Goal: Task Accomplishment & Management: Manage account settings

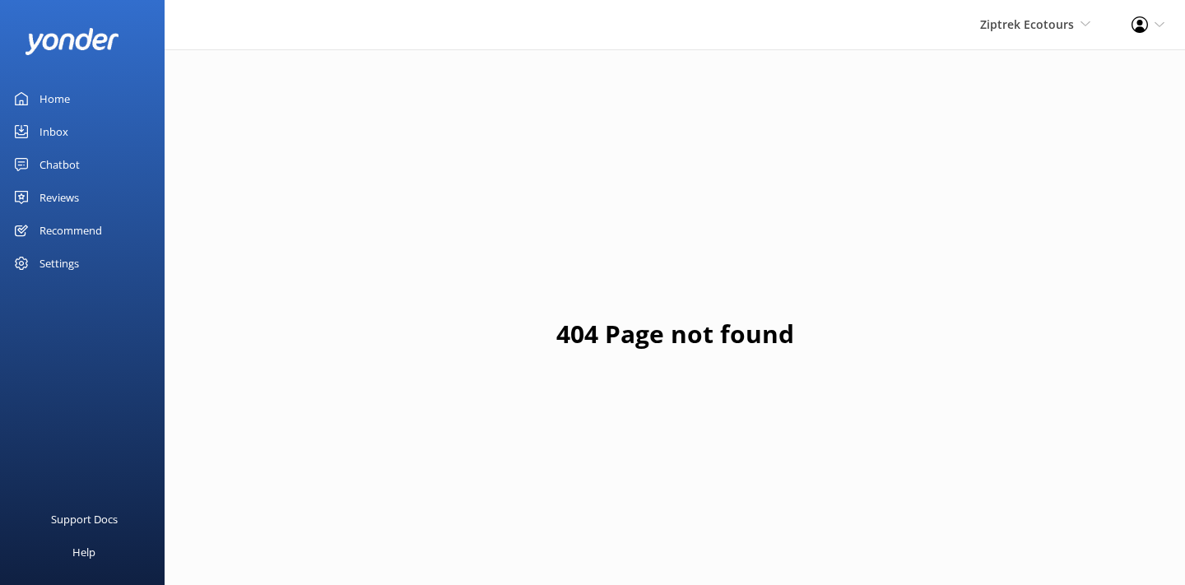
click at [88, 109] on link "Home" at bounding box center [82, 98] width 165 height 33
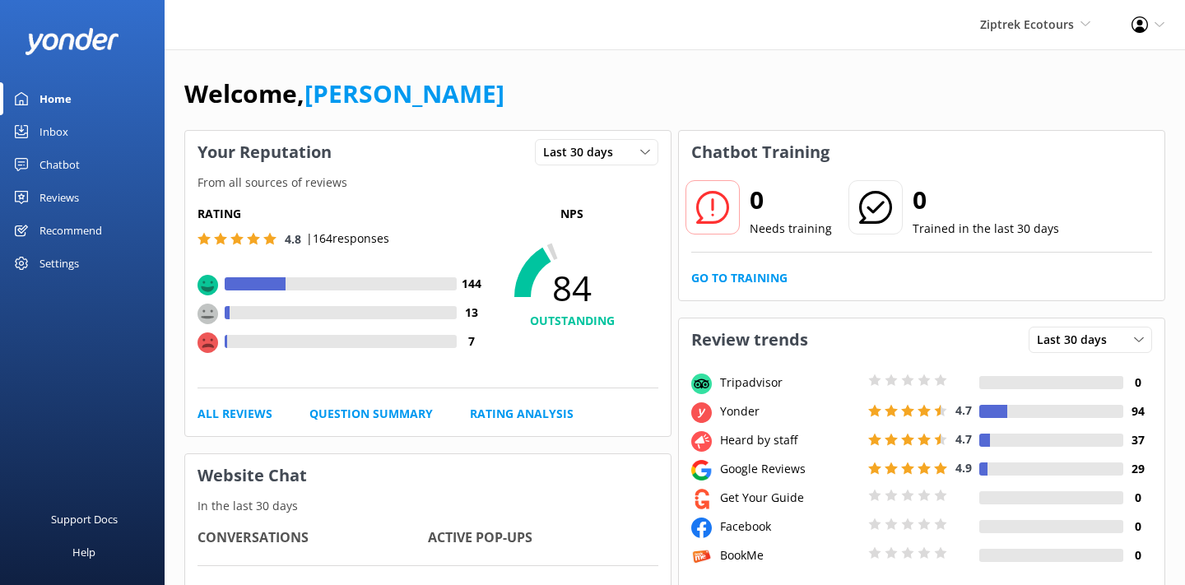
click at [1080, 34] on div "Ziptrek Ecotours Yonder Zipline Yonder demo Yonder Luxury Suites Yonder Holiday…" at bounding box center [1034, 24] width 151 height 49
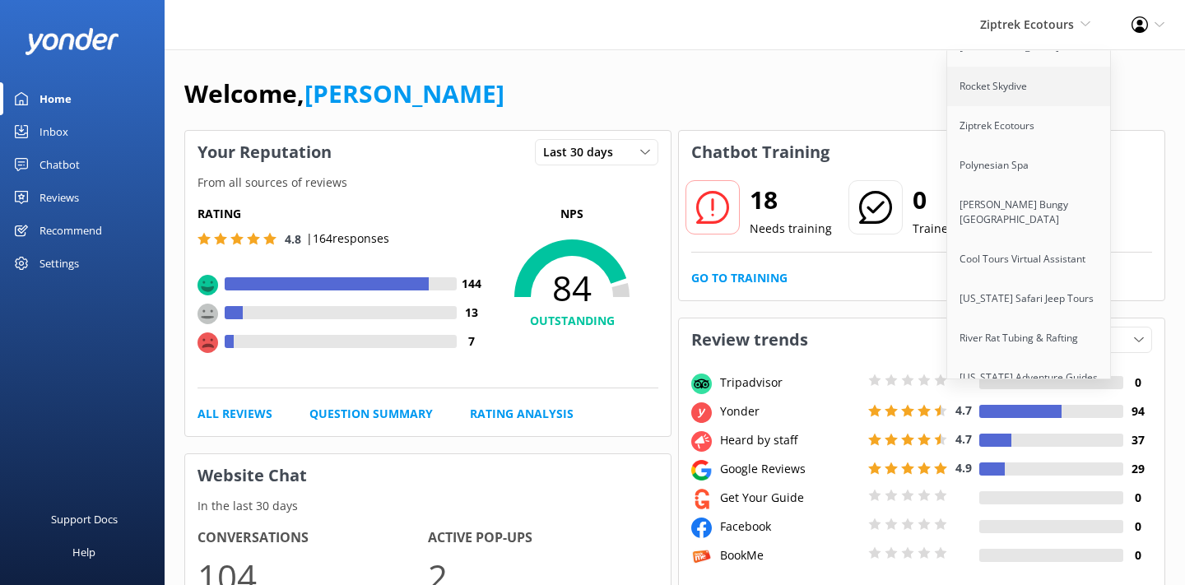
scroll to position [147, 0]
click at [1028, 290] on link "[US_STATE] Safari Jeep Tours" at bounding box center [1029, 293] width 165 height 39
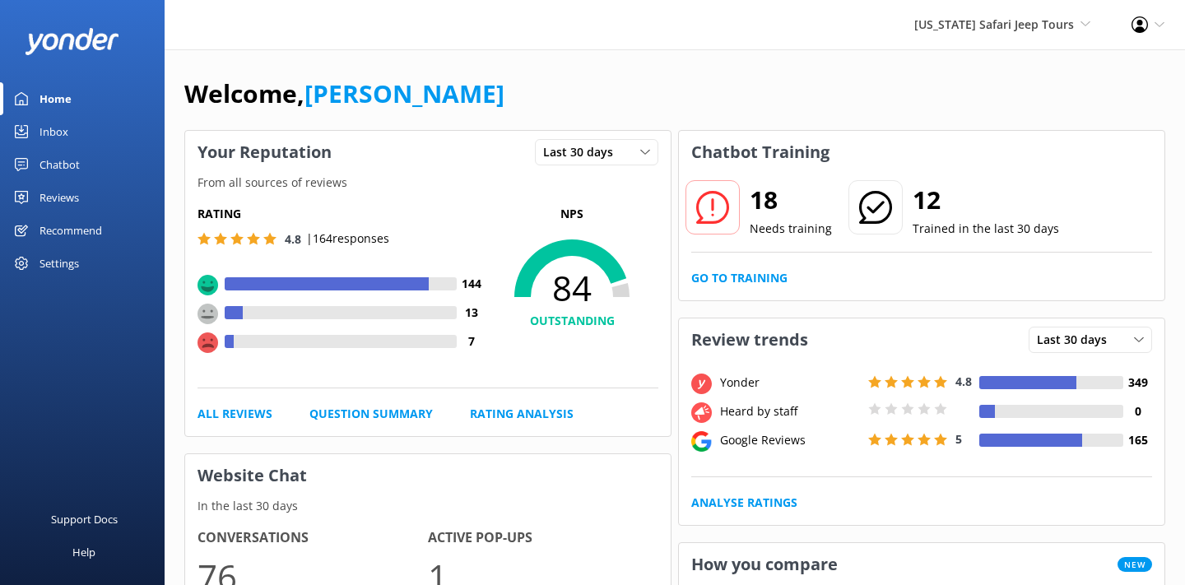
click at [1018, 42] on div "Arizona Safari Jeep Tours Yonder Zipline Yonder demo Yonder Luxury Suites Yonde…" at bounding box center [1001, 24] width 217 height 49
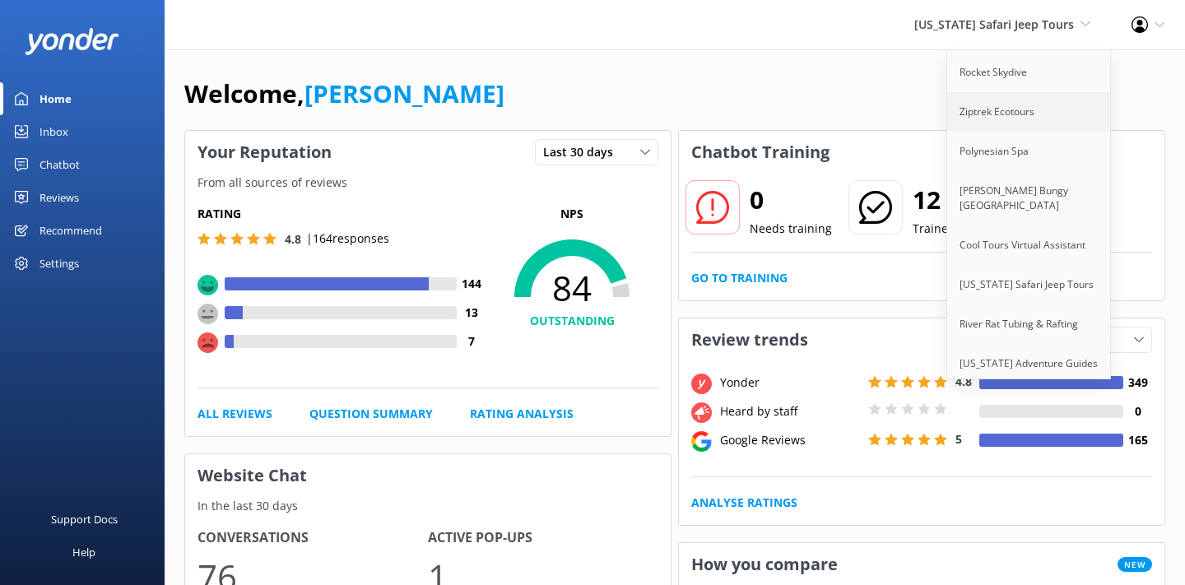
scroll to position [155, 0]
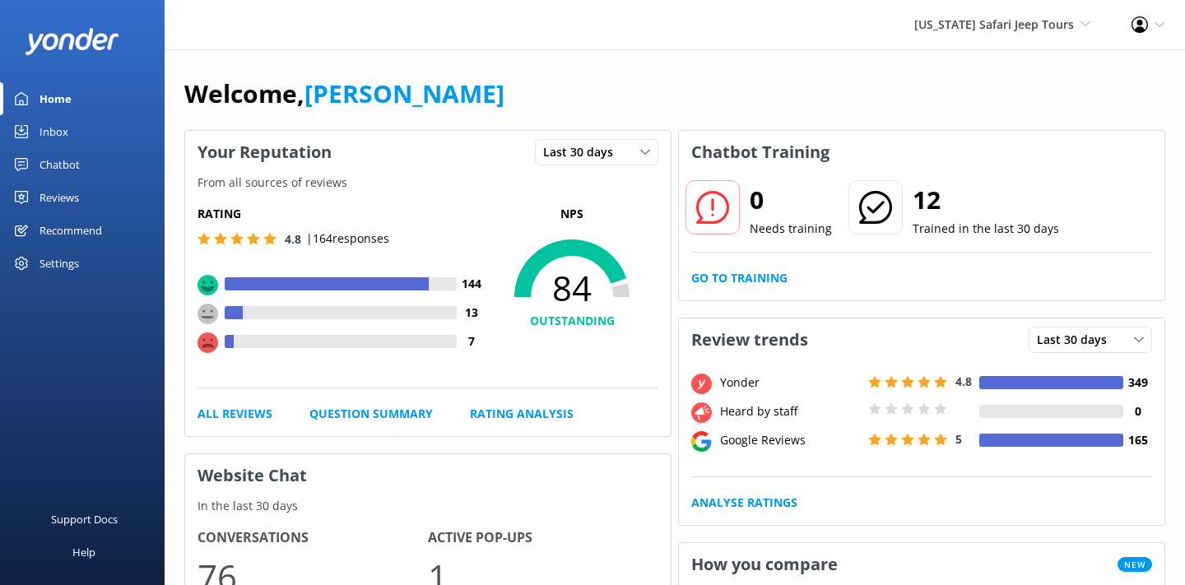
click at [737, 90] on div "Welcome, Danny" at bounding box center [674, 102] width 981 height 56
click at [71, 200] on div "Reviews" at bounding box center [58, 197] width 39 height 33
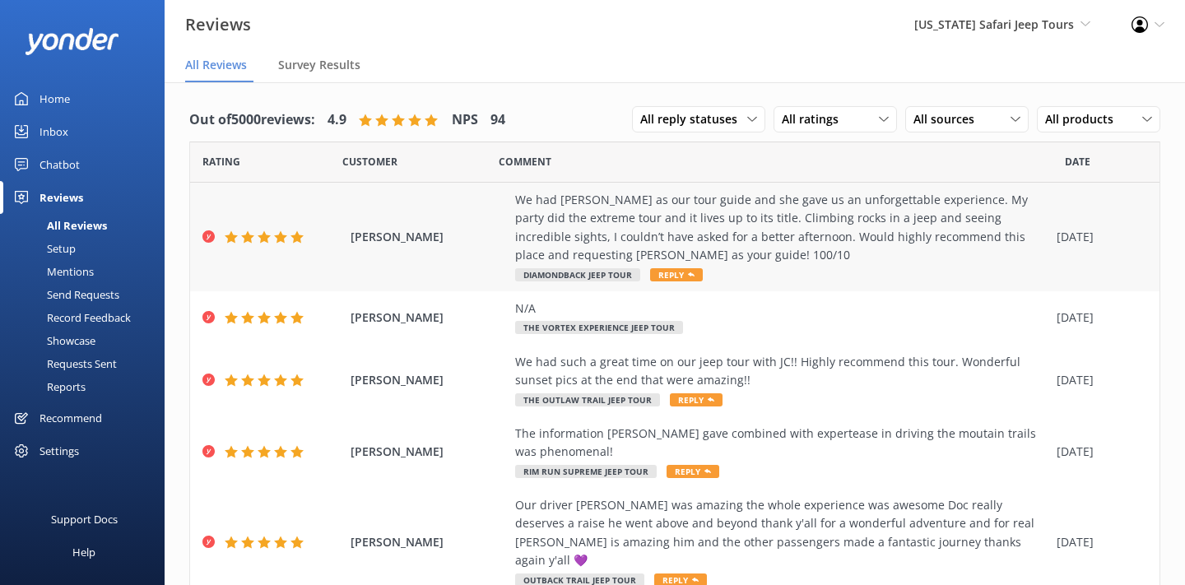
click at [513, 204] on div "Hannah Topping We had Vivian as our tour guide and she gave us an unforgettable…" at bounding box center [674, 237] width 969 height 109
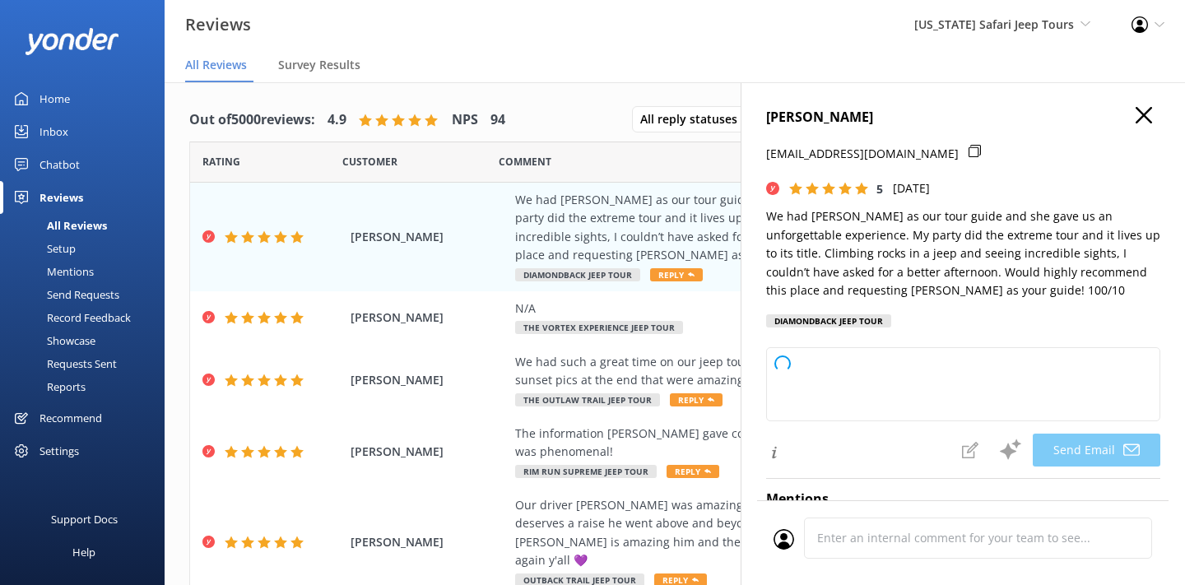
type textarea "Hannah, we're so glad you had a blast with Vivian on the extreme tour! Rock cli…"
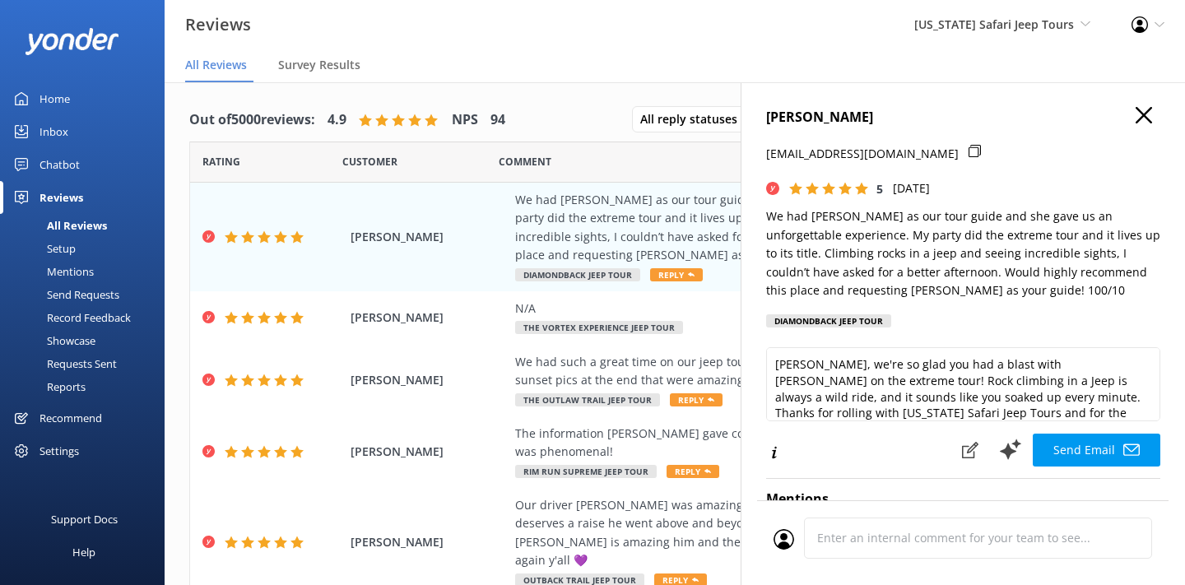
click at [1143, 112] on icon "button" at bounding box center [1143, 115] width 16 height 16
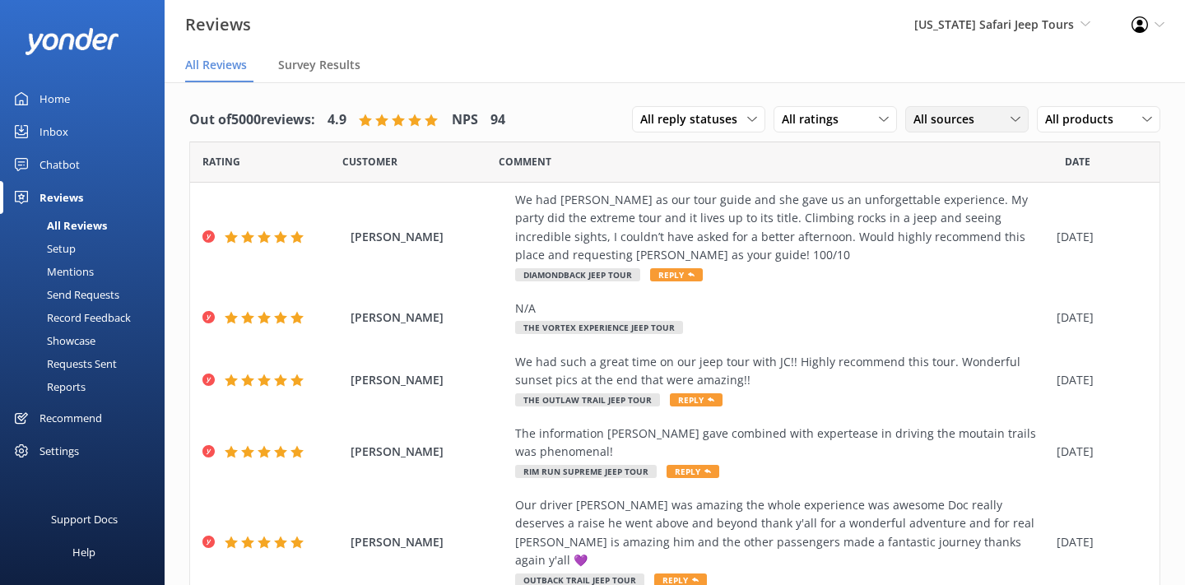
click at [934, 120] on span "All sources" at bounding box center [948, 119] width 71 height 18
click at [949, 253] on div "Google reviews" at bounding box center [977, 253] width 96 height 16
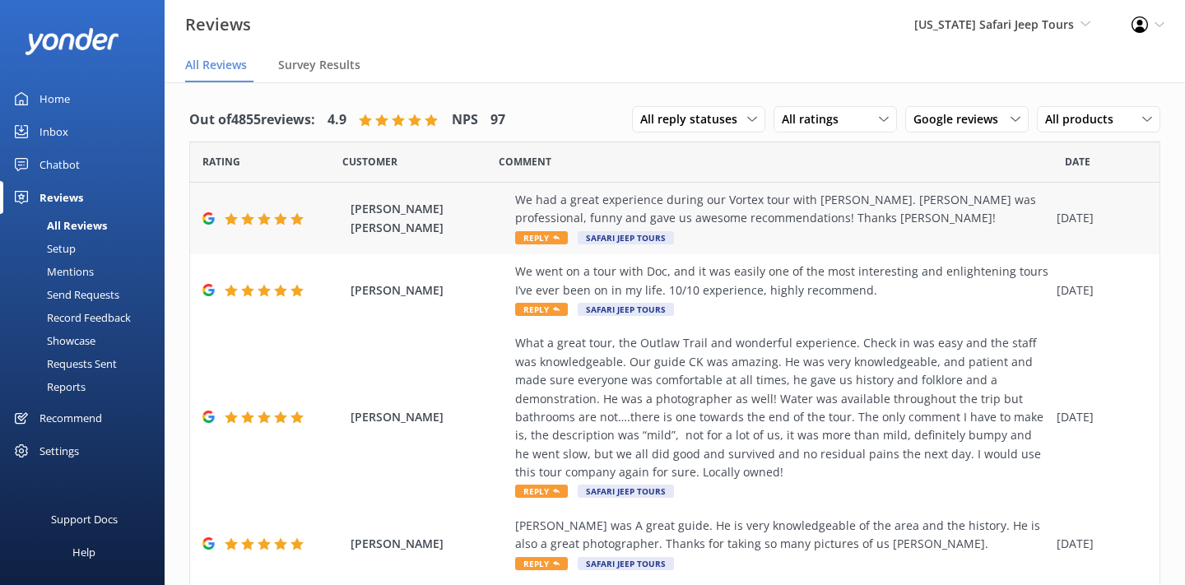
click at [503, 244] on div "Paulina Ian We had a great experience during our Vortex tour with Phil. Phil wa…" at bounding box center [674, 219] width 969 height 72
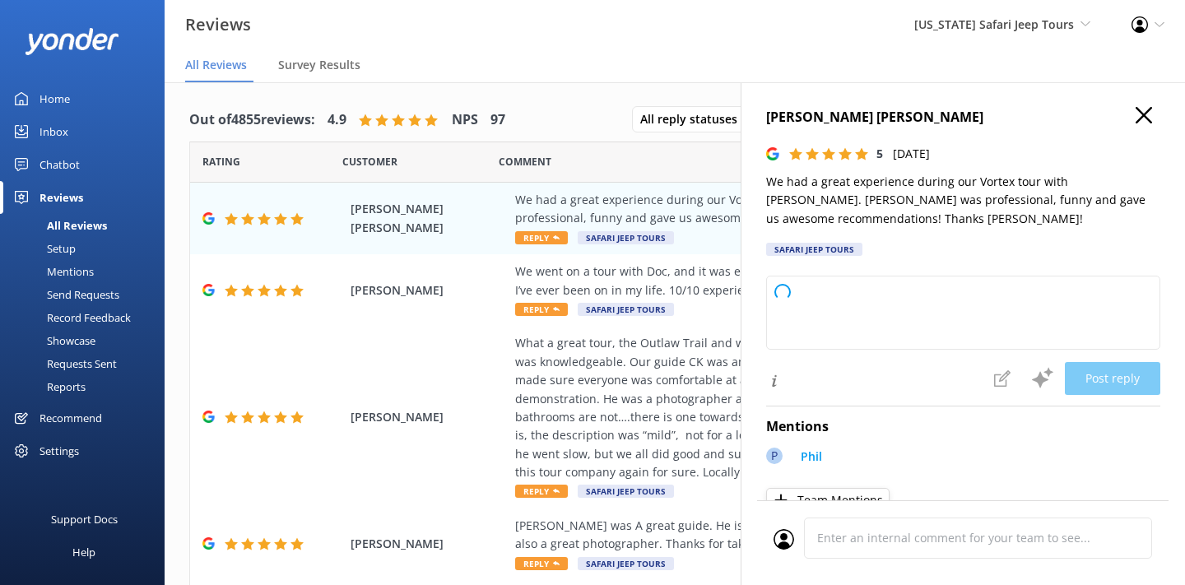
type textarea "Thanks so much for joining us on the Vortex tour! We’re glad you had a blast wi…"
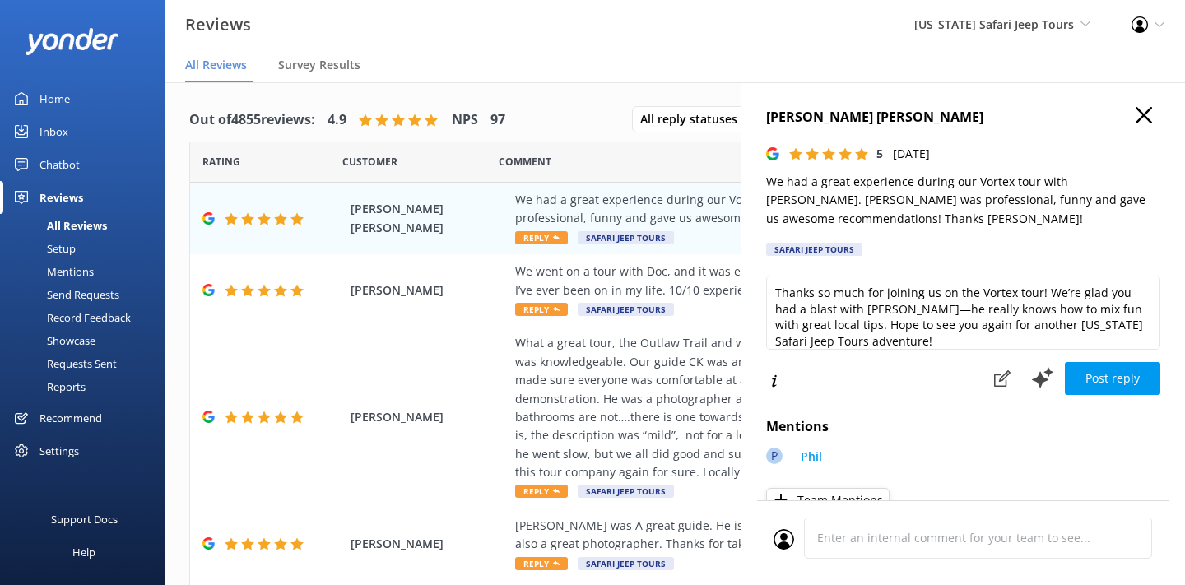
click at [1138, 110] on use "button" at bounding box center [1143, 115] width 16 height 16
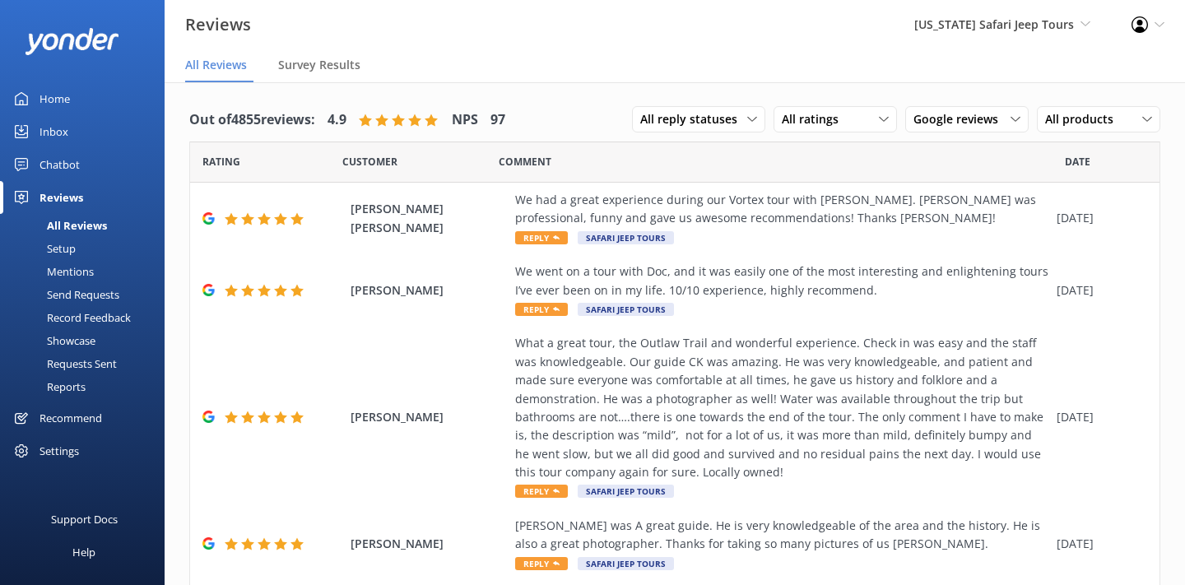
click at [81, 108] on link "Home" at bounding box center [82, 98] width 165 height 33
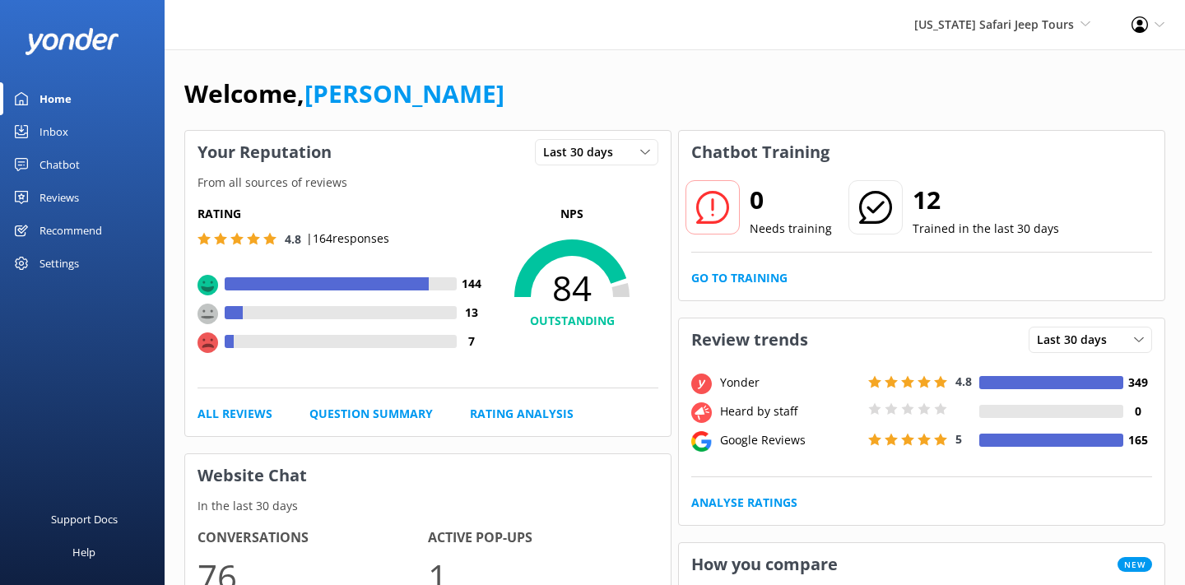
click at [44, 162] on div "Chatbot" at bounding box center [59, 164] width 40 height 33
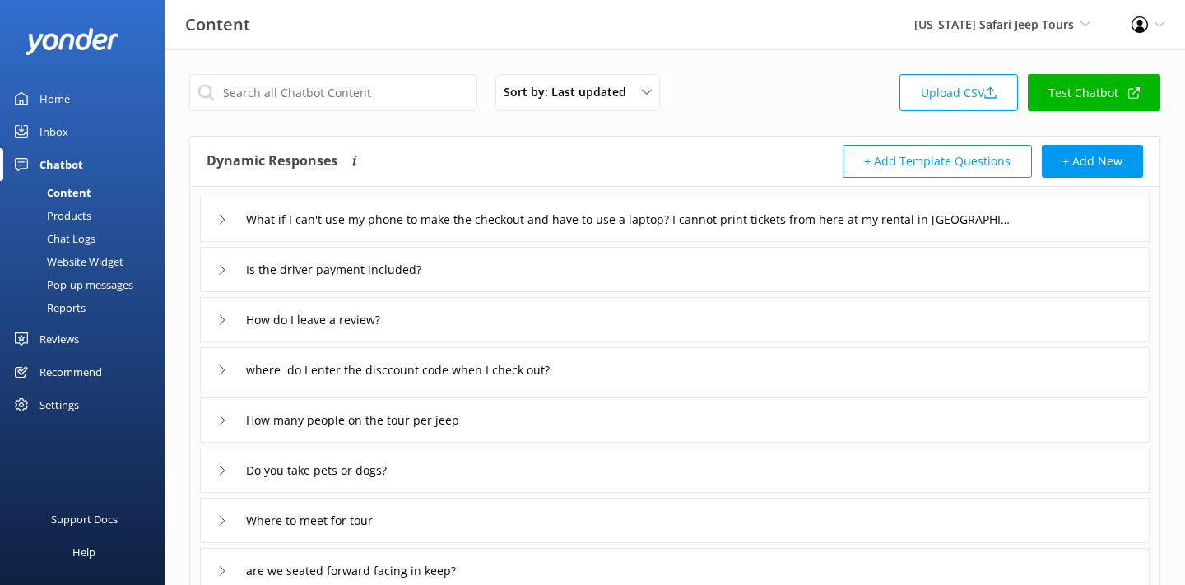
click at [89, 237] on div "Chat Logs" at bounding box center [53, 238] width 86 height 23
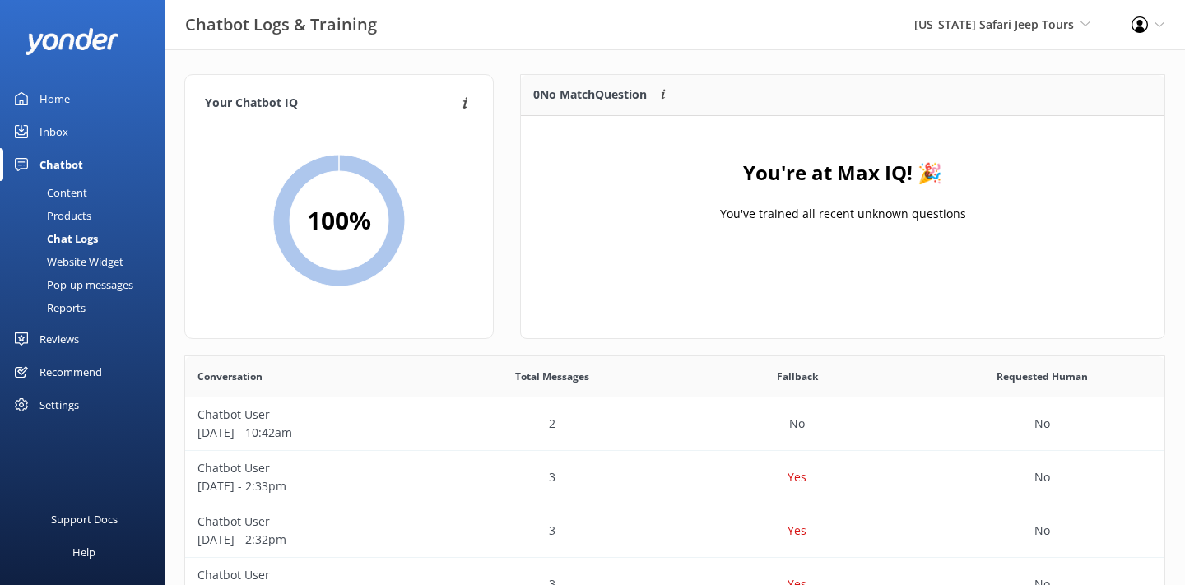
scroll to position [577, 979]
click at [72, 299] on div "Reports" at bounding box center [48, 307] width 76 height 23
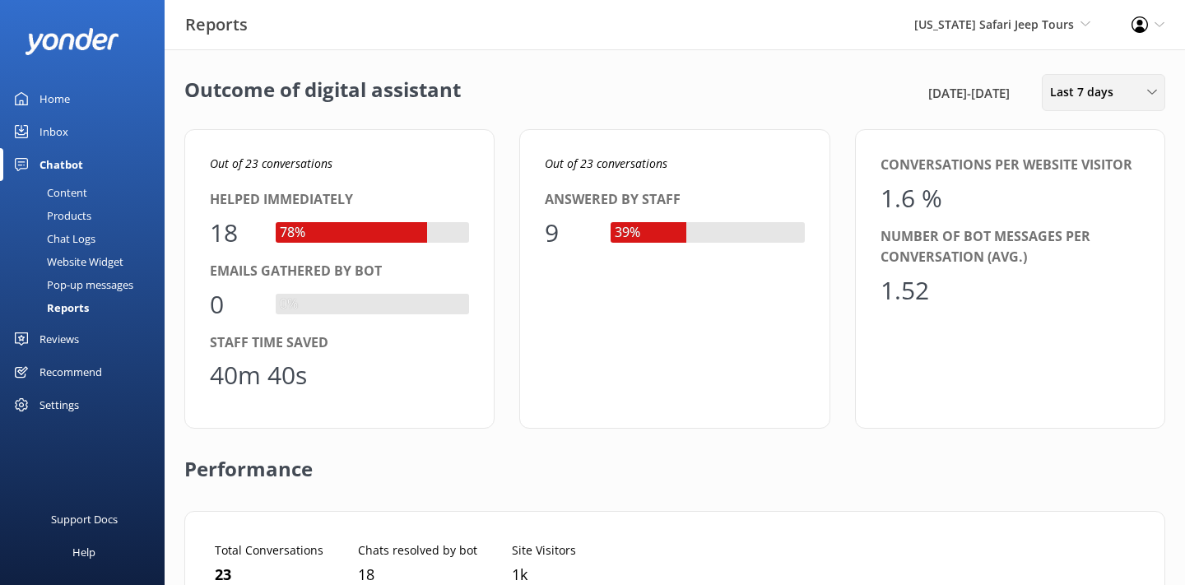
click at [1054, 89] on span "Last 7 days" at bounding box center [1086, 92] width 73 height 18
click at [1082, 174] on link "Last 30 days" at bounding box center [1115, 164] width 146 height 33
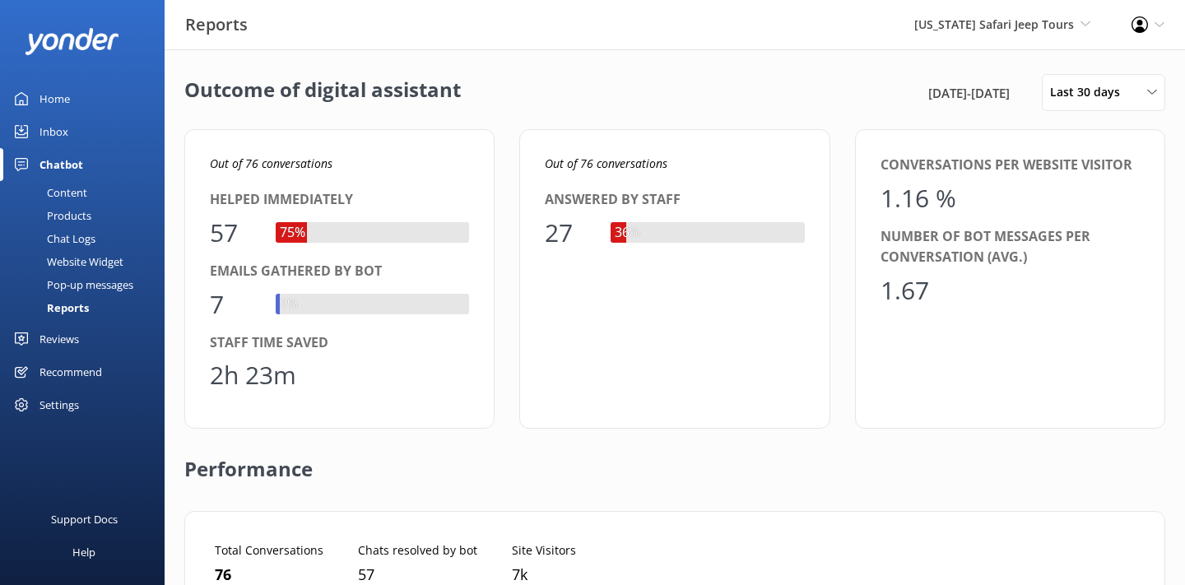
scroll to position [165, 930]
click at [462, 107] on div "Outcome of digital assistant 9th Sep 25 - 9th Oct 25 Last 30 days Last 7 days L…" at bounding box center [674, 92] width 981 height 37
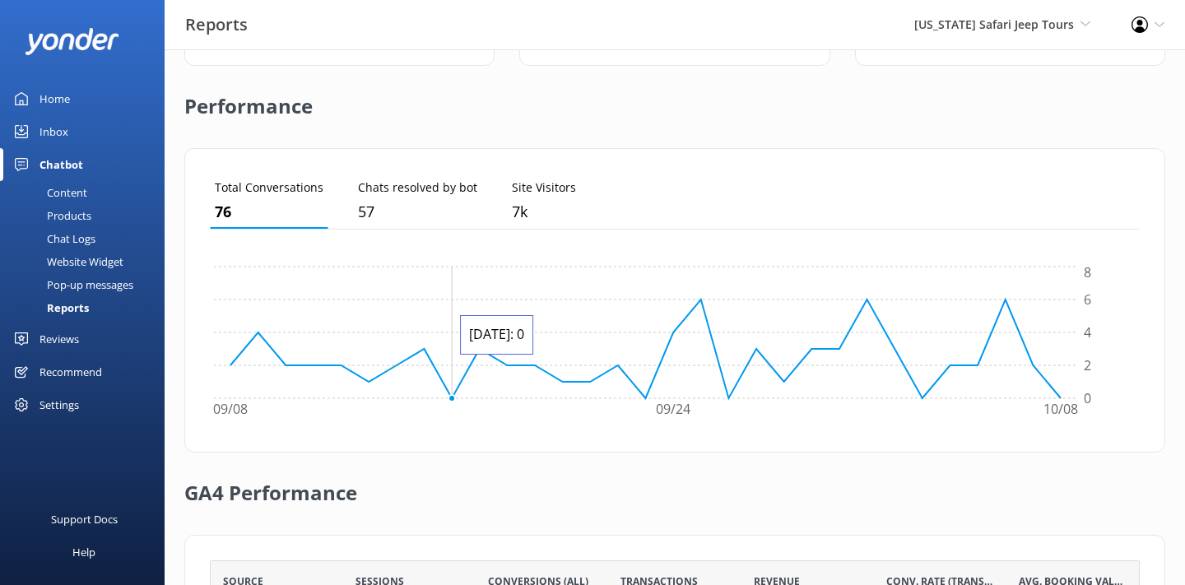
scroll to position [0, 0]
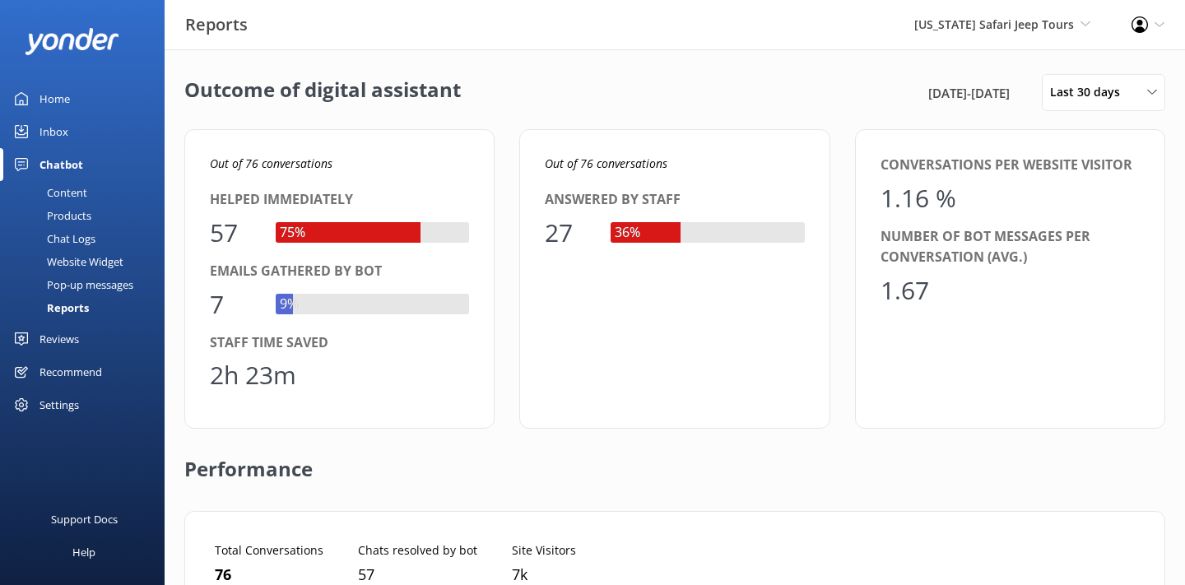
click at [45, 100] on div "Home" at bounding box center [54, 98] width 30 height 33
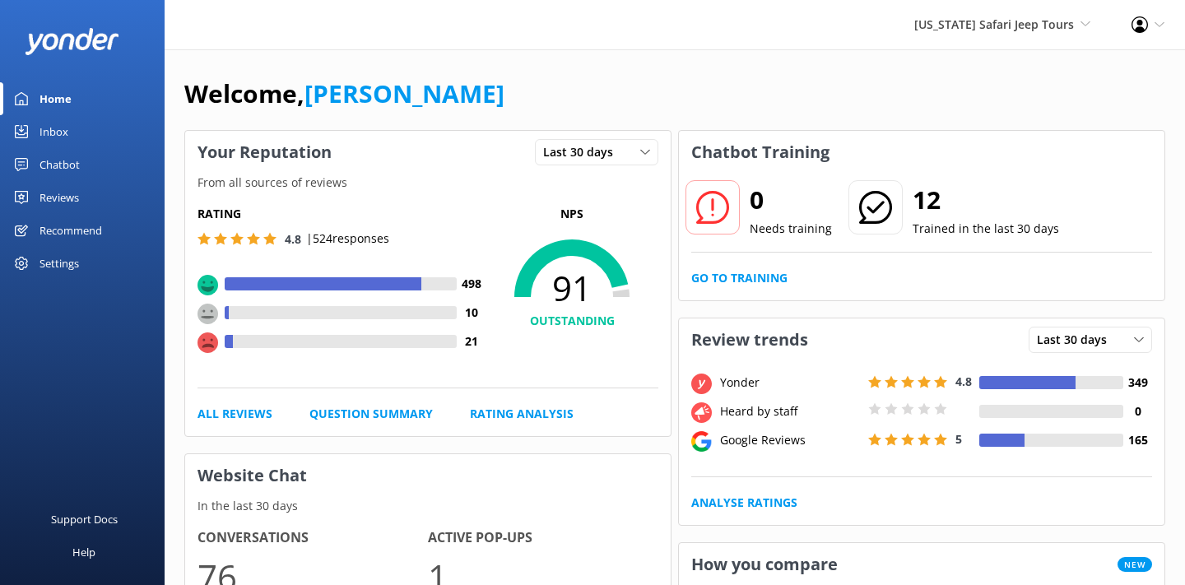
click at [72, 199] on div "Reviews" at bounding box center [58, 197] width 39 height 33
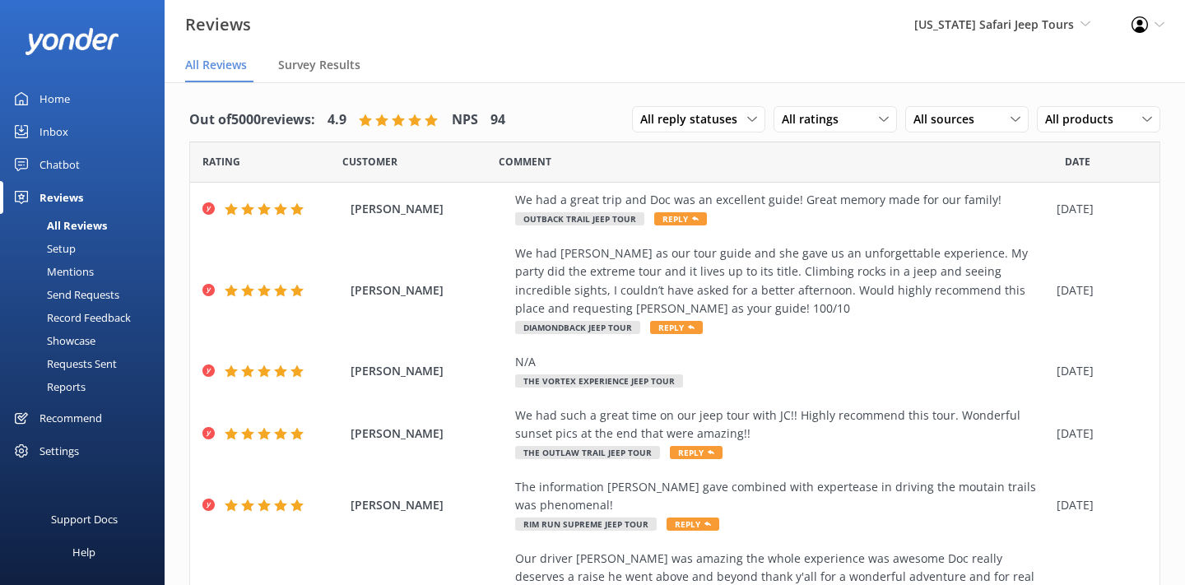
click at [54, 441] on div "Settings" at bounding box center [58, 450] width 39 height 33
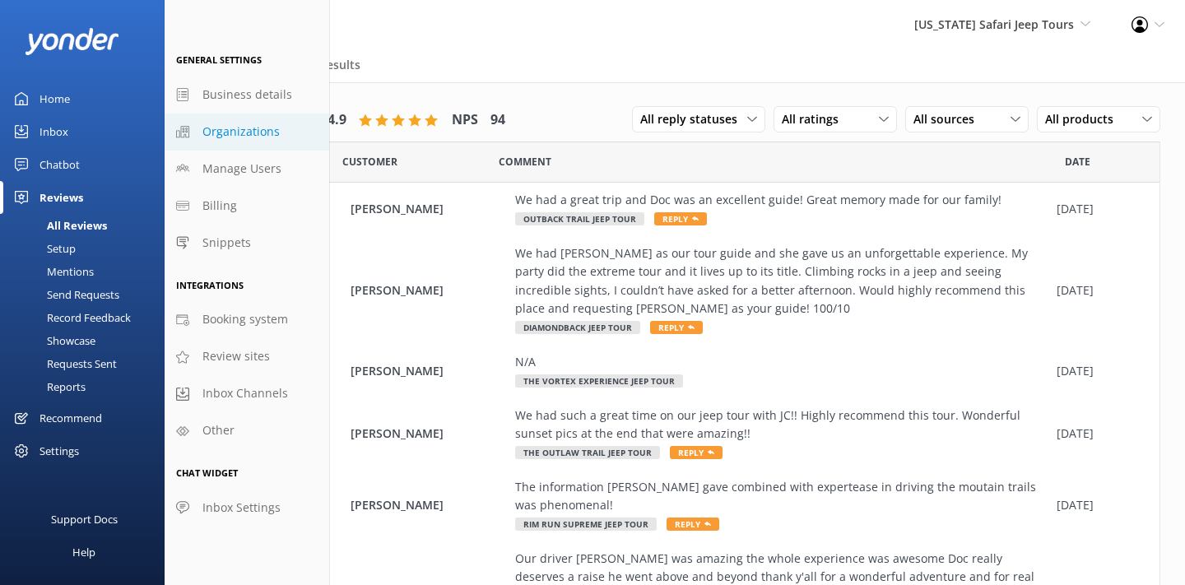
click at [207, 133] on span "Organizations" at bounding box center [240, 132] width 77 height 18
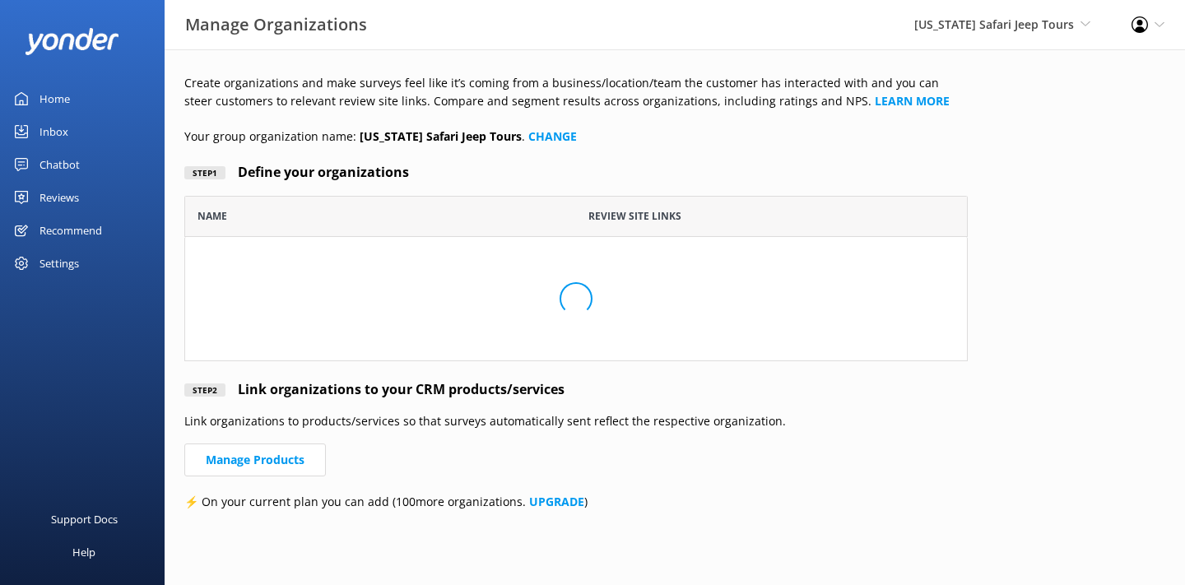
scroll to position [165, 783]
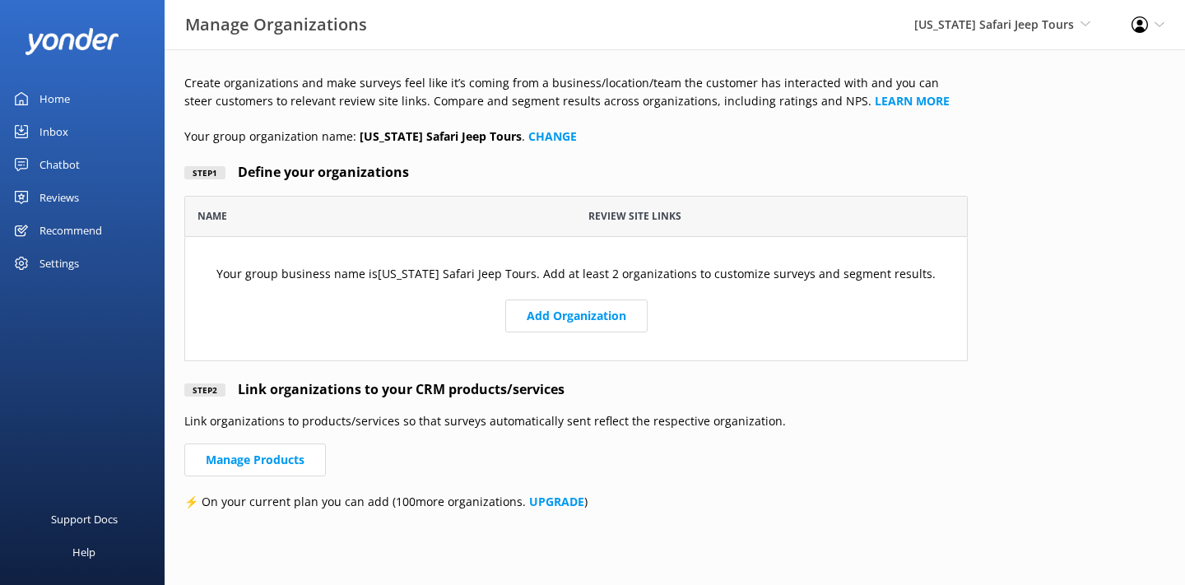
click at [66, 193] on div "Reviews" at bounding box center [58, 197] width 39 height 33
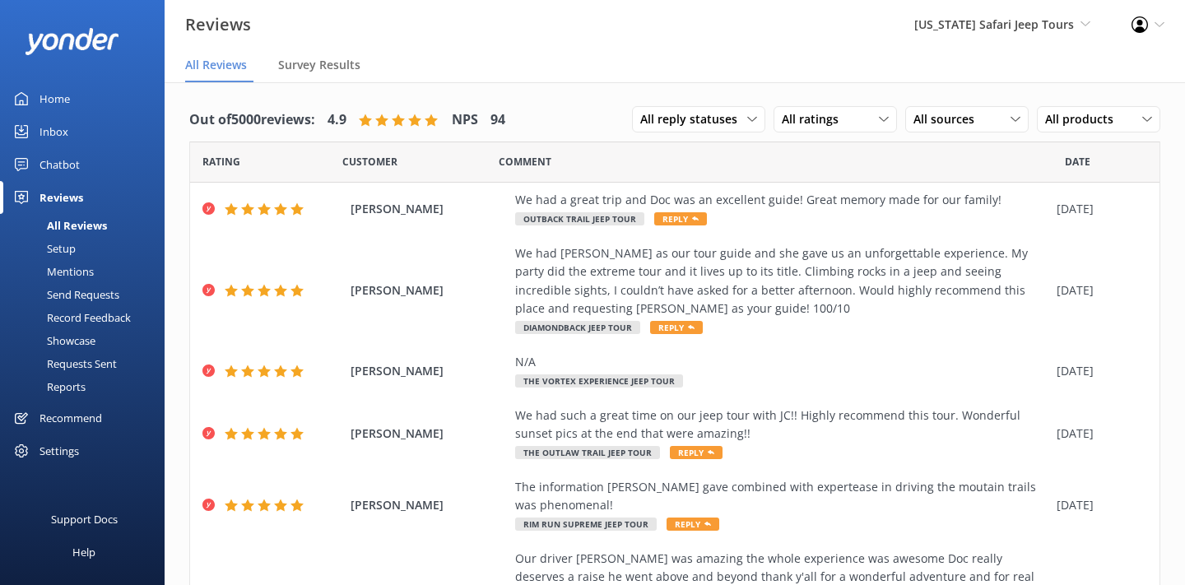
click at [66, 245] on div "Setup" at bounding box center [43, 248] width 66 height 23
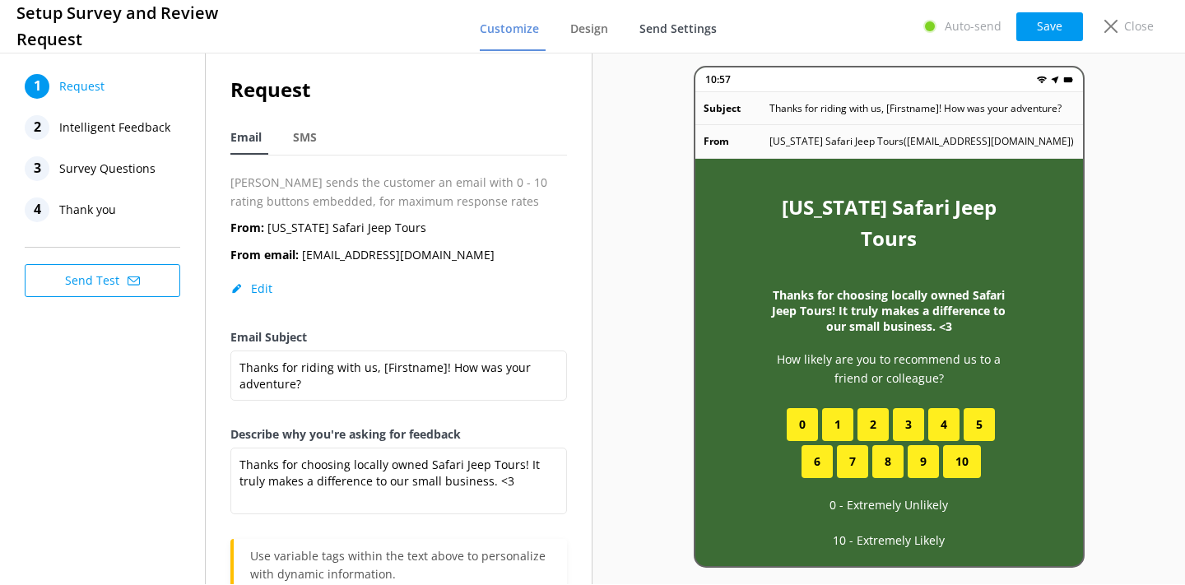
click at [649, 33] on span "Send Settings" at bounding box center [677, 29] width 77 height 16
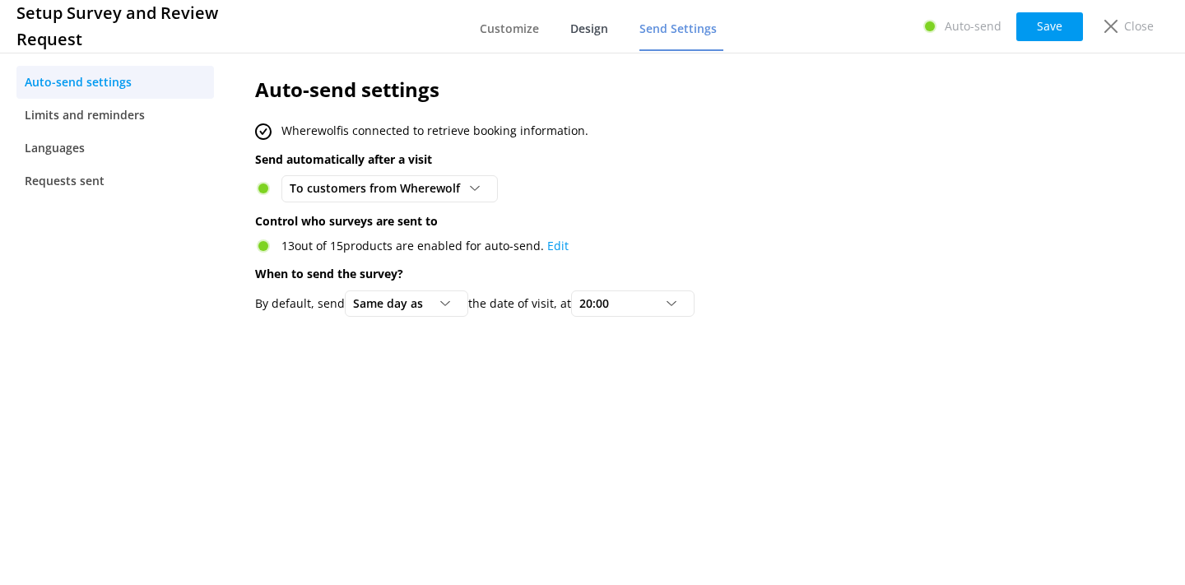
click at [601, 33] on span "Design" at bounding box center [589, 29] width 38 height 16
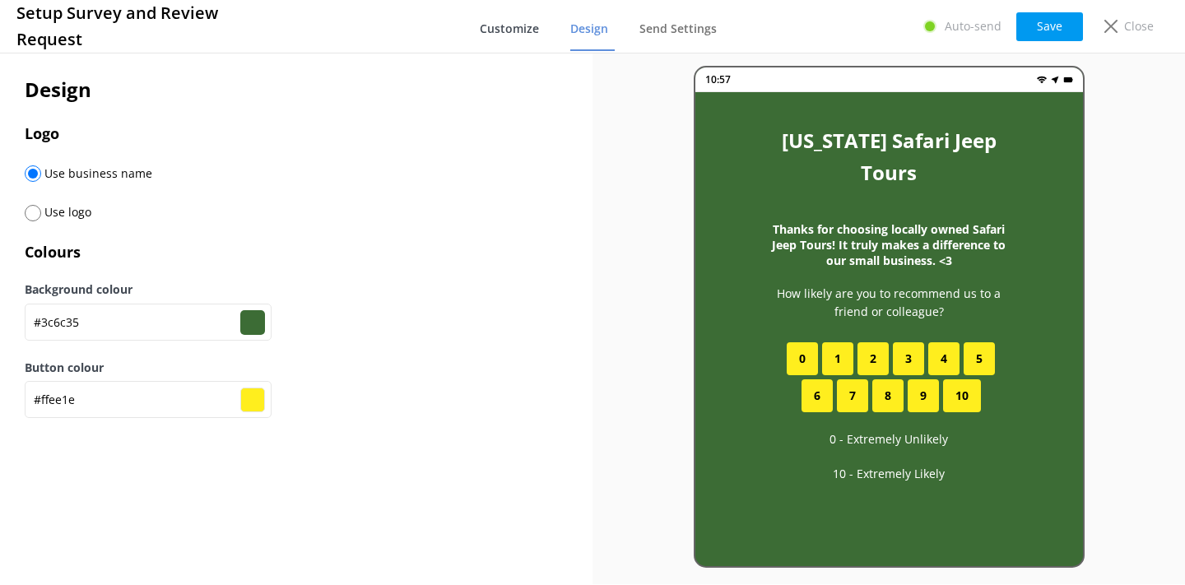
click at [506, 30] on span "Customize" at bounding box center [509, 29] width 59 height 16
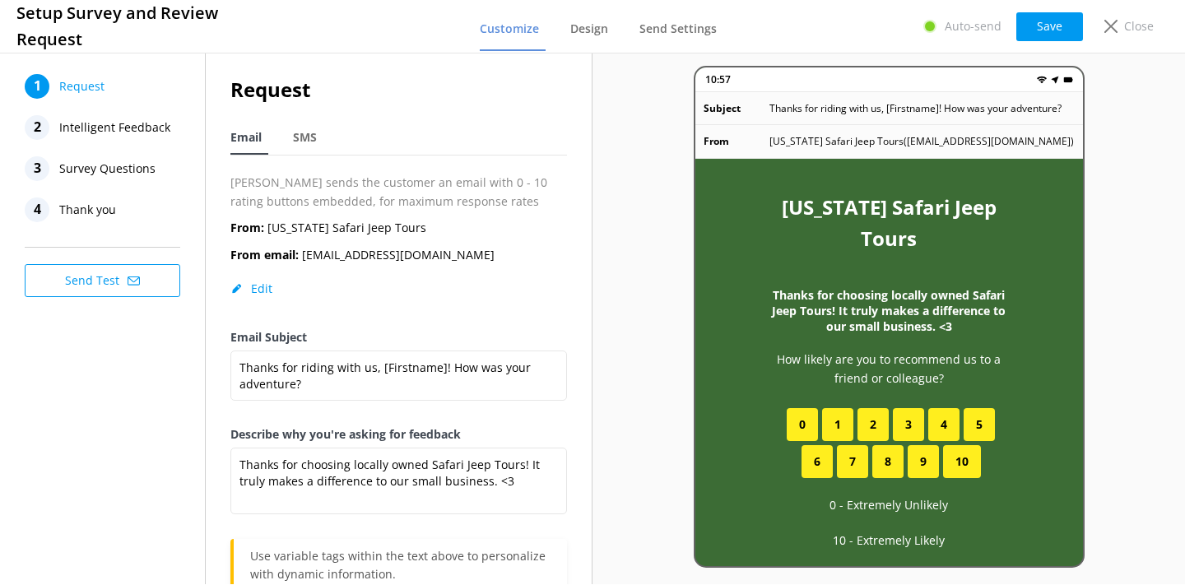
click at [136, 124] on span "Intelligent Feedback" at bounding box center [114, 127] width 111 height 25
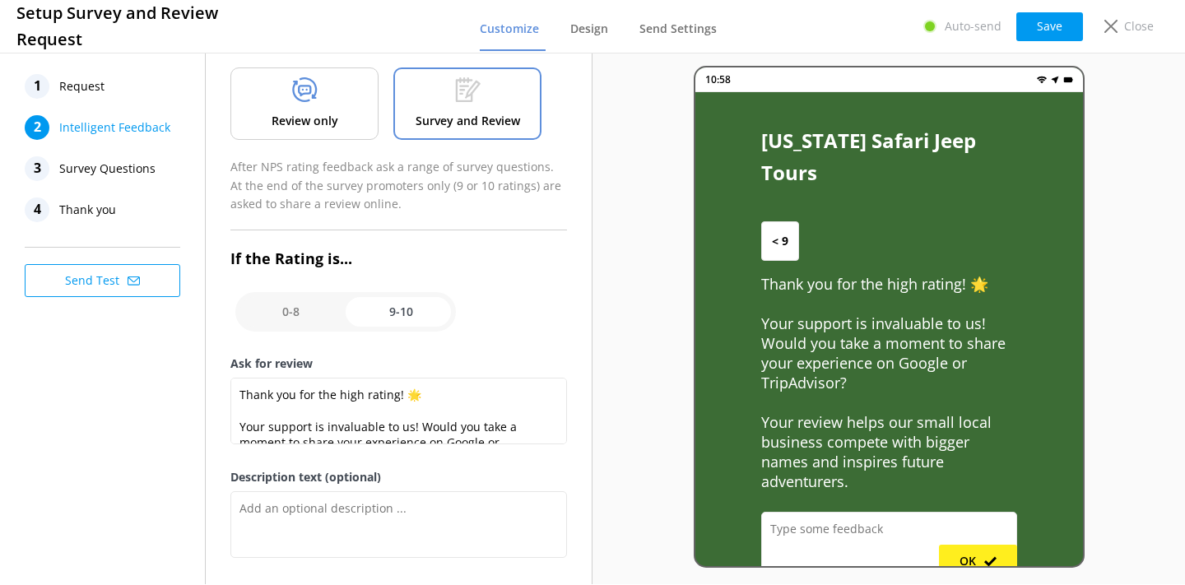
scroll to position [94, 0]
click at [310, 312] on input "checkbox" at bounding box center [345, 312] width 220 height 39
checkbox input "false"
type textarea "Please tell us why"
type textarea "We value your input. Let us know what aspects of your experience could have bee…"
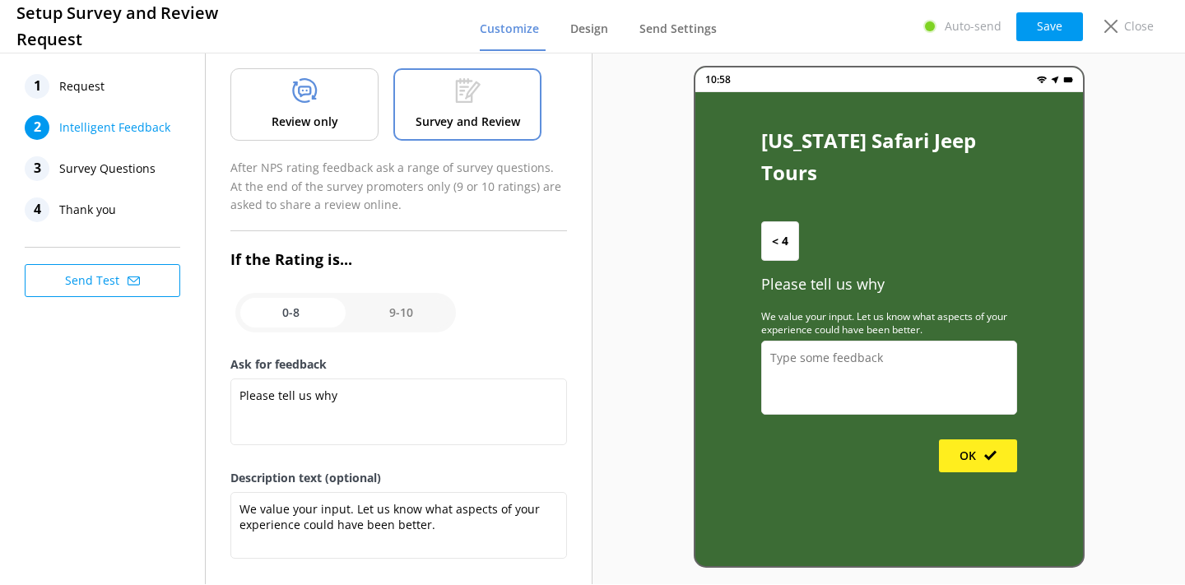
click at [384, 318] on input "checkbox" at bounding box center [345, 312] width 220 height 39
checkbox input "true"
type textarea "Thank you for the high rating! 🌟 Your support is invaluable to us! Would you ta…"
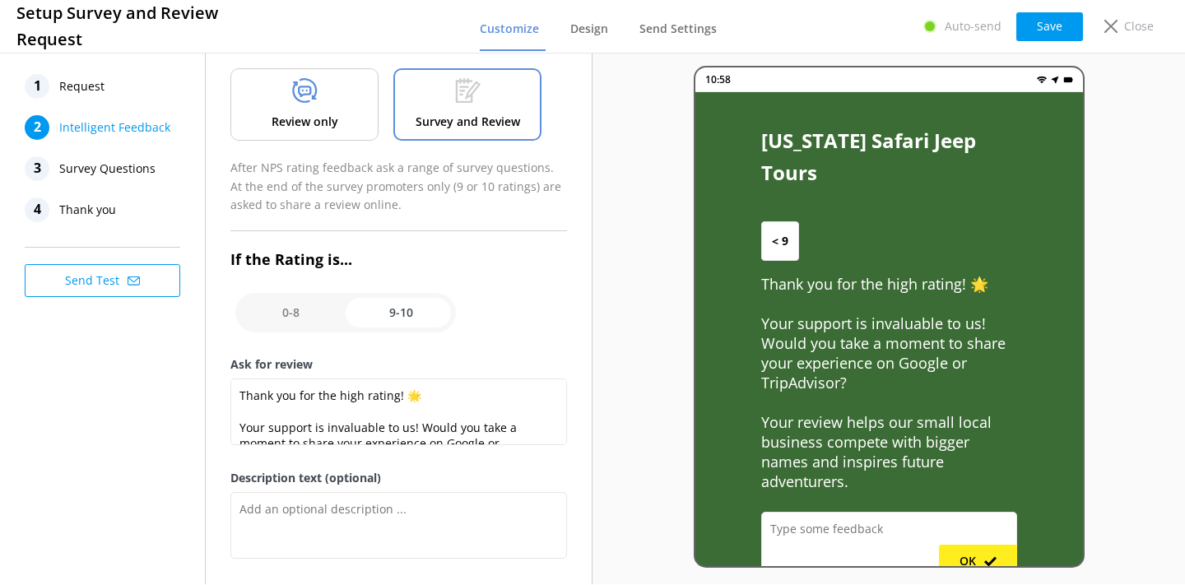
click at [108, 206] on span "Thank you" at bounding box center [87, 209] width 57 height 25
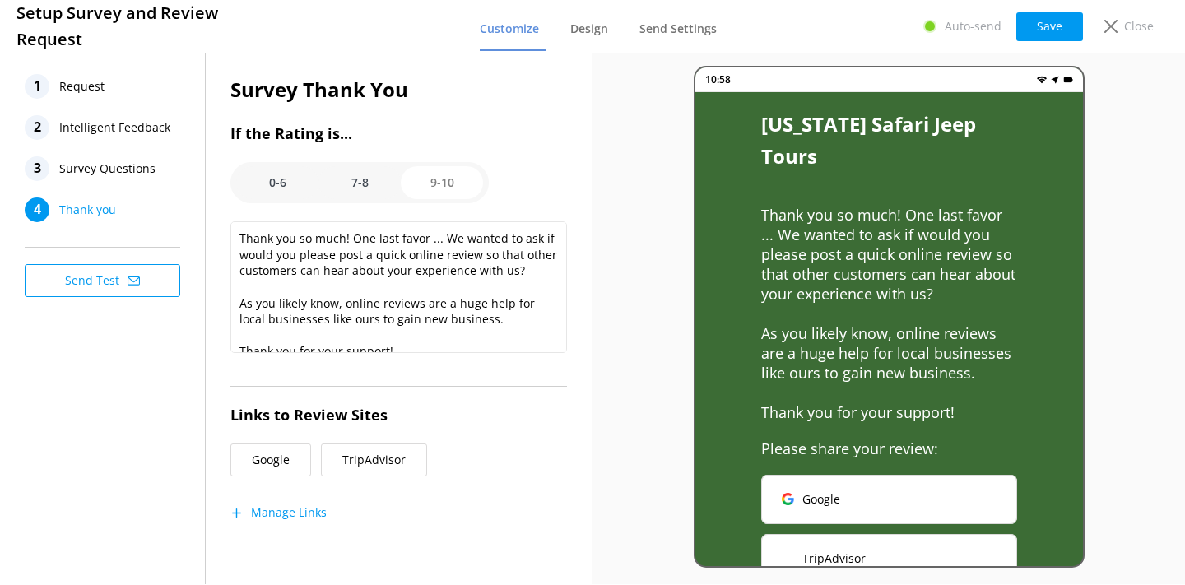
scroll to position [0, 0]
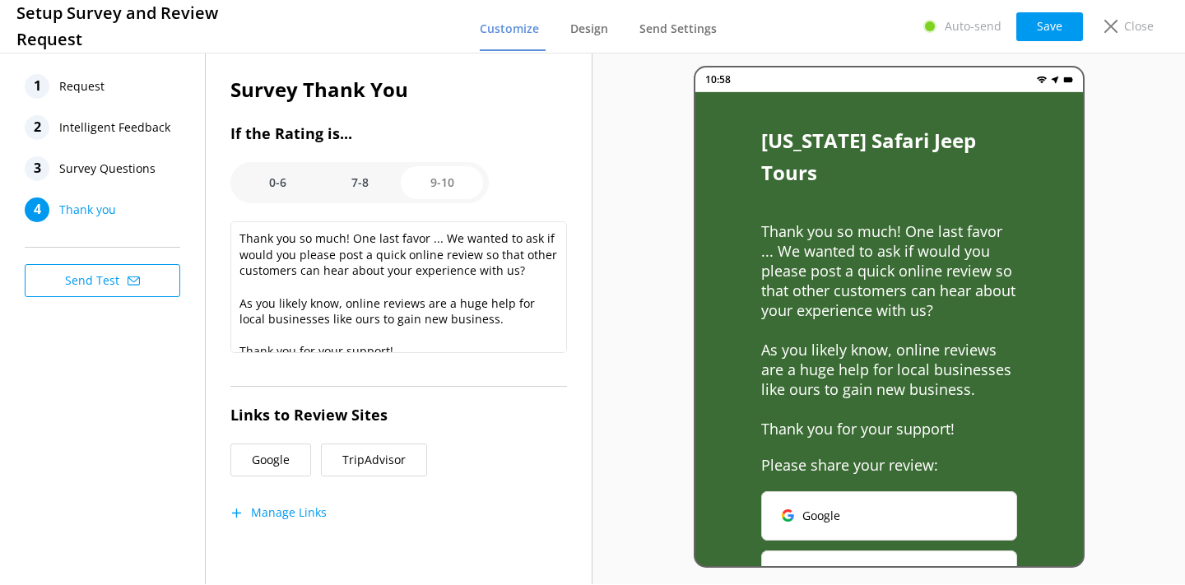
click at [113, 186] on nav "1 Request 2 Intelligent Feedback 3 Survey Questions 4 Thank you" at bounding box center [107, 148] width 165 height 148
click at [120, 174] on span "Survey Questions" at bounding box center [107, 168] width 96 height 25
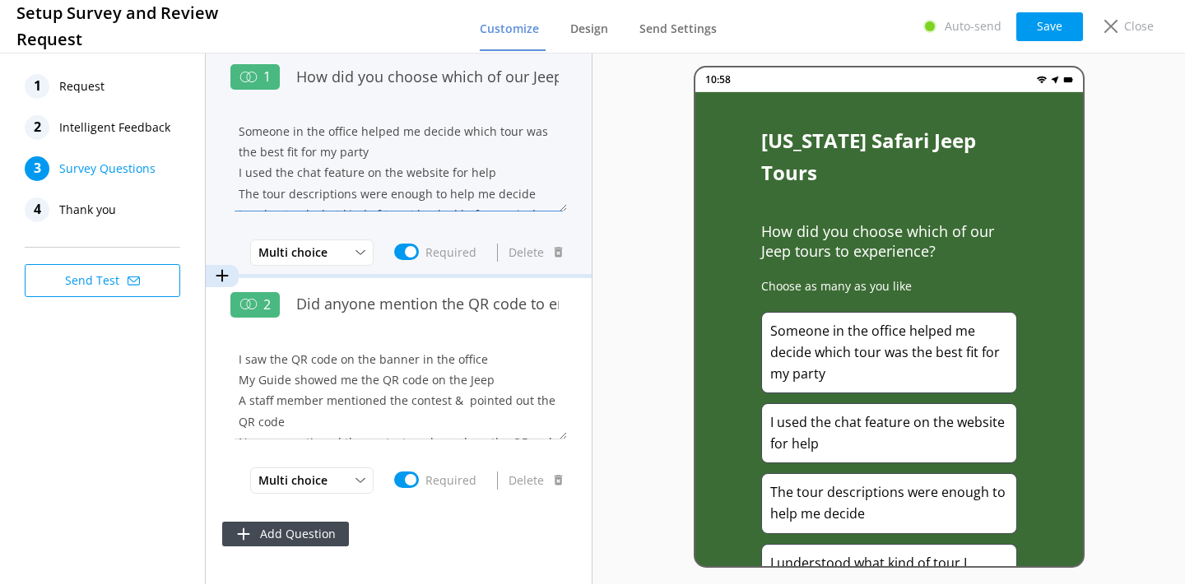
click at [414, 140] on textarea "Someone in the office helped me decide which tour was the best fit for my party…" at bounding box center [398, 162] width 336 height 99
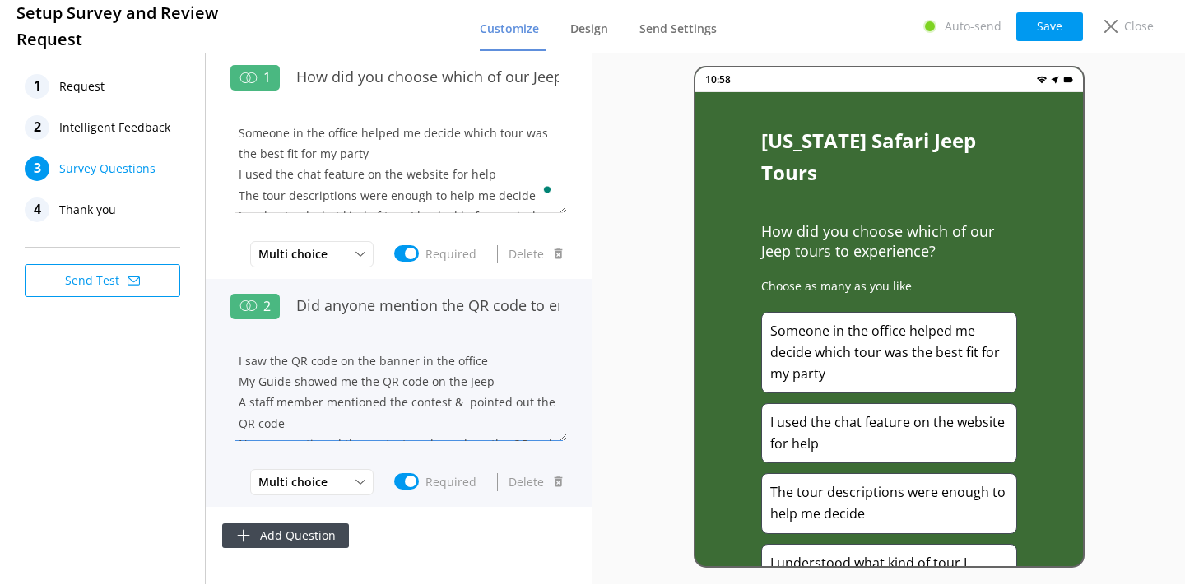
click at [402, 369] on textarea "I saw the QR code on the banner in the office My Guide showed me the QR code on…" at bounding box center [398, 391] width 336 height 99
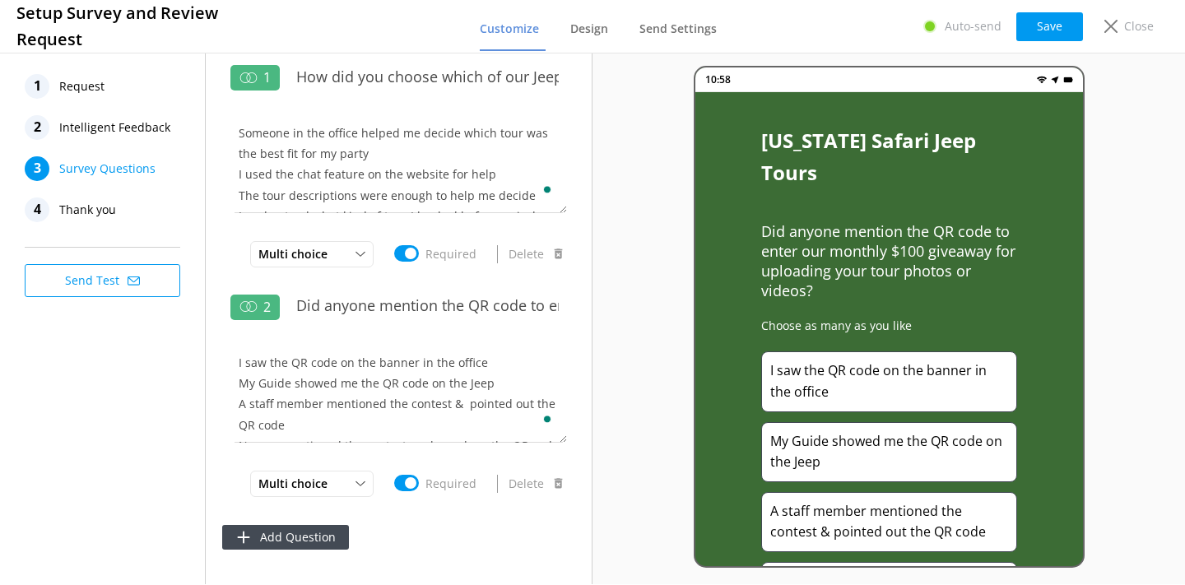
click at [91, 91] on span "Request" at bounding box center [81, 86] width 45 height 25
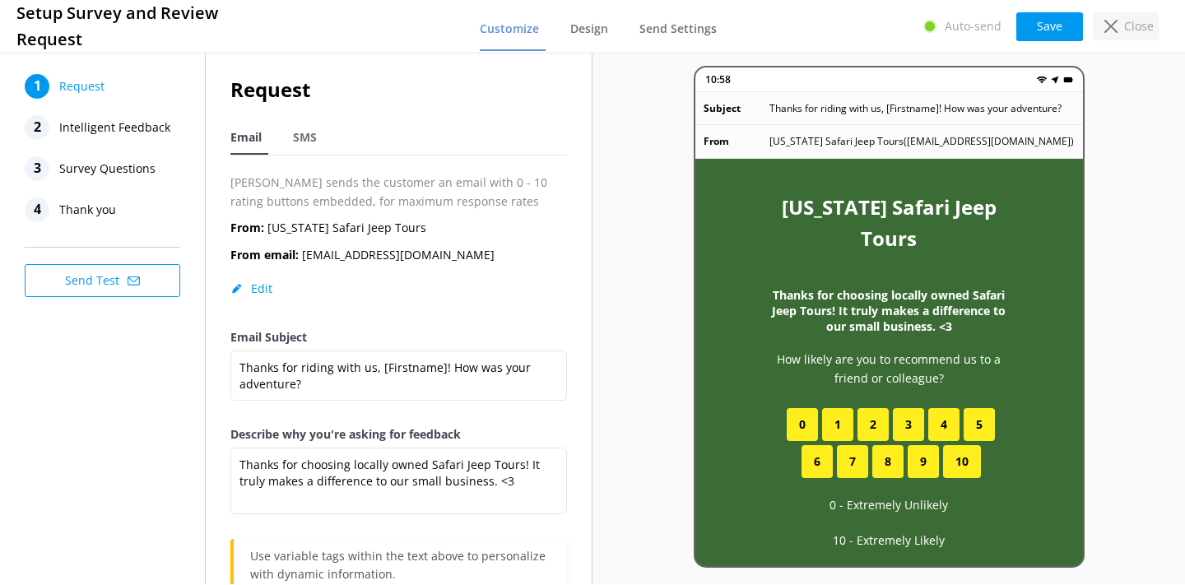
click at [1142, 34] on p "Close" at bounding box center [1139, 26] width 30 height 18
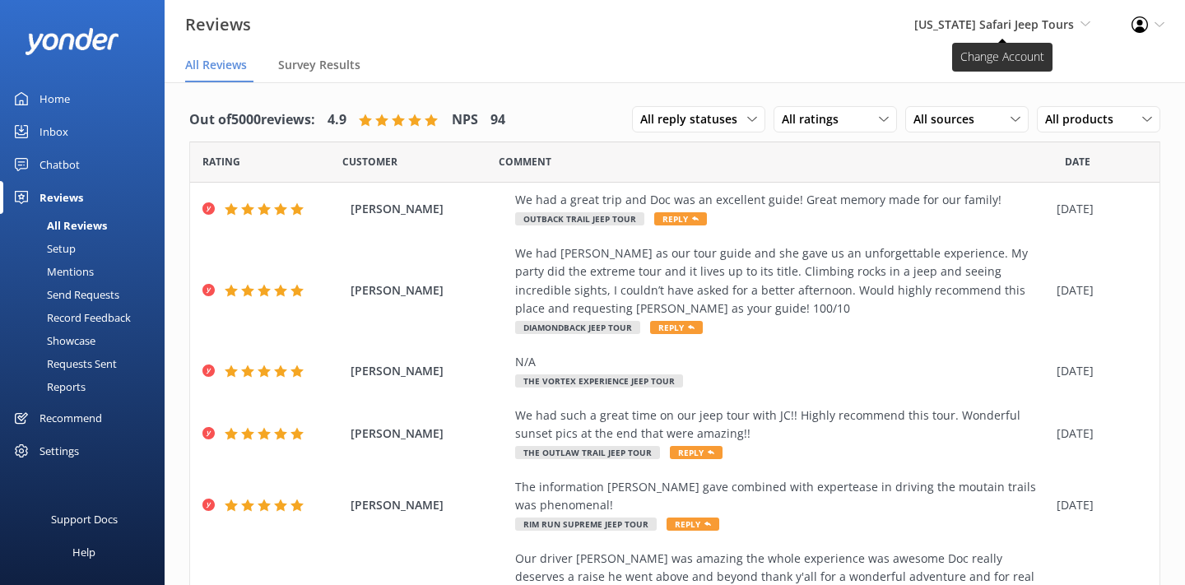
click at [1051, 21] on span "[US_STATE] Safari Jeep Tours" at bounding box center [994, 24] width 160 height 16
click at [870, 61] on nav "All Reviews Survey Results" at bounding box center [675, 65] width 1020 height 33
click at [1051, 39] on div "Arizona Safari Jeep Tours Yonder Zipline Yonder demo Yonder Luxury Suites Yonde…" at bounding box center [1001, 24] width 217 height 49
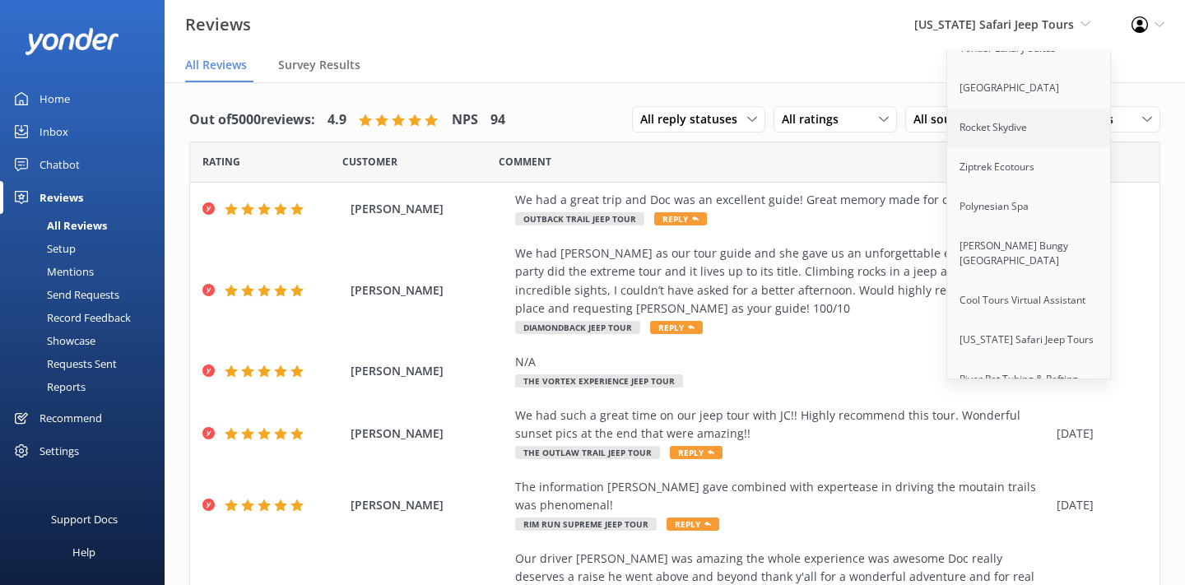
scroll to position [103, 0]
click at [1012, 180] on link "Ziptrek Ecotours" at bounding box center [1029, 165] width 165 height 39
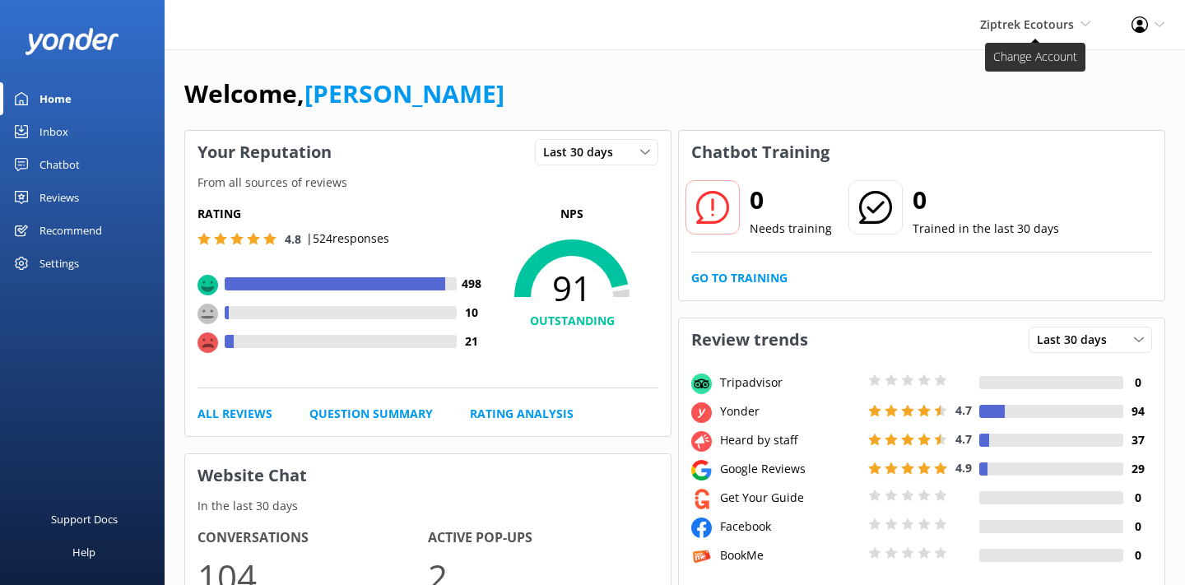
click at [1006, 30] on span "Ziptrek Ecotours" at bounding box center [1027, 24] width 94 height 16
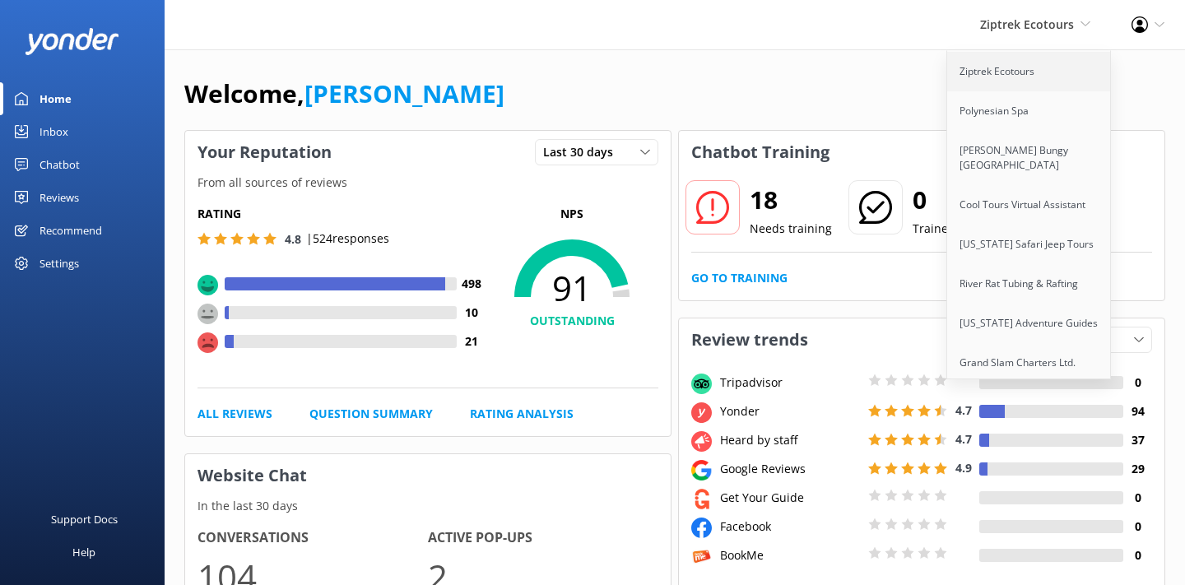
scroll to position [240, 0]
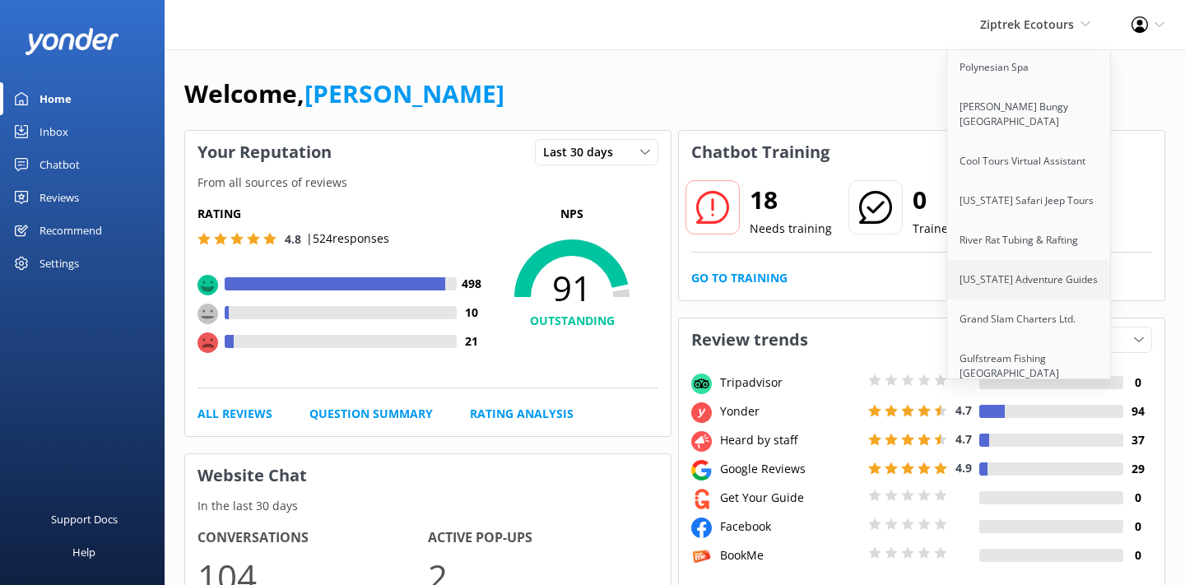
click at [1004, 284] on link "[US_STATE] Adventure Guides" at bounding box center [1029, 279] width 165 height 39
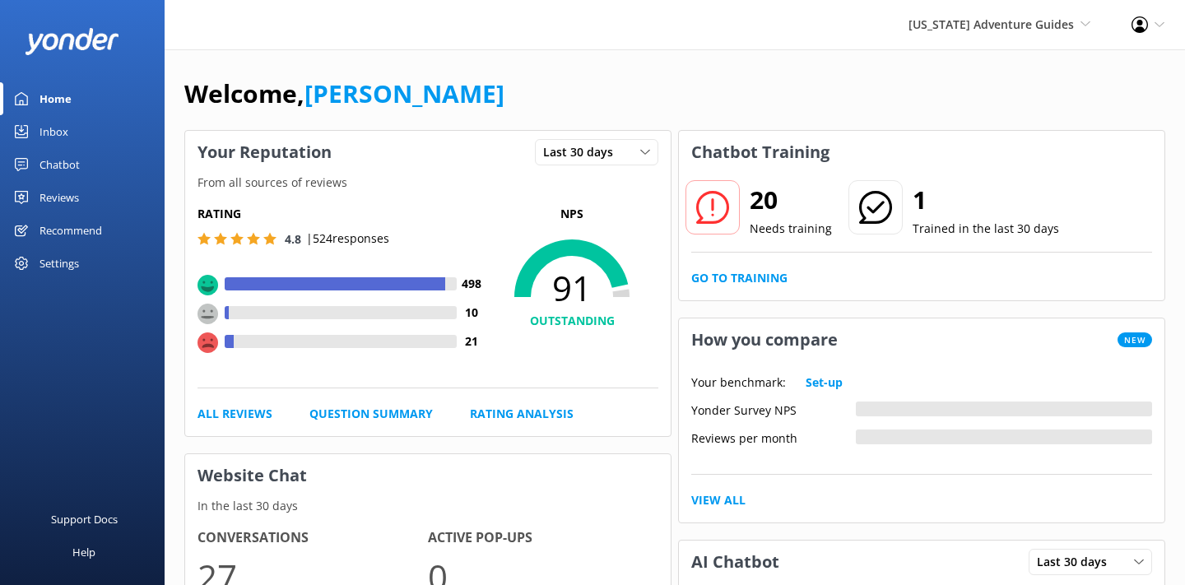
click at [71, 196] on div "Reviews" at bounding box center [58, 197] width 39 height 33
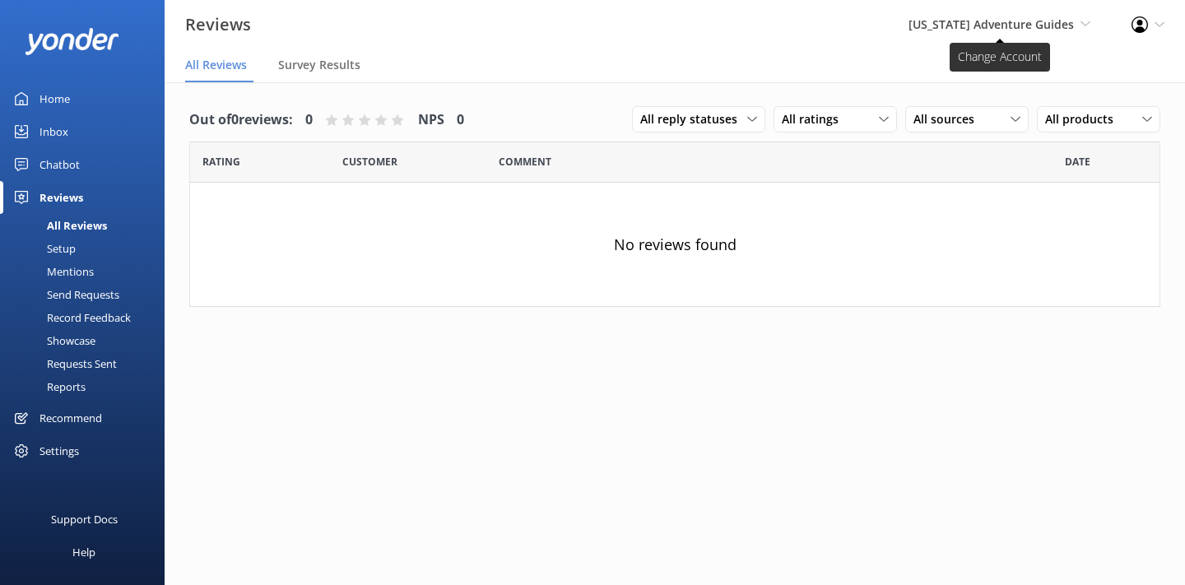
click at [938, 21] on span "[US_STATE] Adventure Guides" at bounding box center [990, 24] width 165 height 16
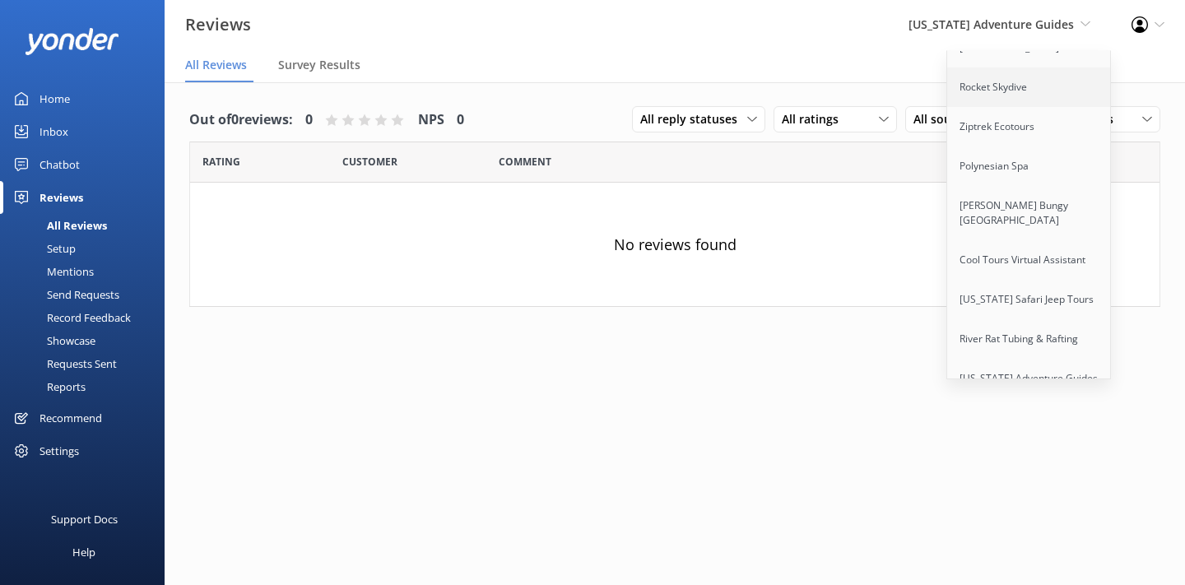
scroll to position [240, 0]
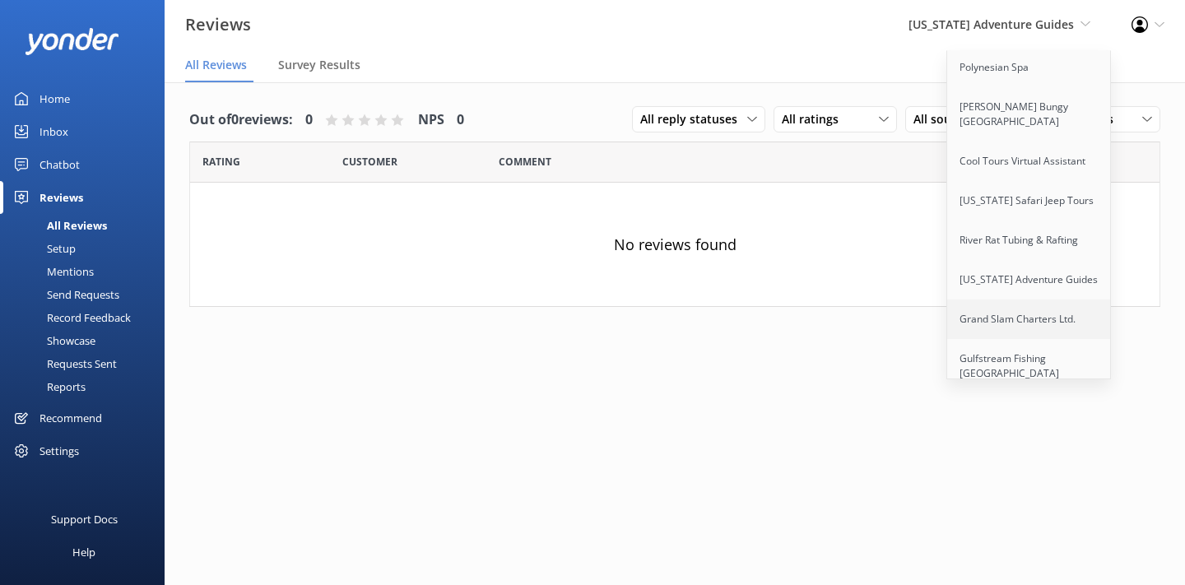
click at [1002, 308] on link "Grand Slam Charters Ltd." at bounding box center [1029, 318] width 165 height 39
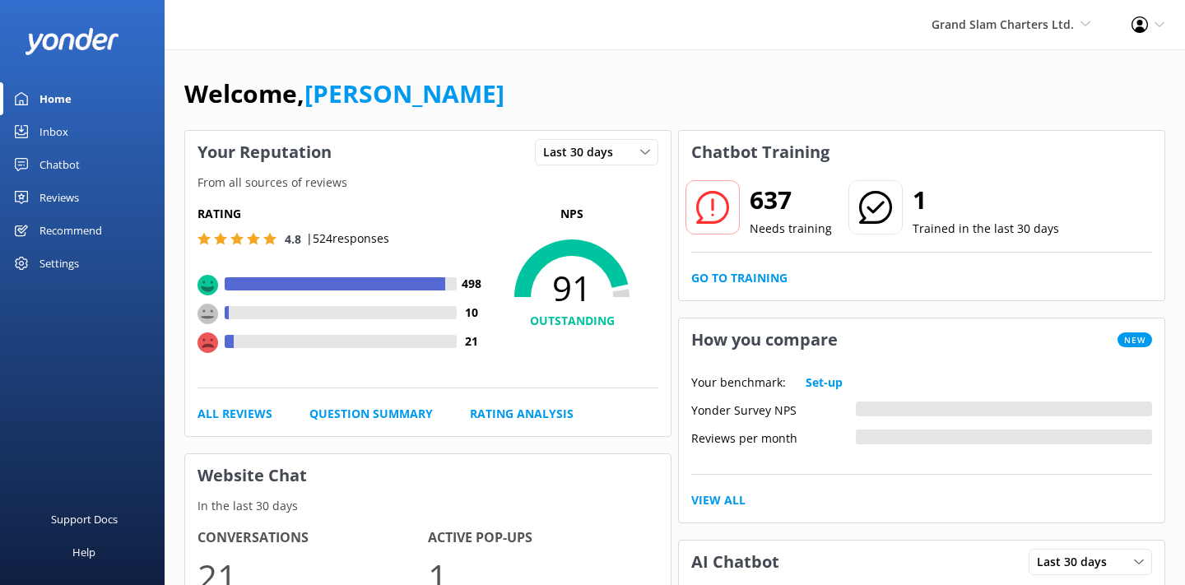
click at [988, 39] on div "Grand Slam Charters Ltd. Yonder Zipline Yonder demo Yonder Luxury Suites Yonder…" at bounding box center [1011, 24] width 200 height 49
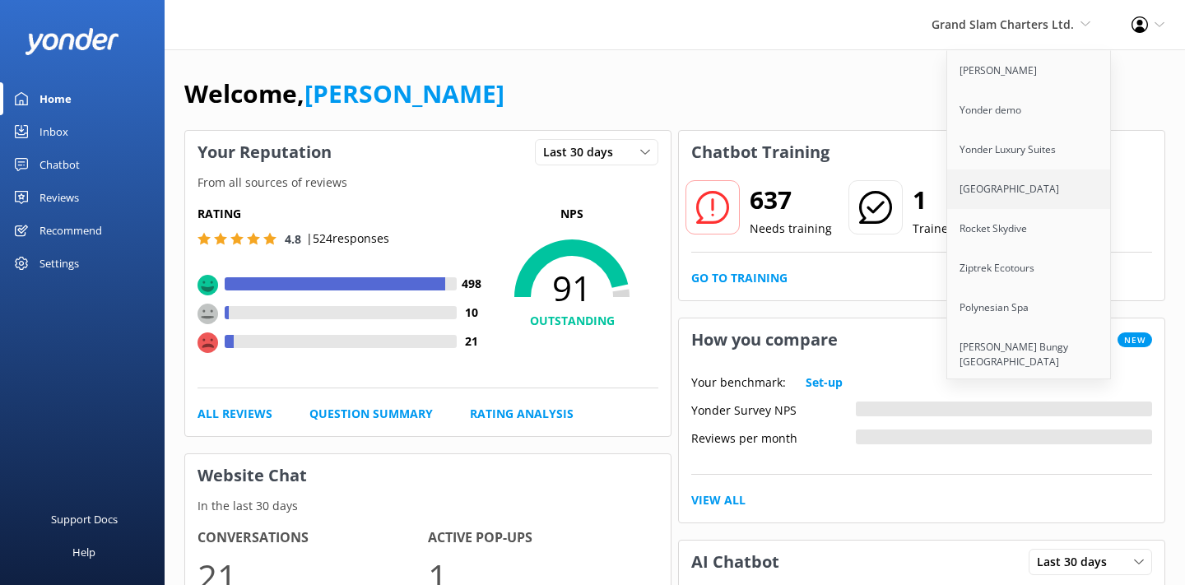
scroll to position [240, 0]
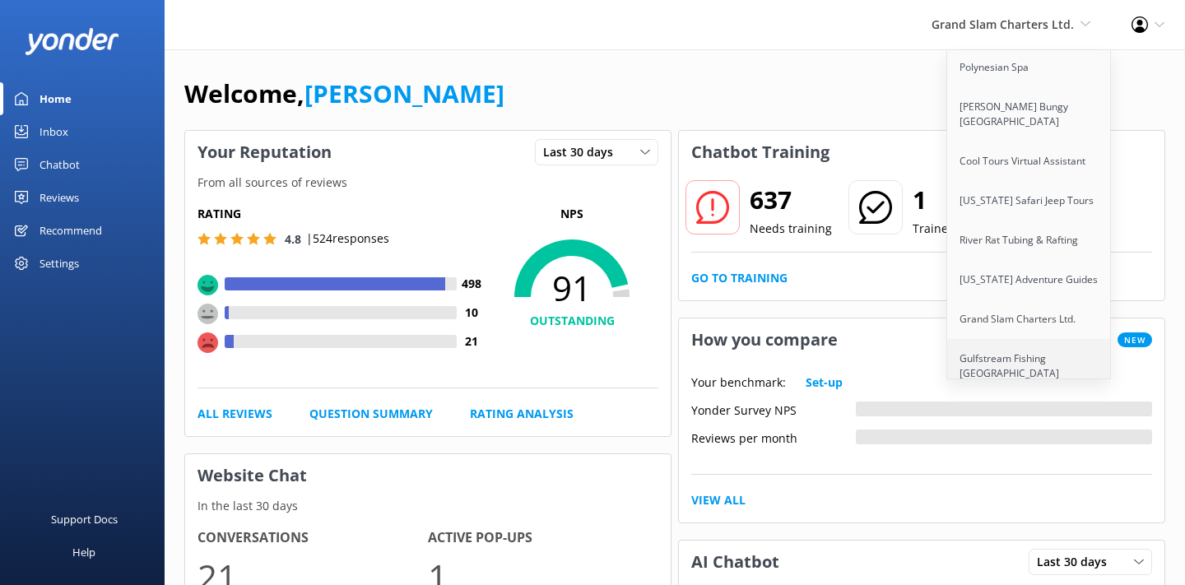
click at [995, 346] on link "Gulfstream Fishing [GEOGRAPHIC_DATA]" at bounding box center [1029, 366] width 165 height 54
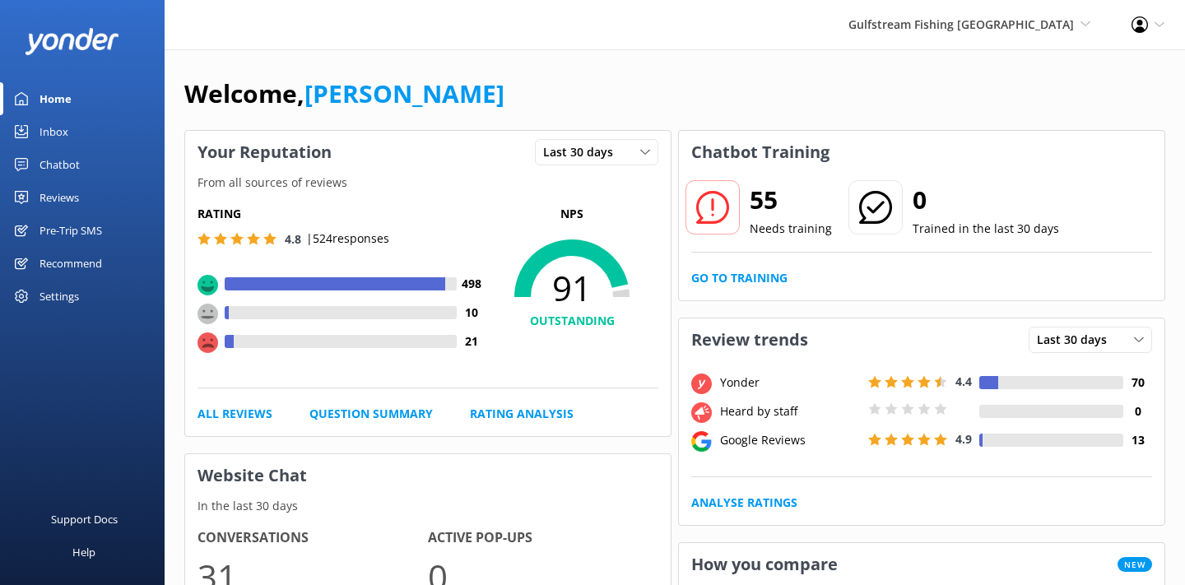
click at [68, 203] on div "Reviews" at bounding box center [58, 197] width 39 height 33
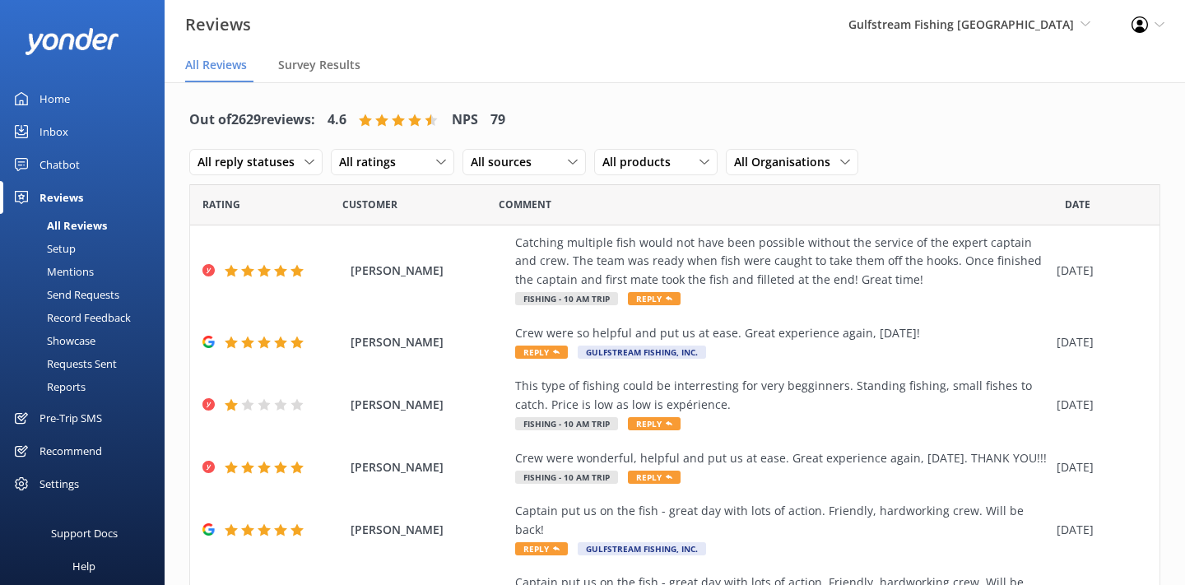
click at [81, 294] on div "Send Requests" at bounding box center [64, 294] width 109 height 23
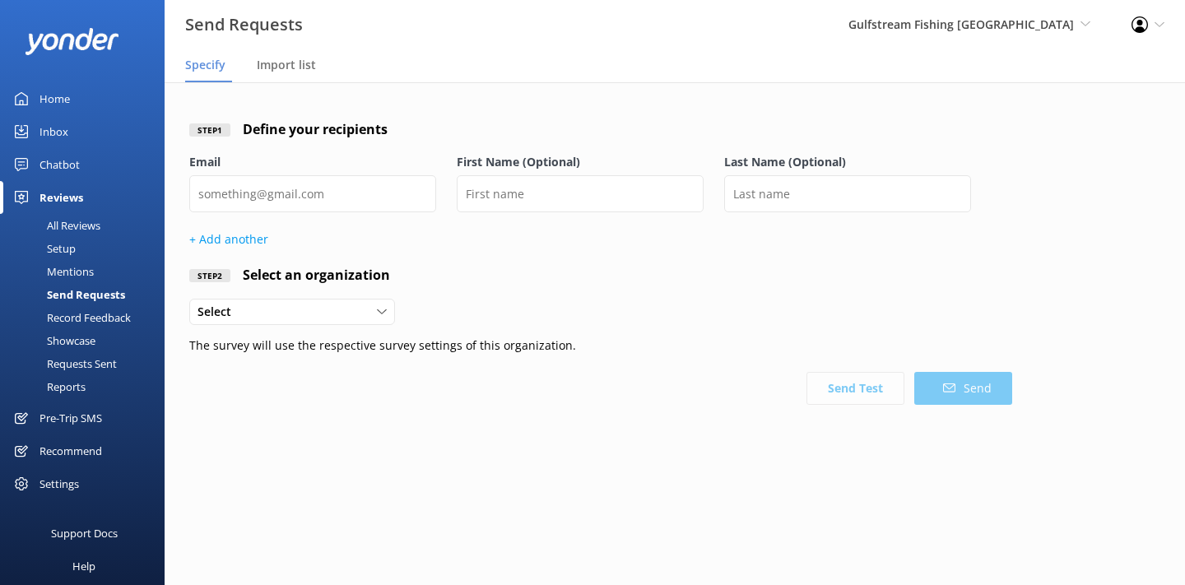
click at [76, 269] on div "Mentions" at bounding box center [52, 271] width 84 height 23
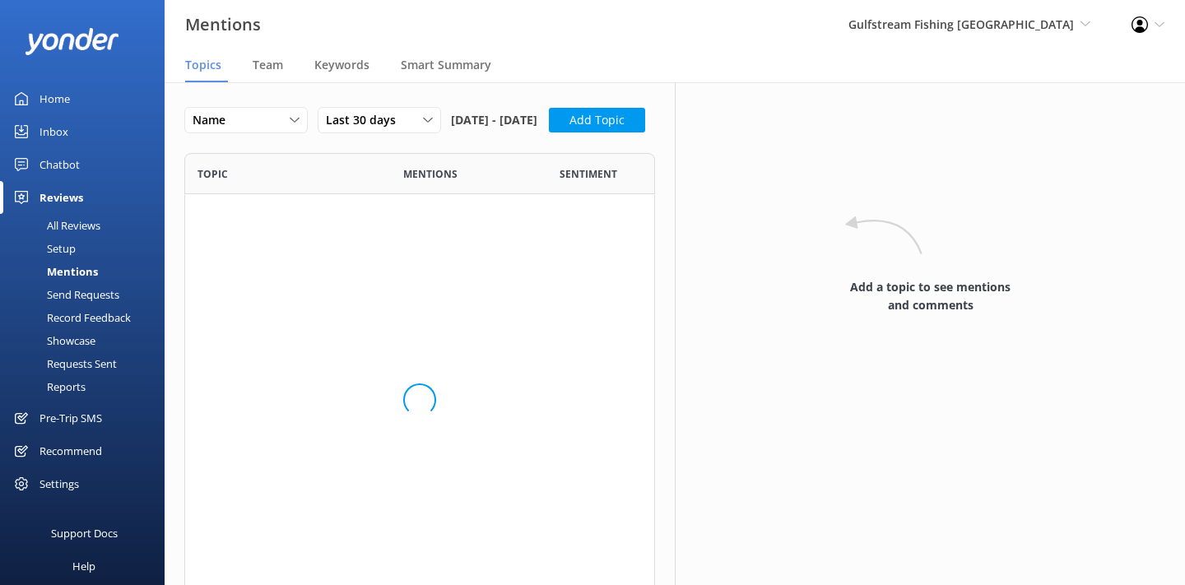
scroll to position [453, 471]
click at [67, 248] on div "Setup" at bounding box center [43, 248] width 66 height 23
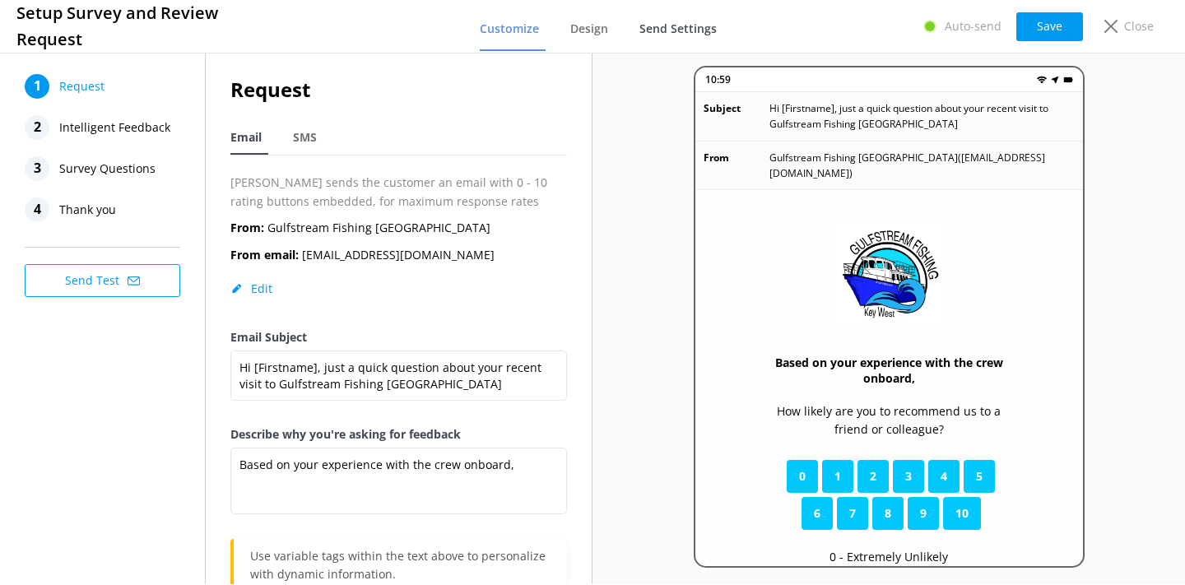
click at [680, 23] on span "Send Settings" at bounding box center [677, 29] width 77 height 16
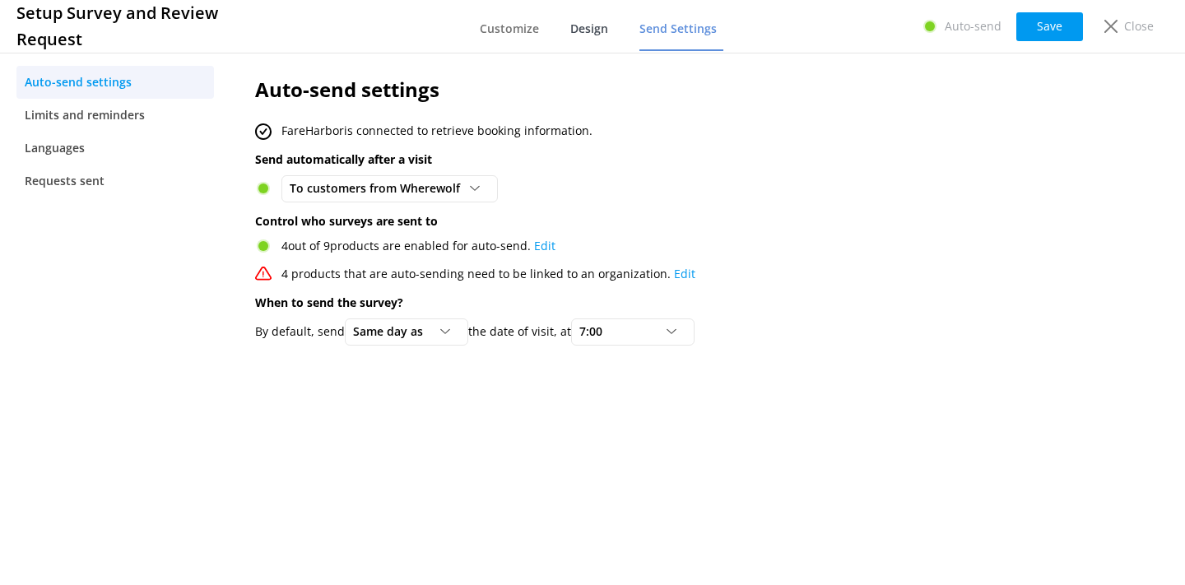
click at [587, 30] on span "Design" at bounding box center [589, 29] width 38 height 16
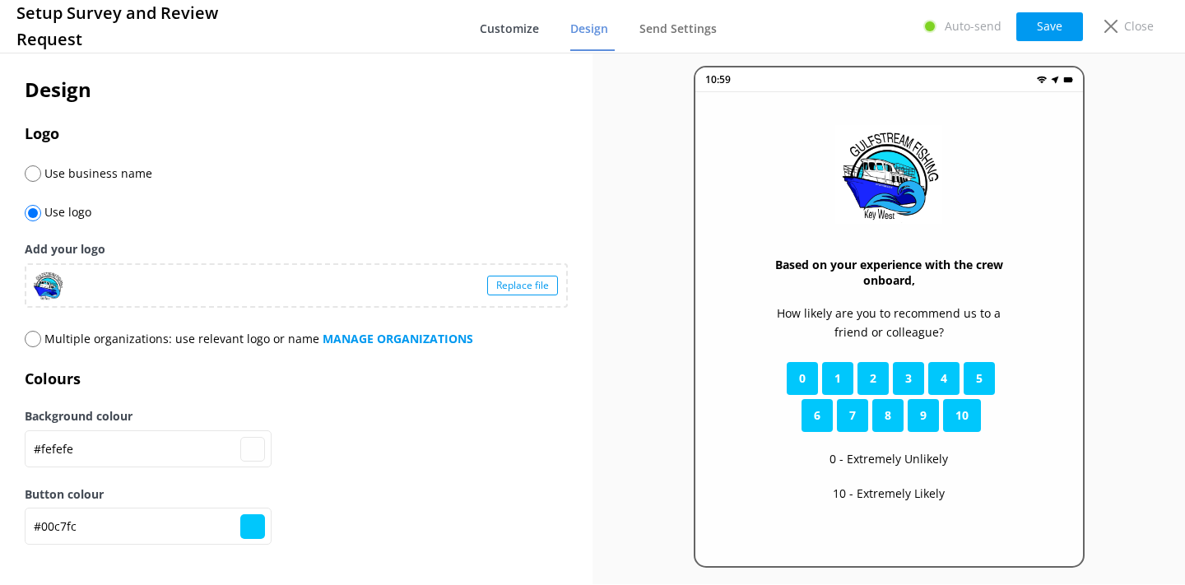
click at [518, 29] on span "Customize" at bounding box center [509, 29] width 59 height 16
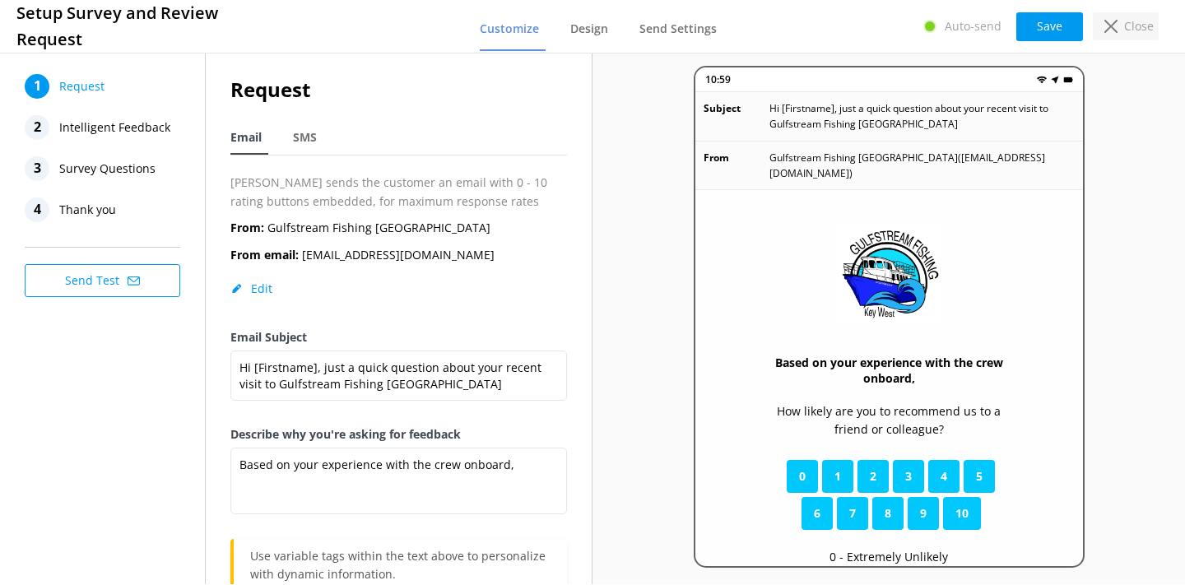
click at [1123, 38] on div "Close" at bounding box center [1125, 26] width 66 height 28
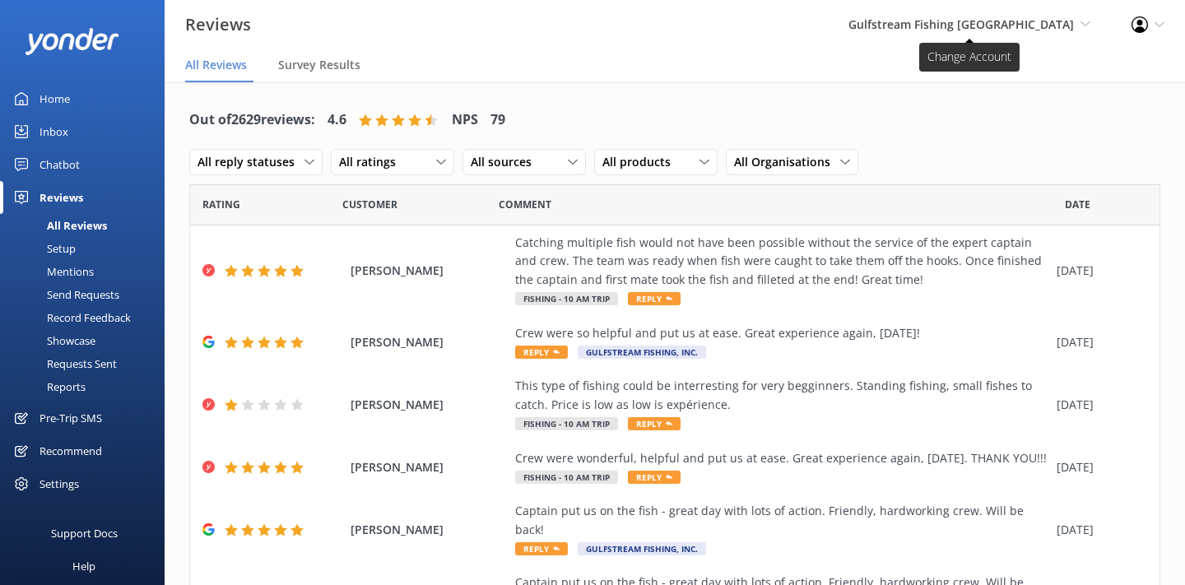
click at [958, 26] on span "Gulfstream Fishing [GEOGRAPHIC_DATA]" at bounding box center [960, 24] width 225 height 16
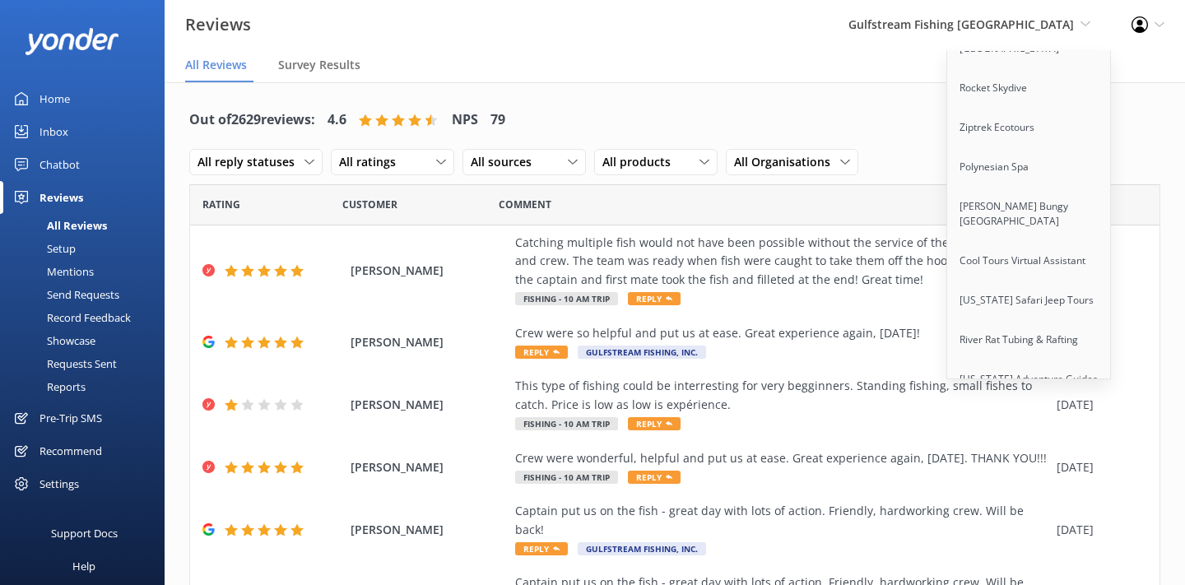
scroll to position [141, 0]
click at [992, 208] on link "[PERSON_NAME] Bungy [GEOGRAPHIC_DATA]" at bounding box center [1029, 213] width 165 height 54
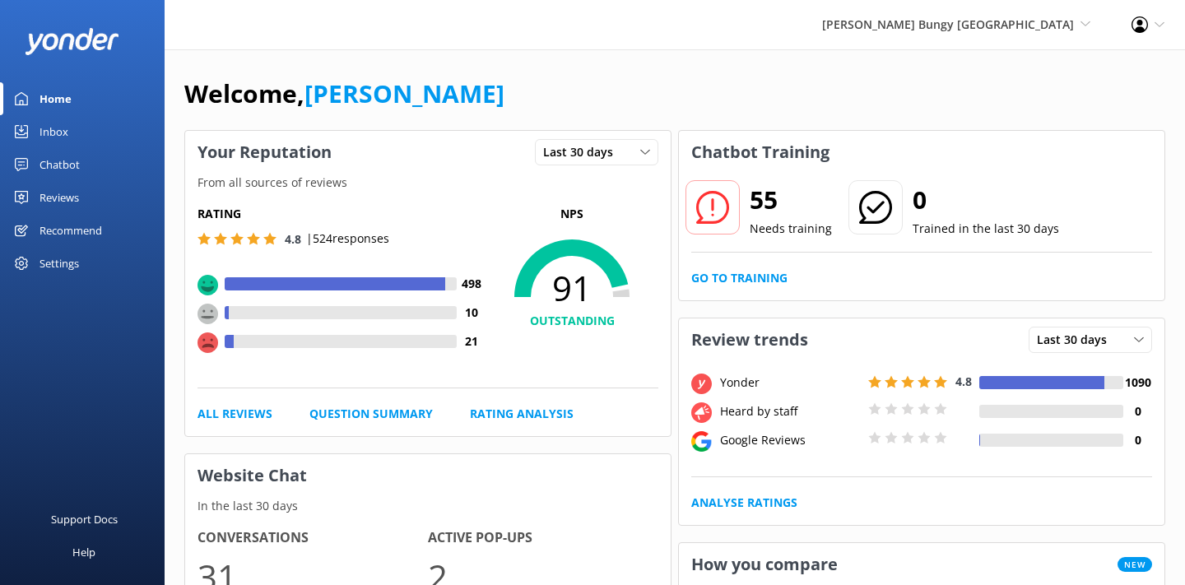
click at [616, 91] on div "Welcome, Danny" at bounding box center [674, 102] width 981 height 56
click at [82, 199] on link "Reviews" at bounding box center [82, 197] width 165 height 33
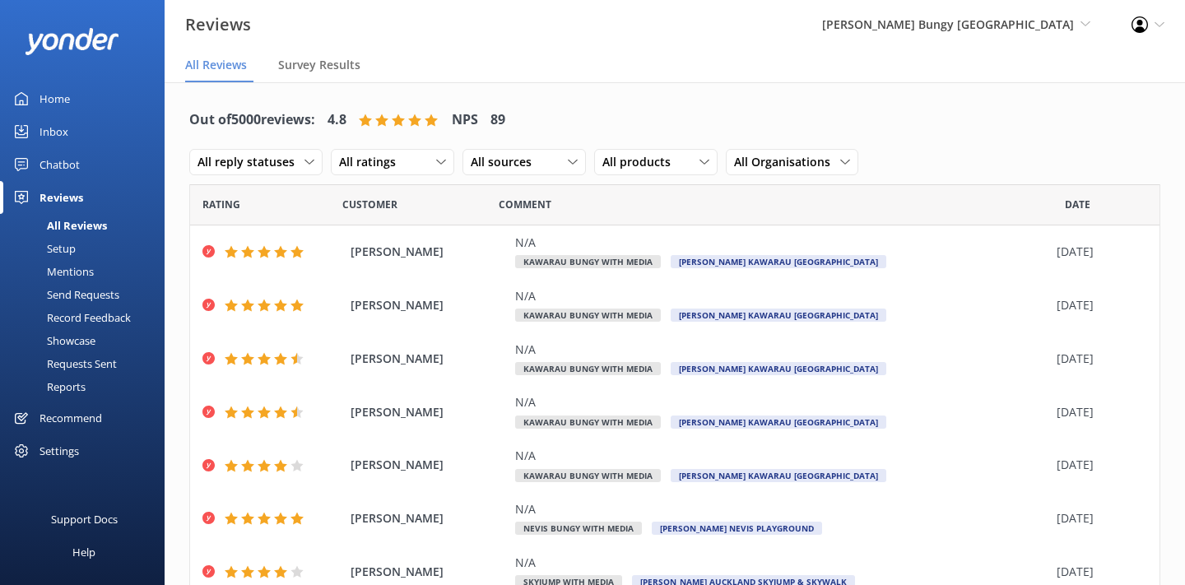
click at [73, 252] on div "Setup" at bounding box center [43, 248] width 66 height 23
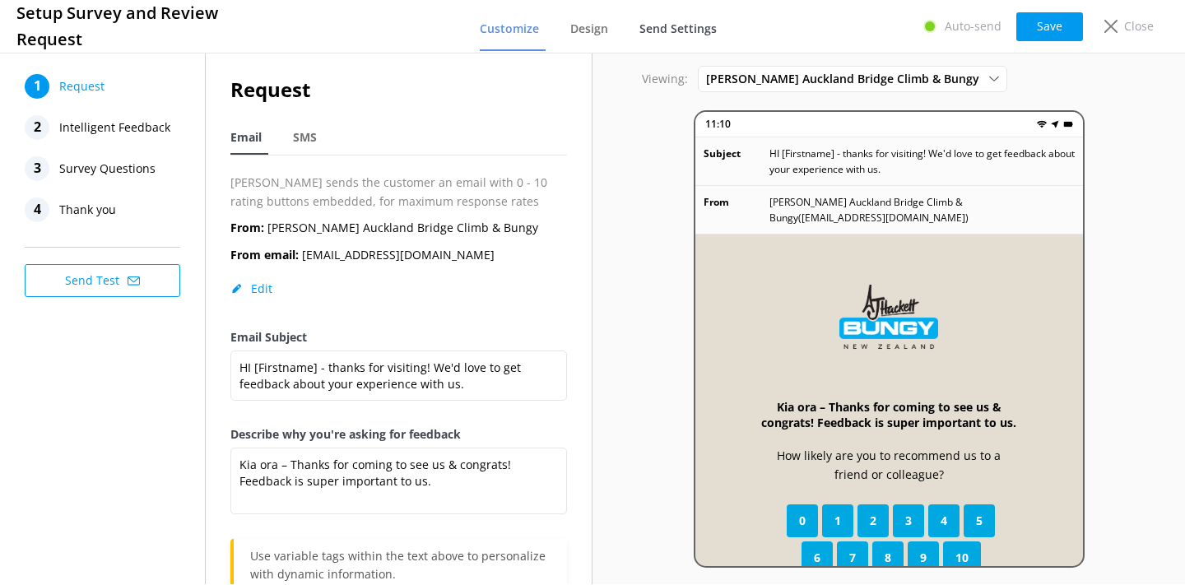
click at [661, 26] on span "Send Settings" at bounding box center [677, 29] width 77 height 16
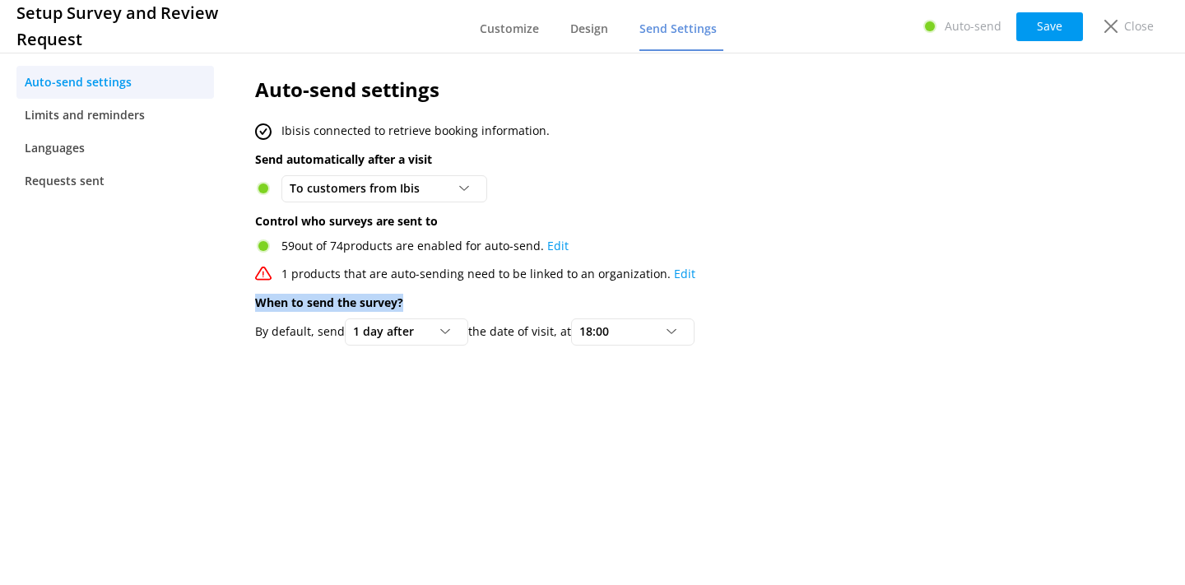
drag, startPoint x: 252, startPoint y: 307, endPoint x: 436, endPoint y: 298, distance: 184.5
click at [436, 298] on div "Auto-send settings Ibis is connected to retrieve booking information. Send auto…" at bounding box center [644, 214] width 829 height 331
click at [302, 311] on p "When to send the survey?" at bounding box center [645, 303] width 780 height 18
drag, startPoint x: 261, startPoint y: 299, endPoint x: 478, endPoint y: 299, distance: 217.2
click at [478, 299] on p "When to send the survey?" at bounding box center [645, 303] width 780 height 18
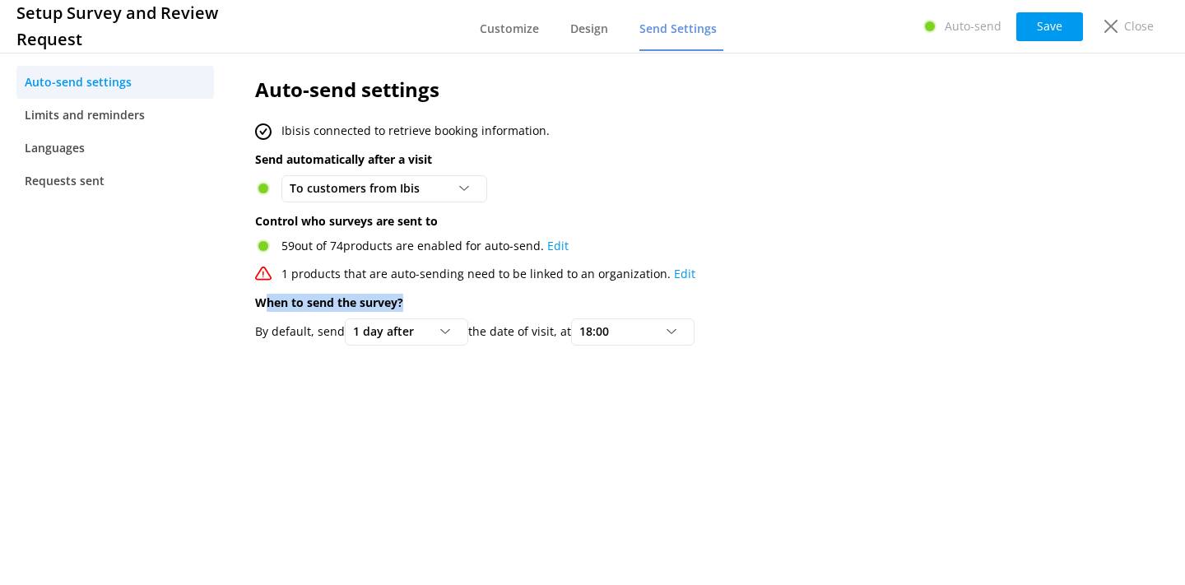
click at [478, 299] on p "When to send the survey?" at bounding box center [645, 303] width 780 height 18
click at [1113, 28] on icon at bounding box center [1110, 26] width 13 height 13
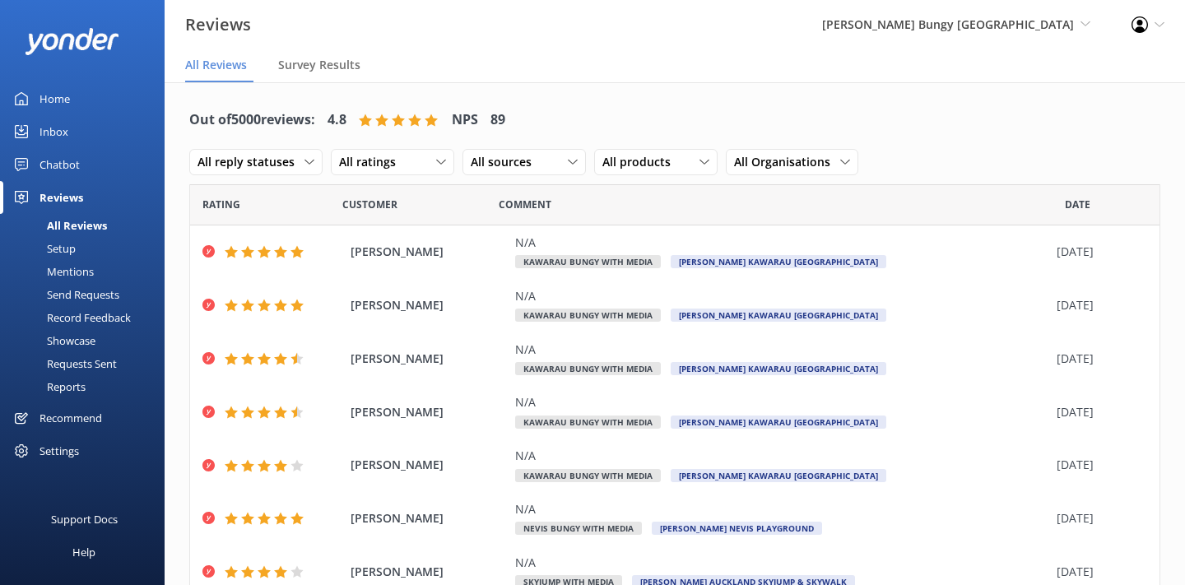
click at [66, 272] on div "Mentions" at bounding box center [52, 271] width 84 height 23
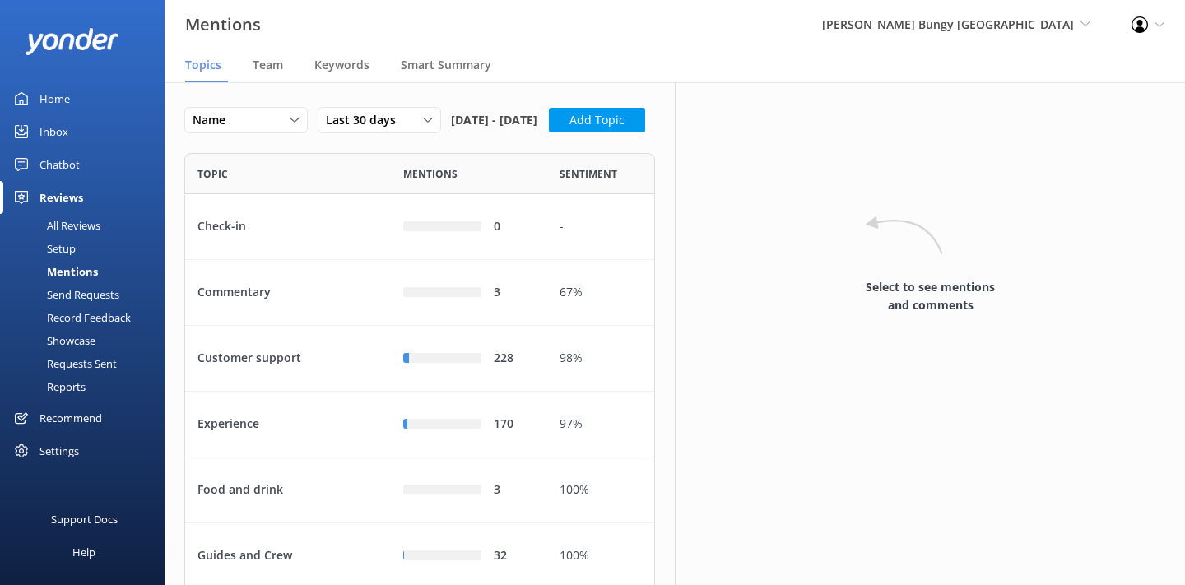
scroll to position [898, 471]
click at [77, 295] on div "Send Requests" at bounding box center [64, 294] width 109 height 23
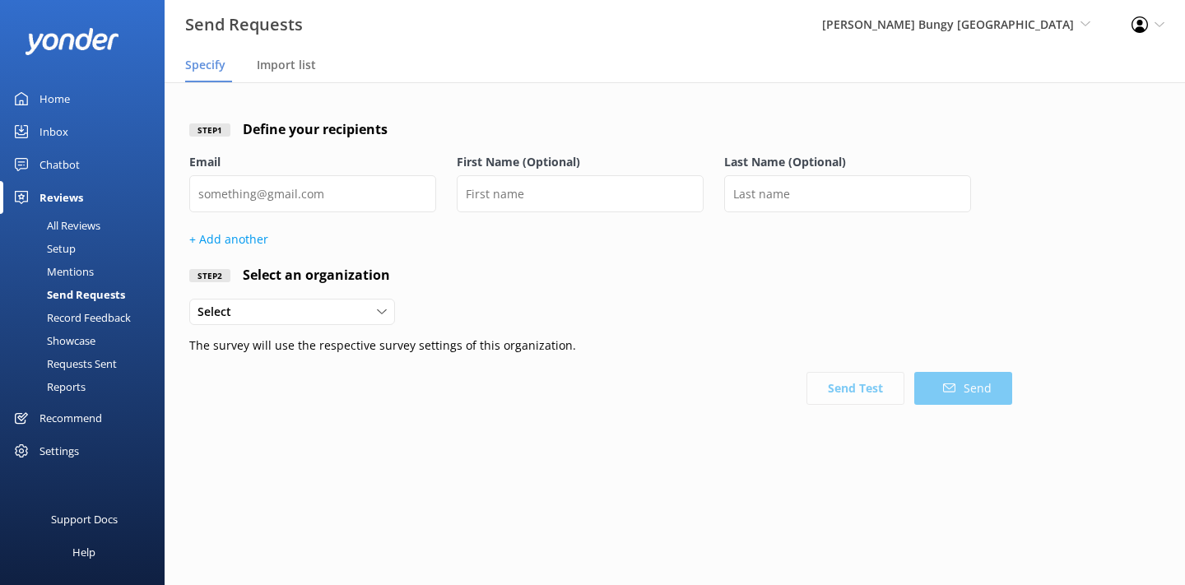
click at [58, 247] on div "Setup" at bounding box center [43, 248] width 66 height 23
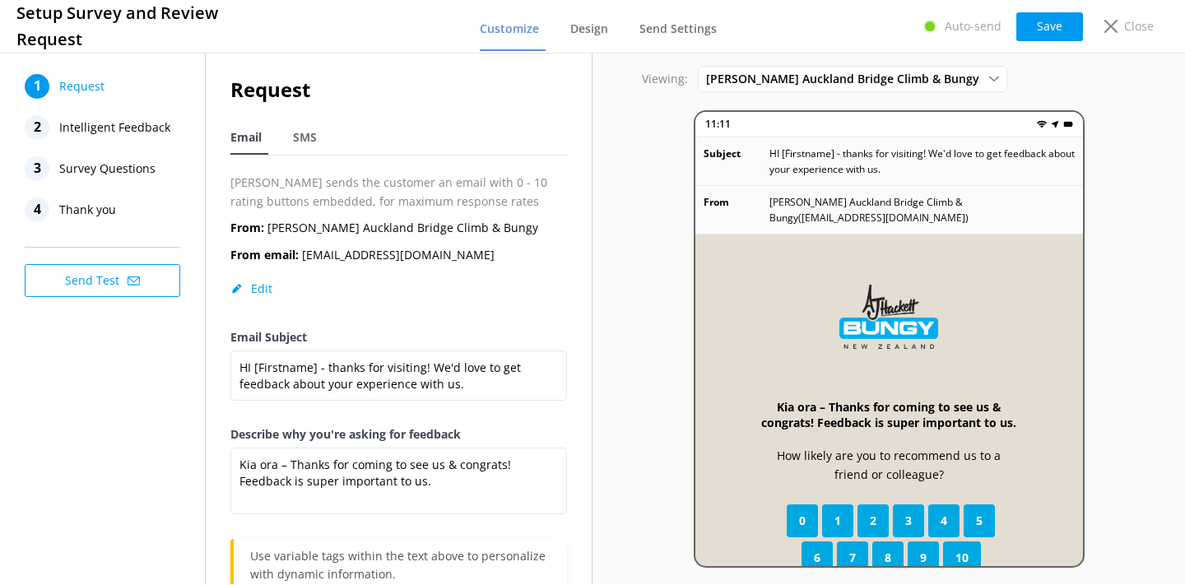
scroll to position [7, 0]
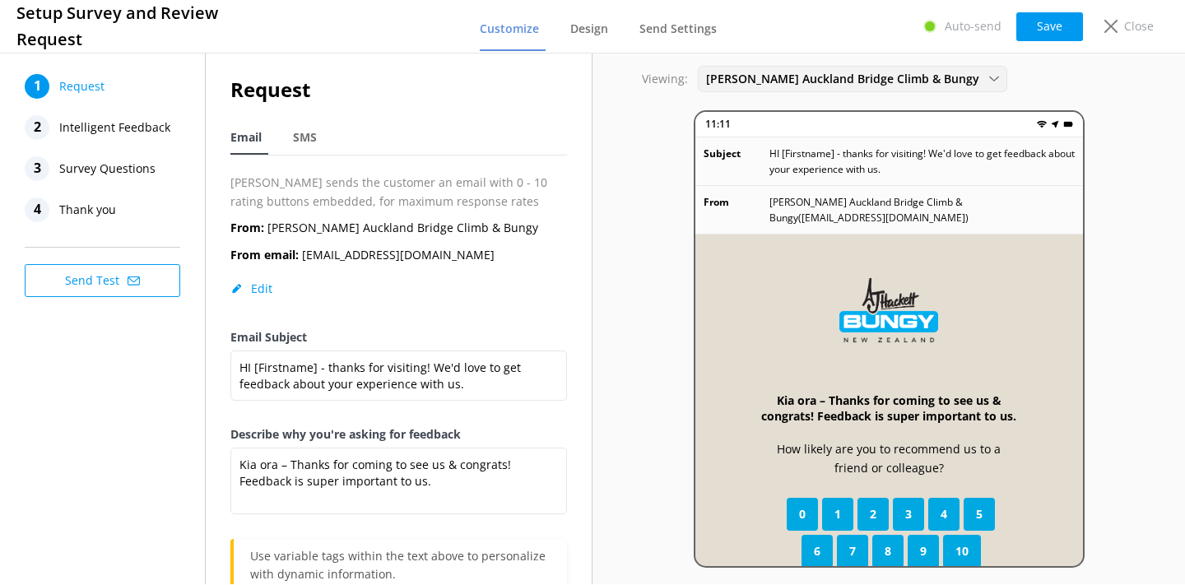
click at [813, 81] on span "[PERSON_NAME] Auckland Bridge Climb & Bungy" at bounding box center [847, 79] width 283 height 18
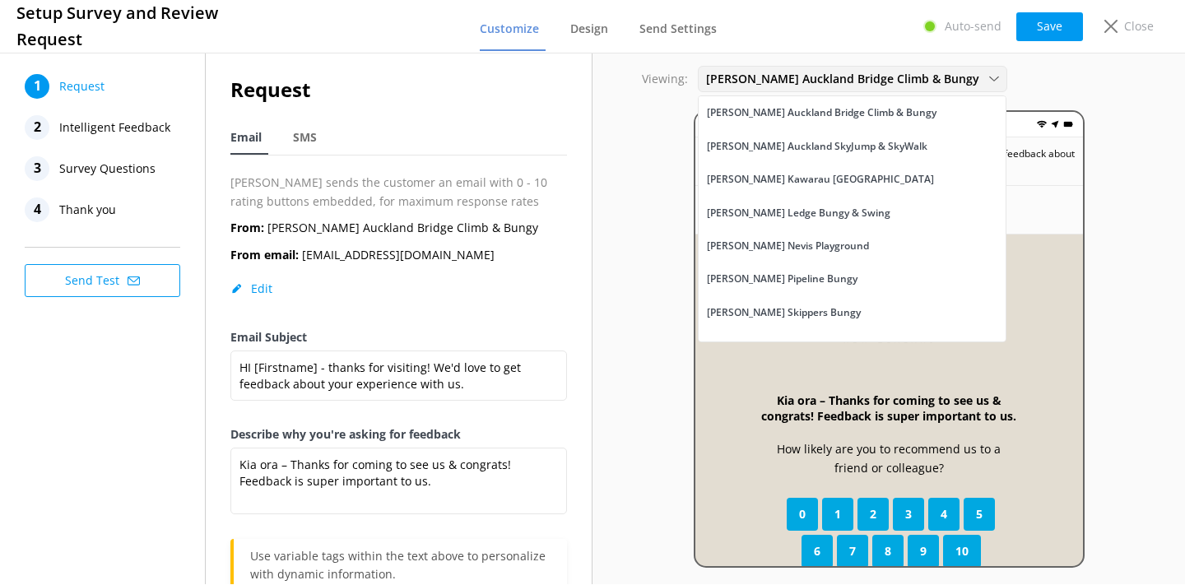
click at [808, 89] on div "[PERSON_NAME] Auckland Bridge Climb & Bungy [PERSON_NAME] [GEOGRAPHIC_DATA] Cli…" at bounding box center [852, 79] width 309 height 26
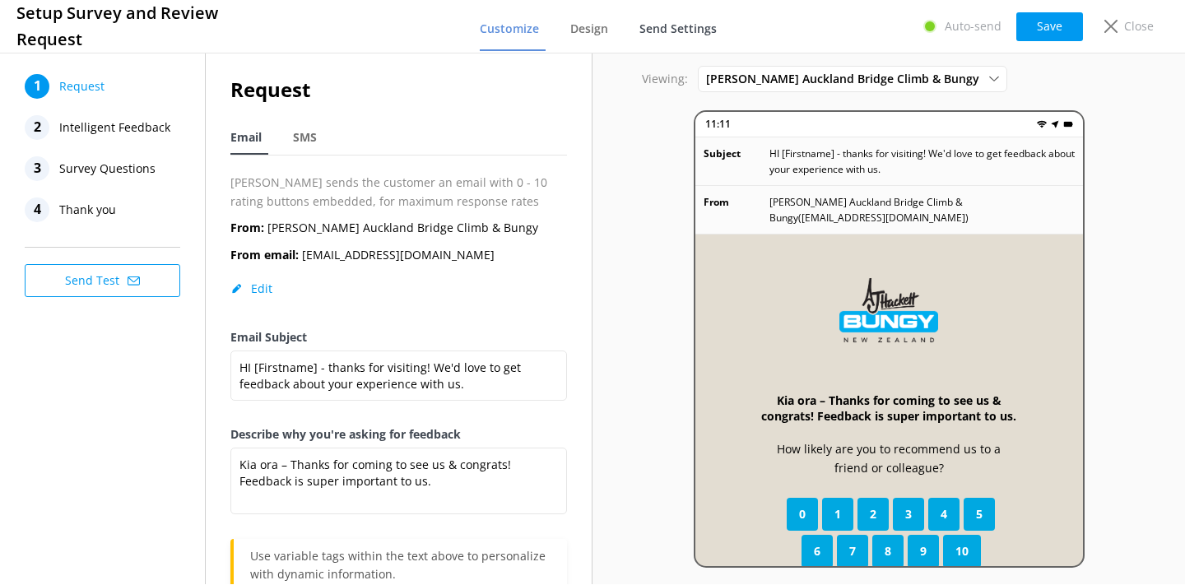
click at [670, 32] on span "Send Settings" at bounding box center [677, 29] width 77 height 16
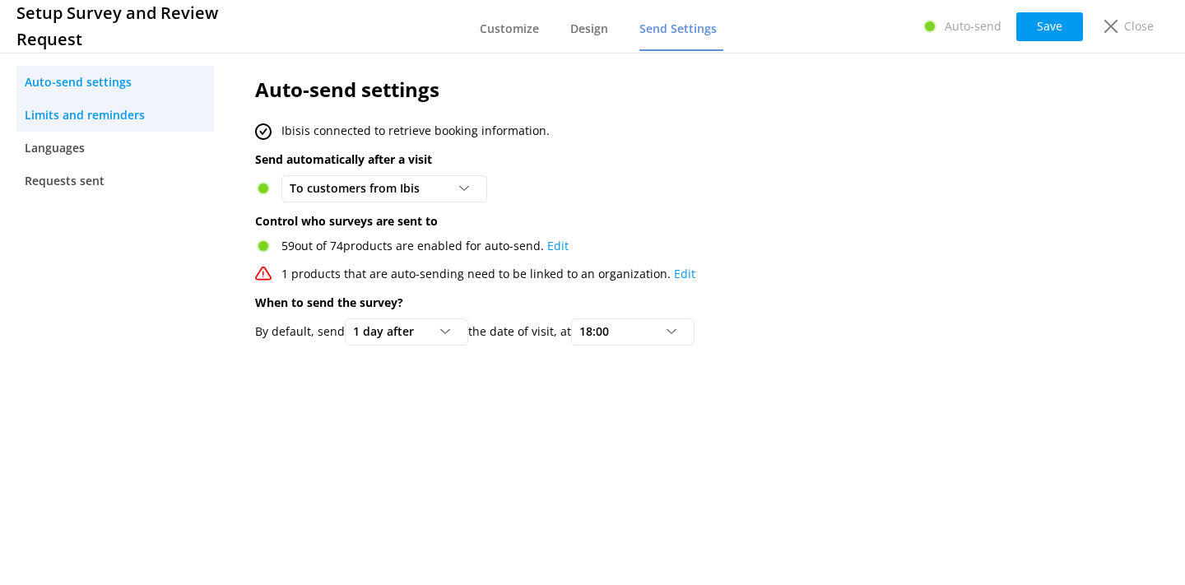
click at [141, 123] on span "Limits and reminders" at bounding box center [85, 115] width 120 height 18
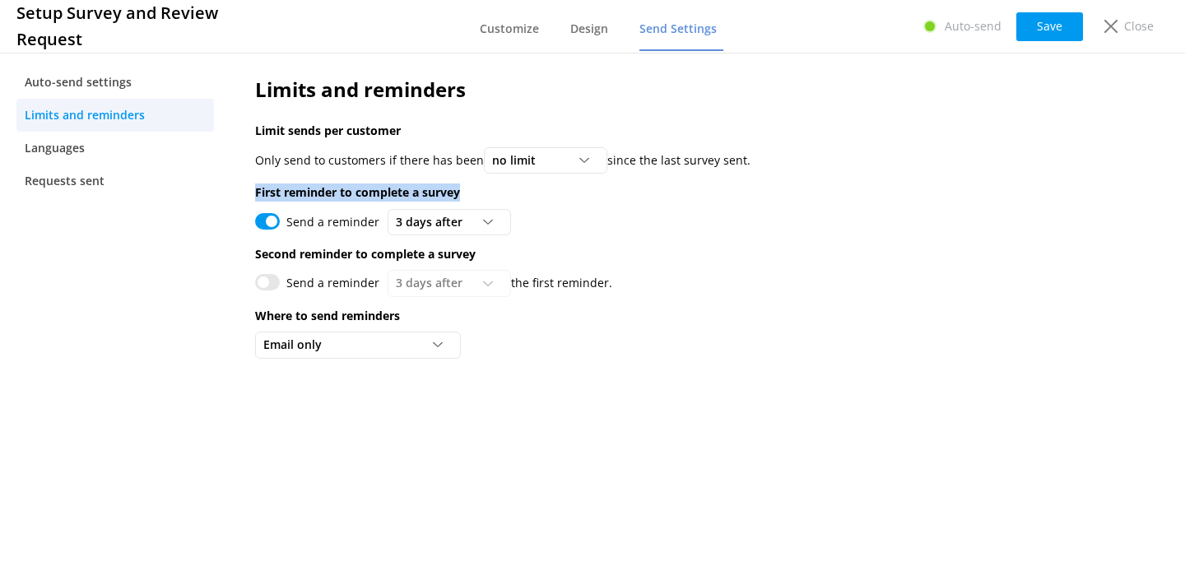
drag, startPoint x: 253, startPoint y: 197, endPoint x: 473, endPoint y: 193, distance: 219.7
click at [473, 193] on div "Limits and reminders Limit sends per customer Only send to customers if there h…" at bounding box center [644, 221] width 829 height 344
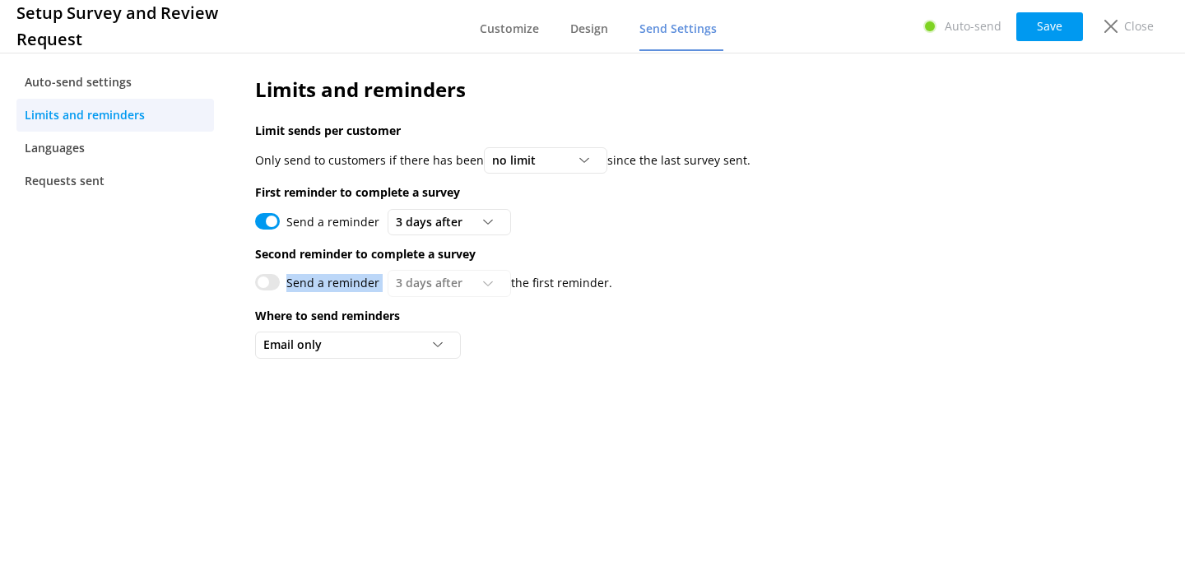
drag, startPoint x: 246, startPoint y: 273, endPoint x: 466, endPoint y: 271, distance: 219.7
click at [466, 271] on div "Limits and reminders Limit sends per customer Only send to customers if there h…" at bounding box center [644, 221] width 829 height 344
click at [1123, 25] on div "Close" at bounding box center [1125, 26] width 66 height 28
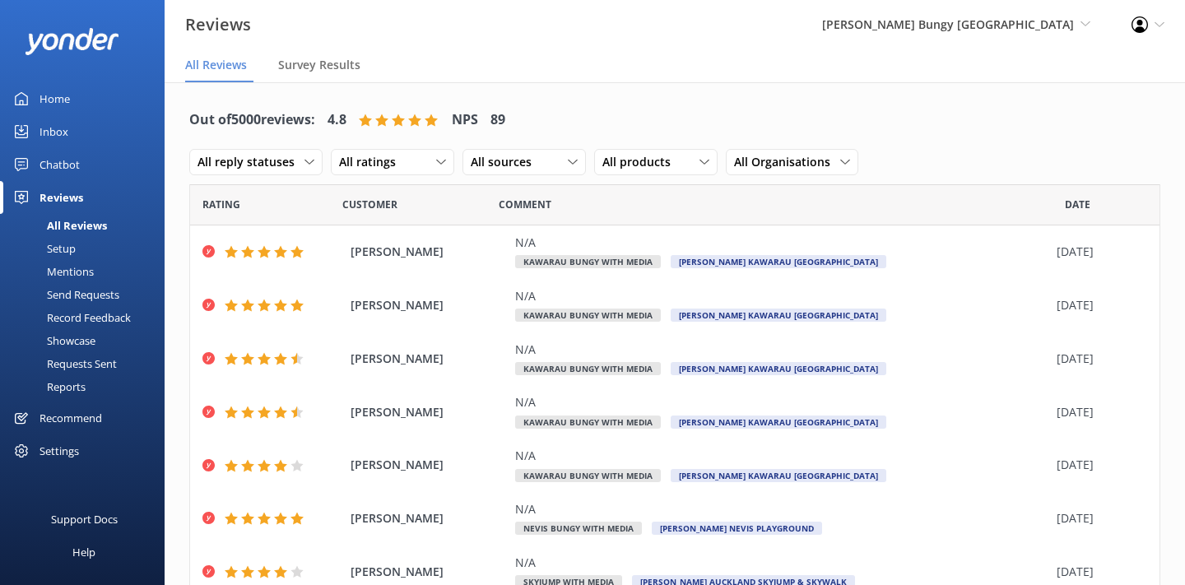
click at [63, 252] on div "Setup" at bounding box center [43, 248] width 66 height 23
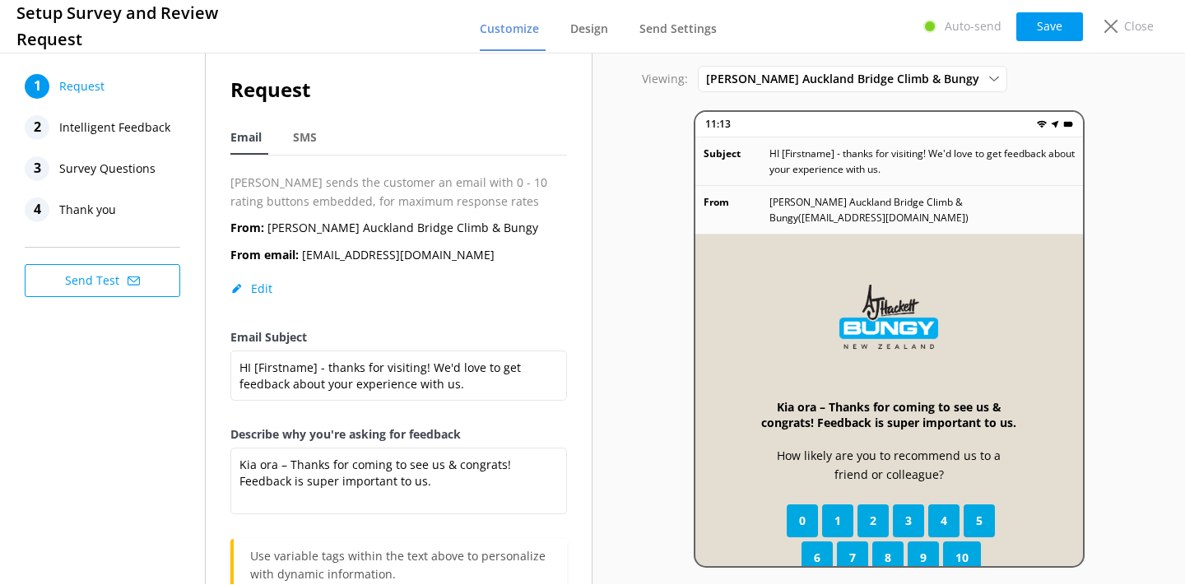
click at [146, 128] on span "Intelligent Feedback" at bounding box center [114, 127] width 111 height 25
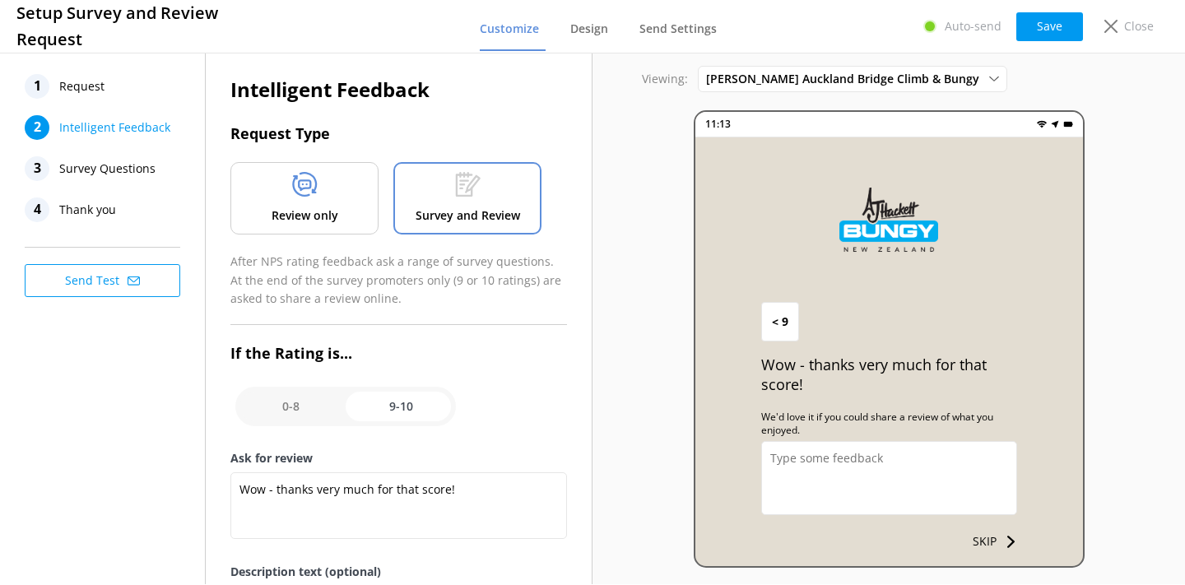
click at [132, 169] on span "Survey Questions" at bounding box center [107, 168] width 96 height 25
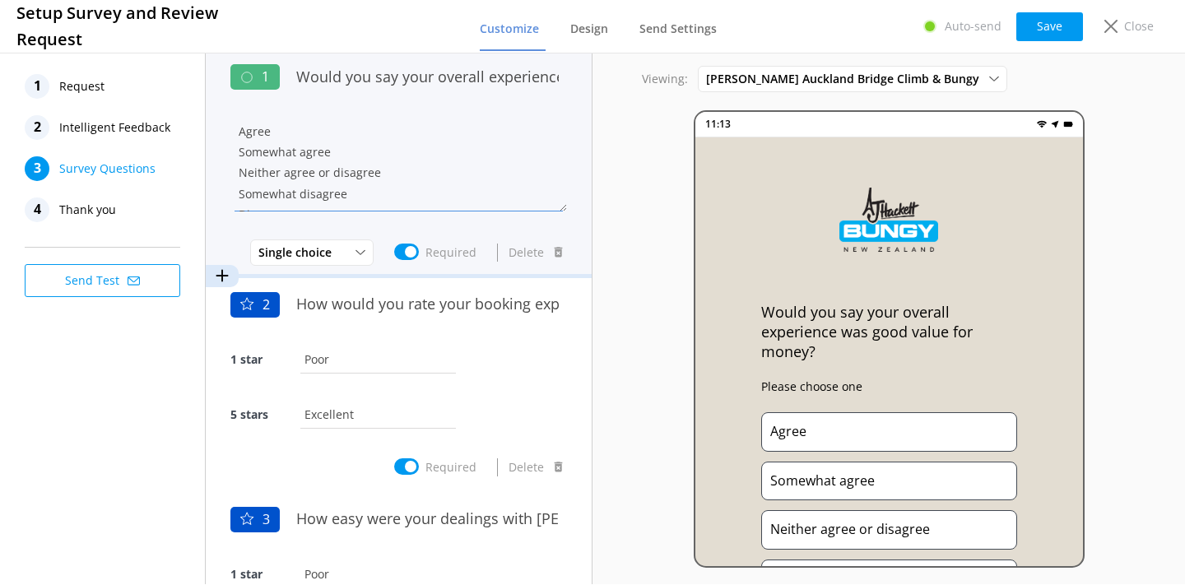
click at [379, 159] on textarea "Agree Somewhat agree Neither agree or disagree Somewhat disagree Disagree" at bounding box center [398, 162] width 336 height 99
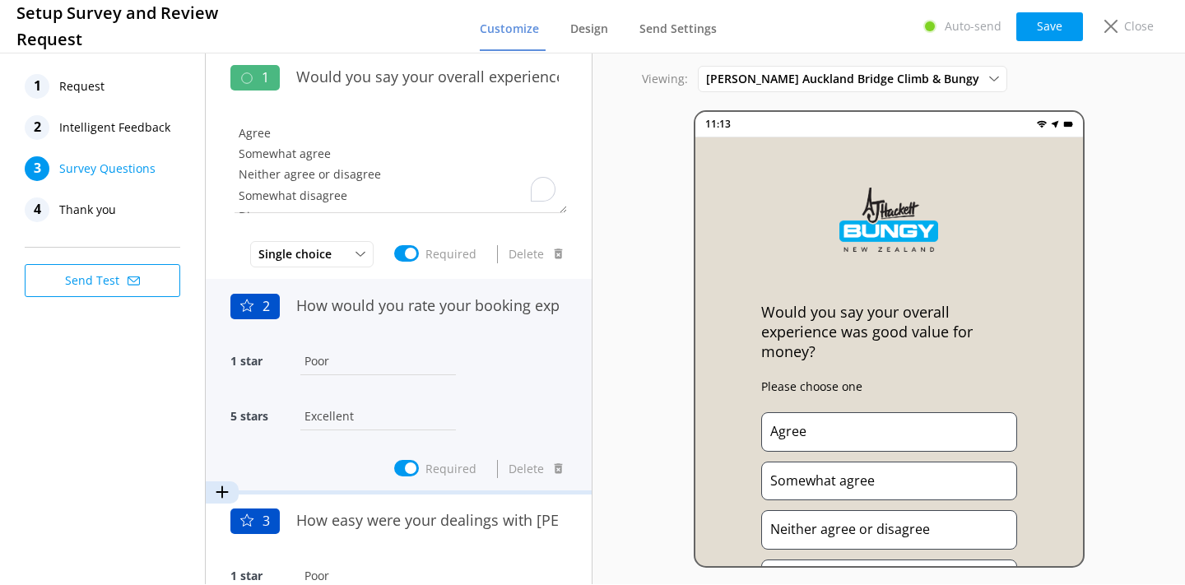
click at [415, 377] on input "Poor" at bounding box center [378, 360] width 164 height 37
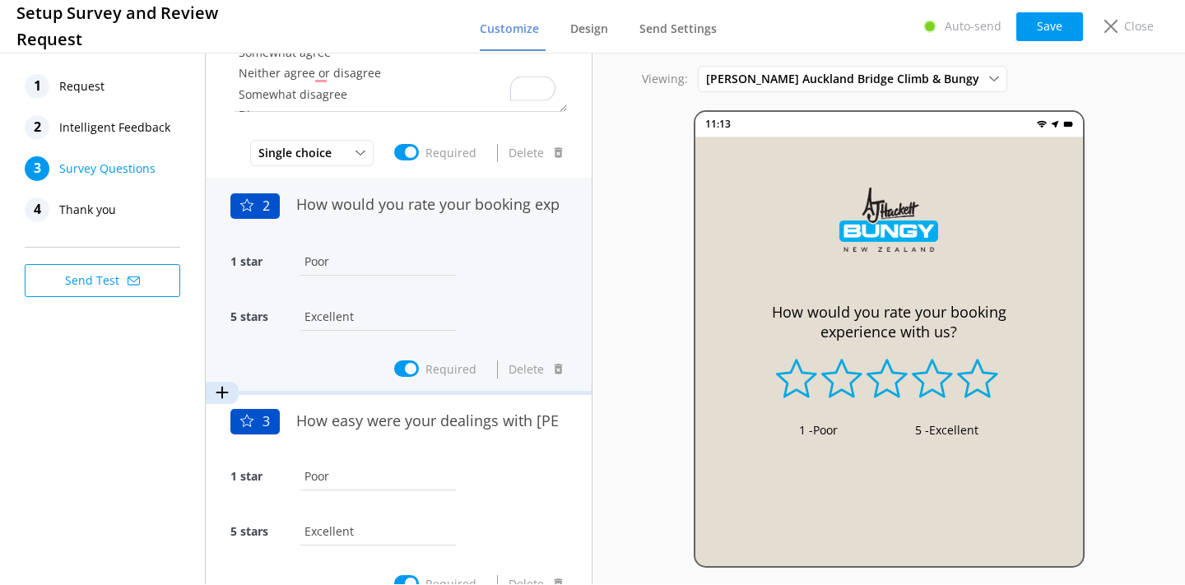
scroll to position [105, 0]
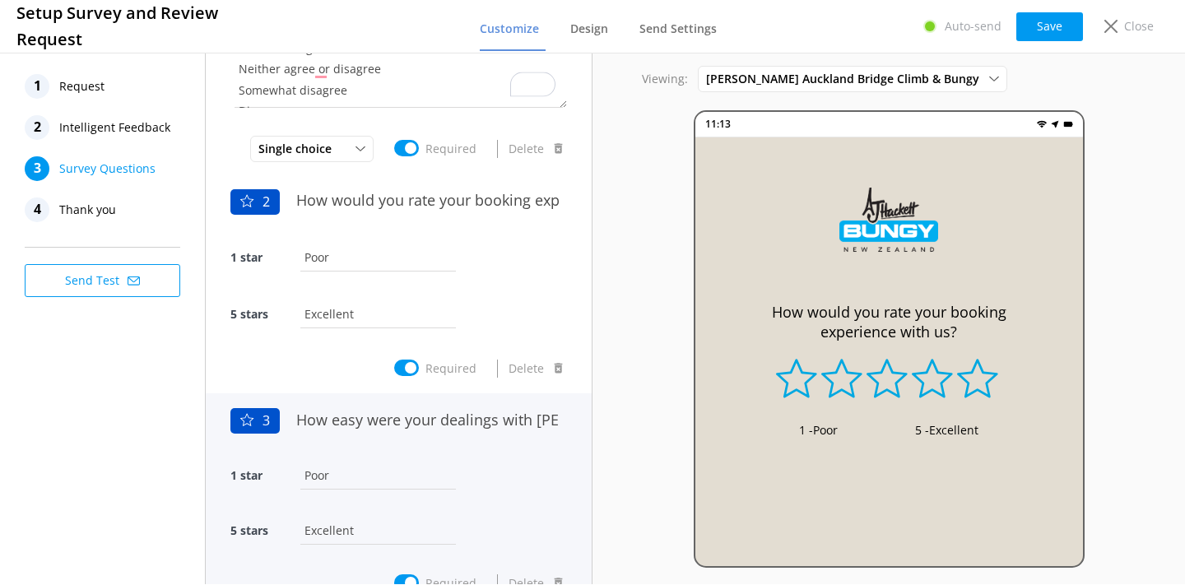
click at [441, 459] on input "Poor" at bounding box center [378, 475] width 164 height 37
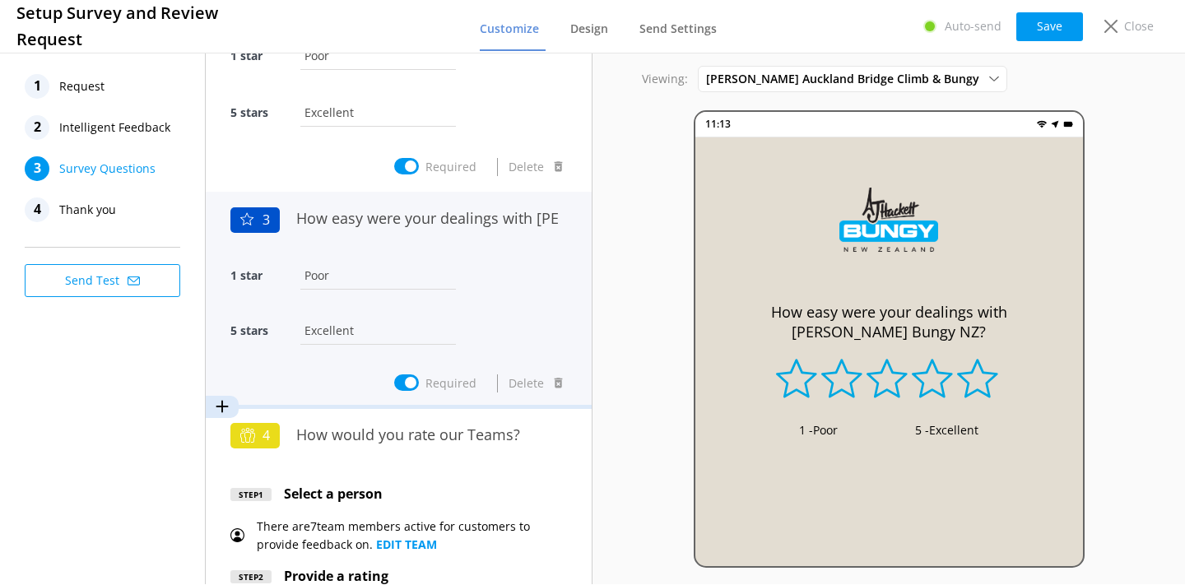
scroll to position [307, 0]
click at [441, 459] on div "How would you rate our Teams?" at bounding box center [427, 443] width 279 height 55
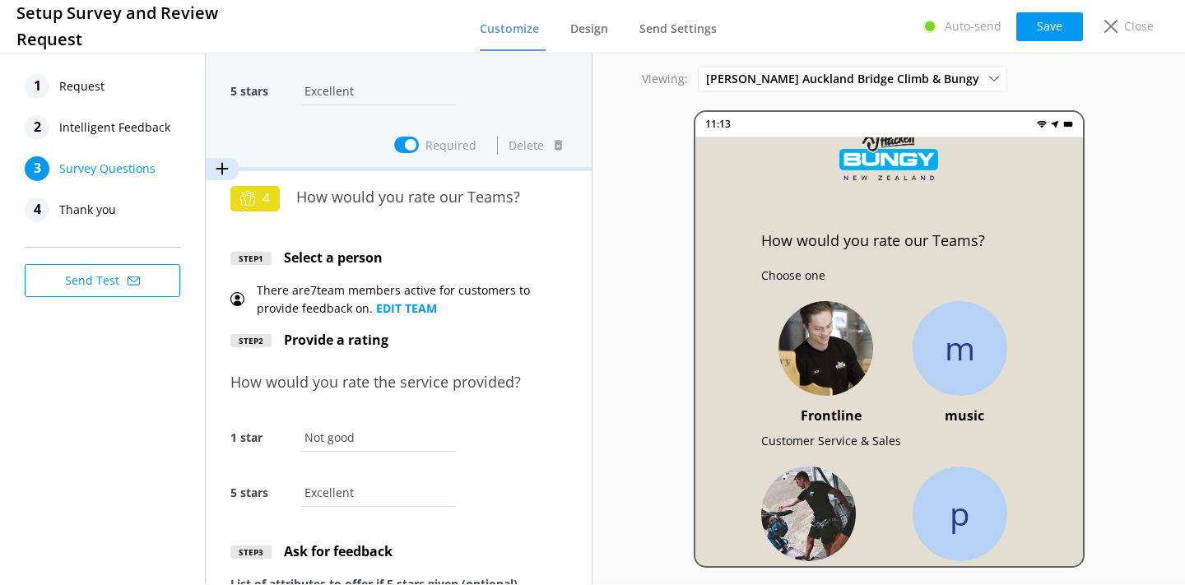
scroll to position [550, 0]
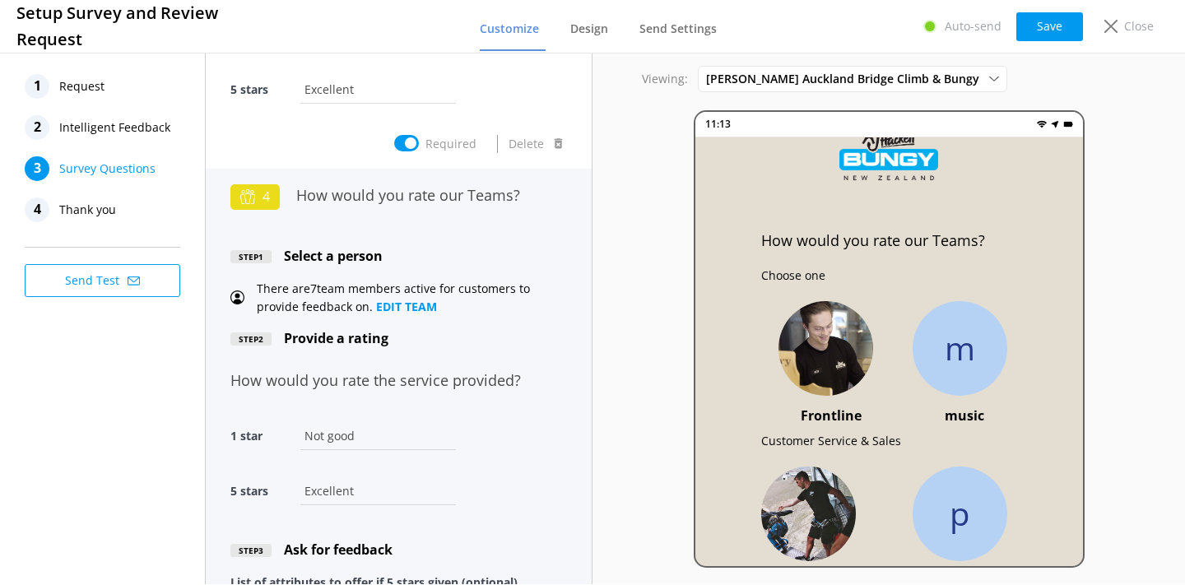
click at [492, 357] on div "4 How would you rate our Teams? Step 1 Select a person There are 7 team members…" at bounding box center [398, 547] width 336 height 741
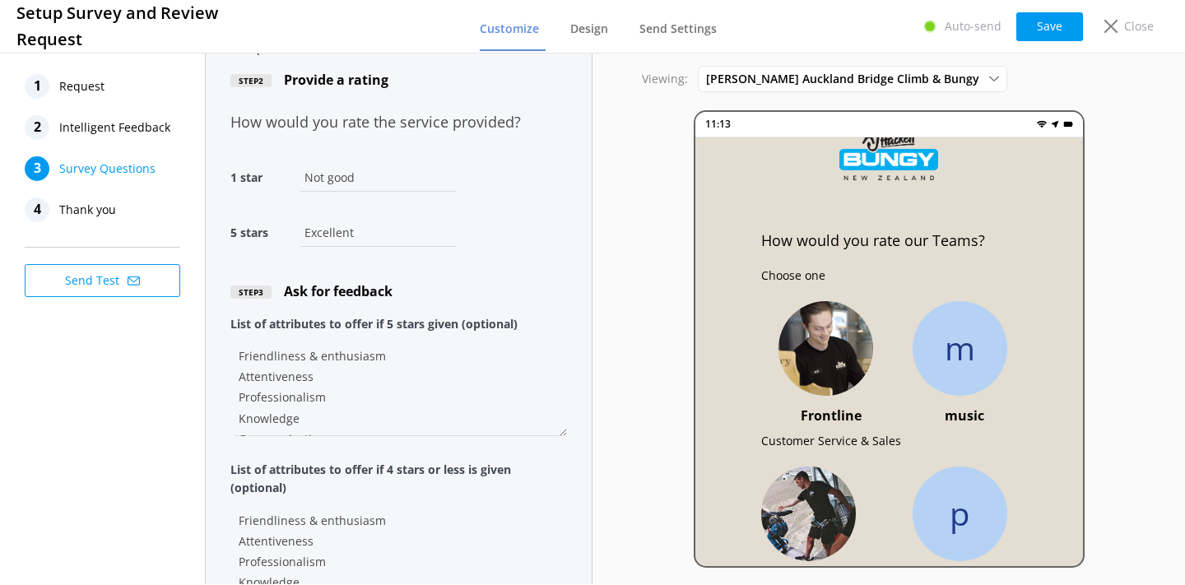
scroll to position [0, 0]
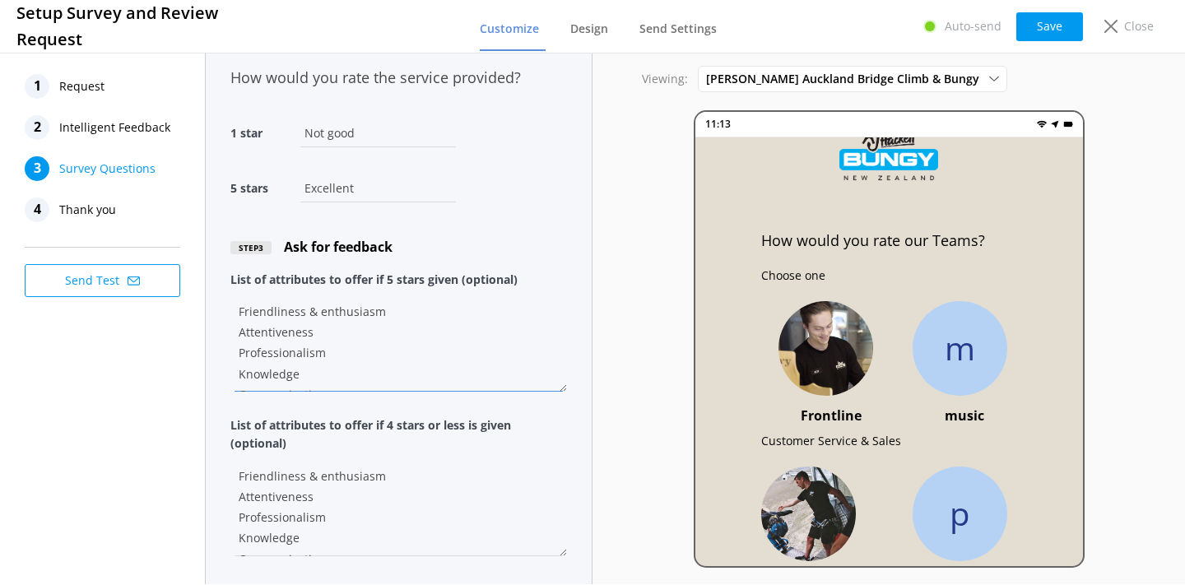
click at [450, 353] on textarea "Friendliness & enthusiasm Attentiveness Professionalism Knowledge Communication" at bounding box center [398, 342] width 336 height 99
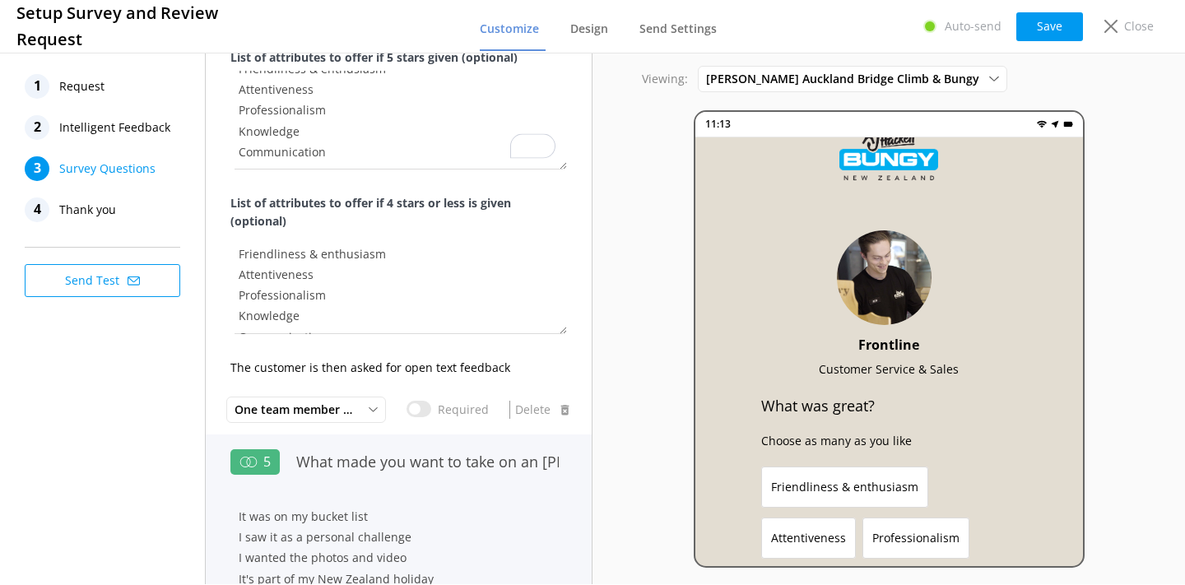
click at [448, 487] on div "What made you want to take on an [PERSON_NAME] Bungy NZ experience?" at bounding box center [427, 470] width 279 height 55
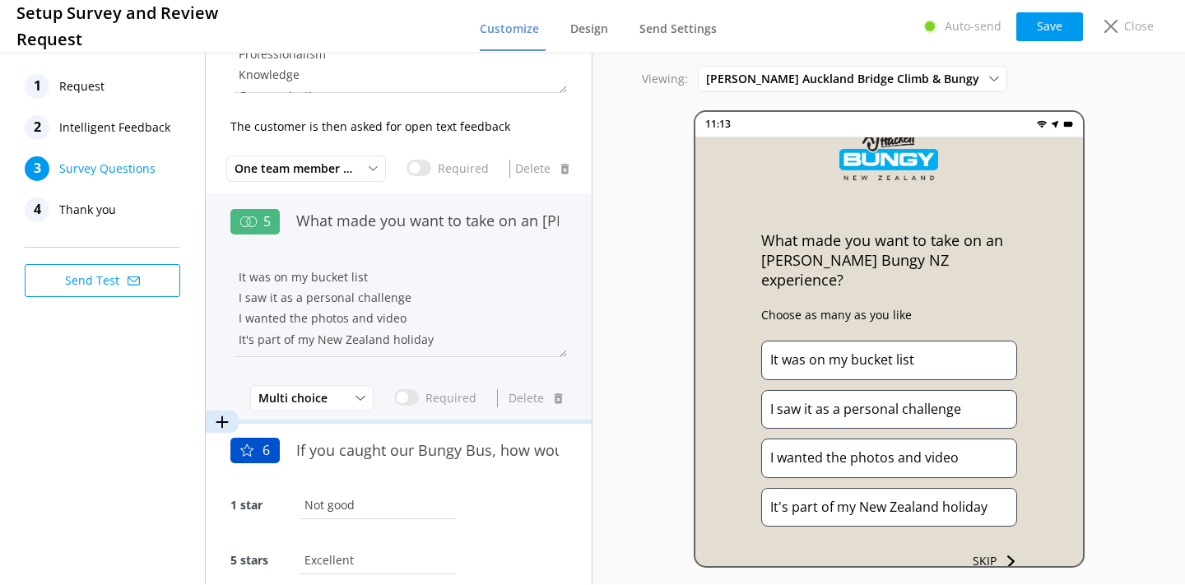
click at [448, 487] on div "1 star Not good" at bounding box center [398, 513] width 336 height 55
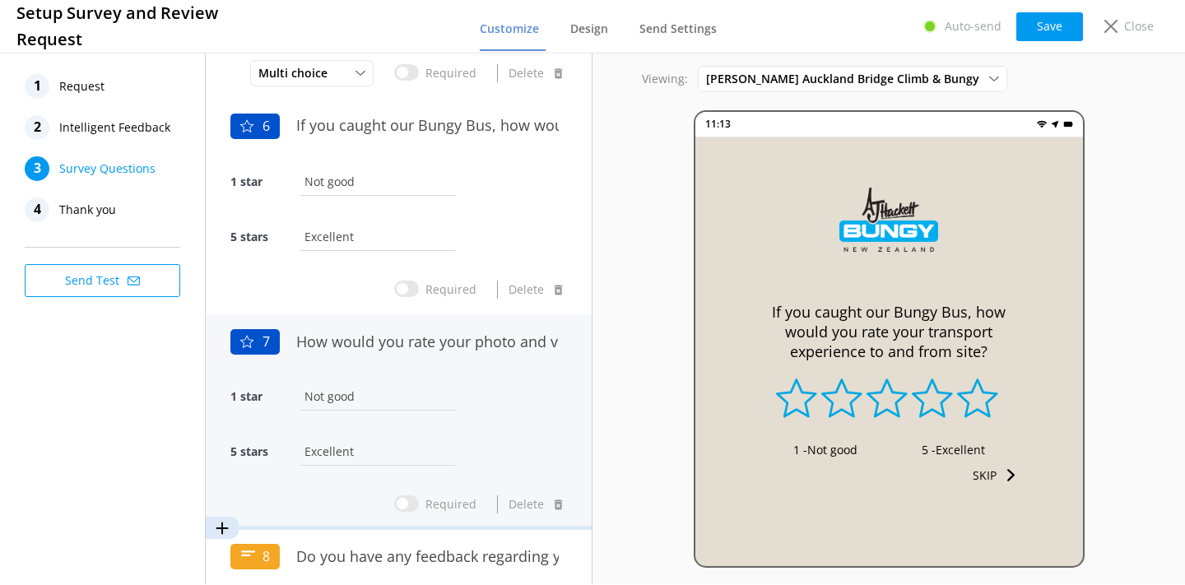
click at [498, 433] on div "5 stars Excellent" at bounding box center [398, 460] width 336 height 55
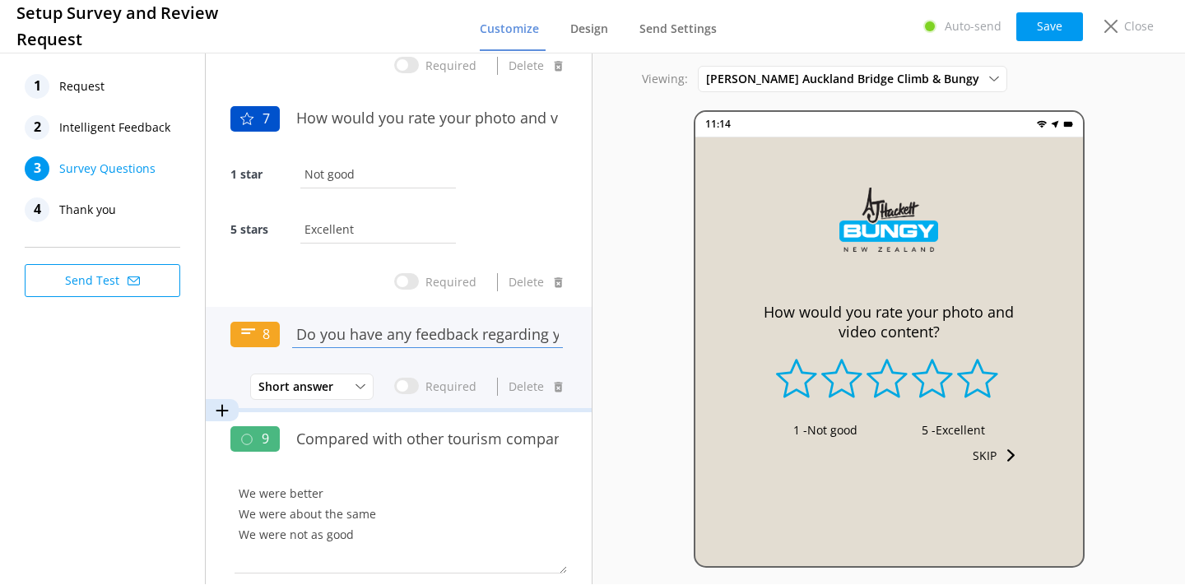
click at [477, 340] on input "Do you have any feedback regarding your photo and video content?" at bounding box center [427, 333] width 279 height 37
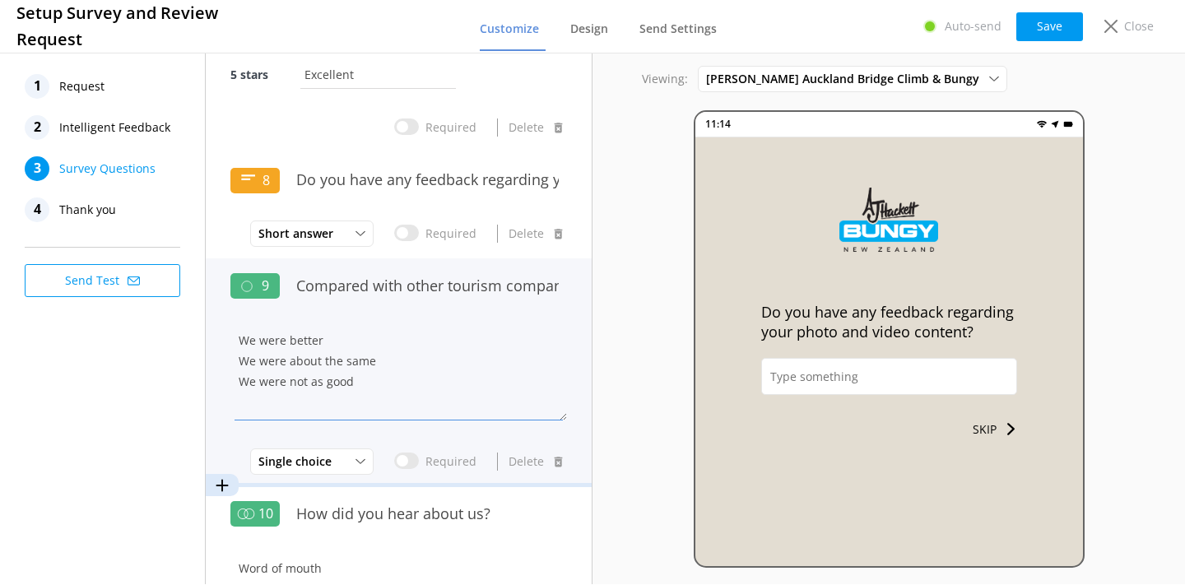
click at [462, 340] on textarea "We were better We were about the same We were not as good" at bounding box center [398, 371] width 336 height 99
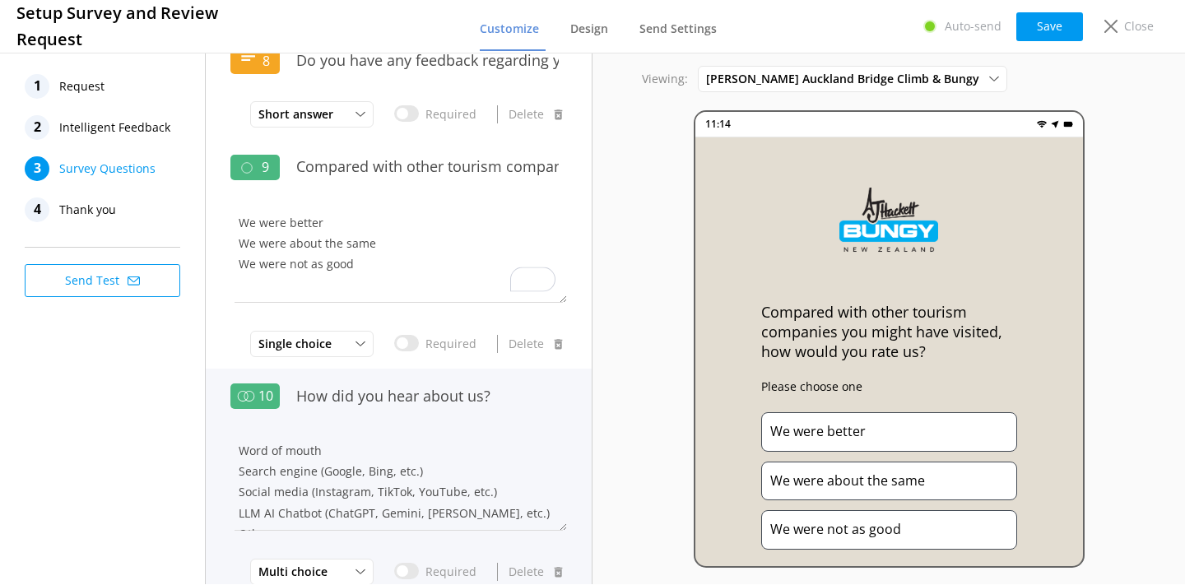
click at [445, 410] on div "How did you hear about us?" at bounding box center [427, 404] width 279 height 55
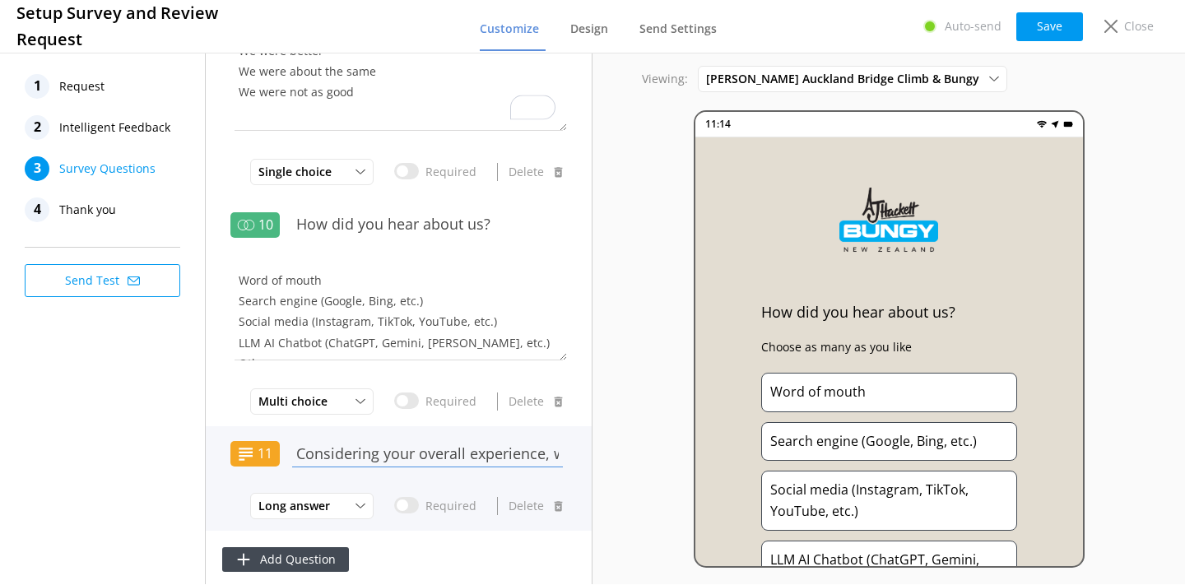
click at [426, 442] on input "Considering your overall experience, was there anything we could have done bett…" at bounding box center [427, 452] width 279 height 37
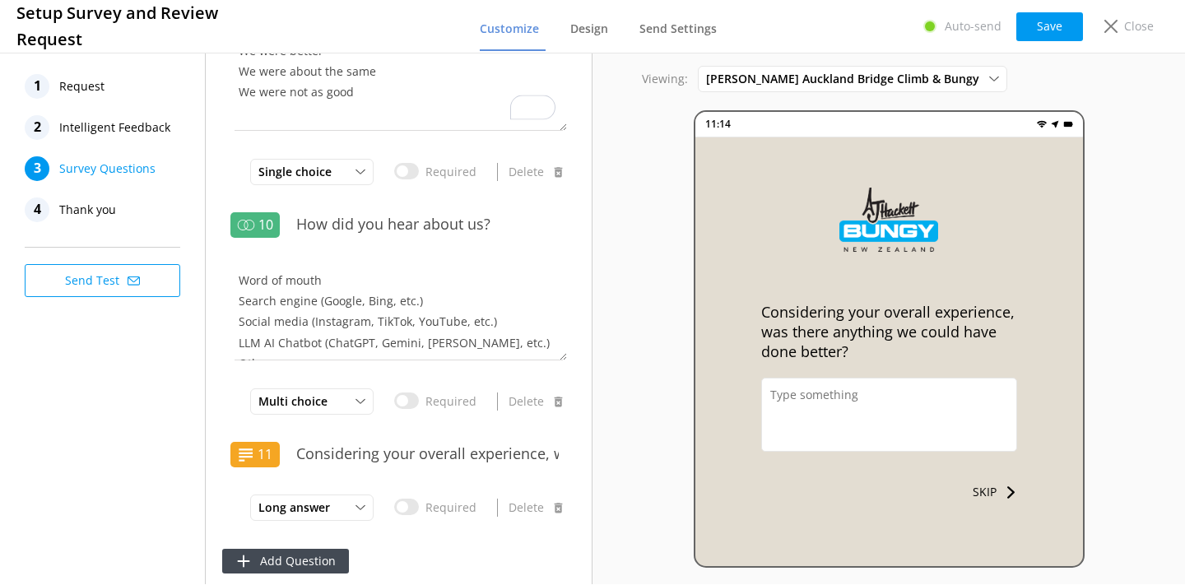
click at [77, 205] on span "Thank you" at bounding box center [87, 209] width 57 height 25
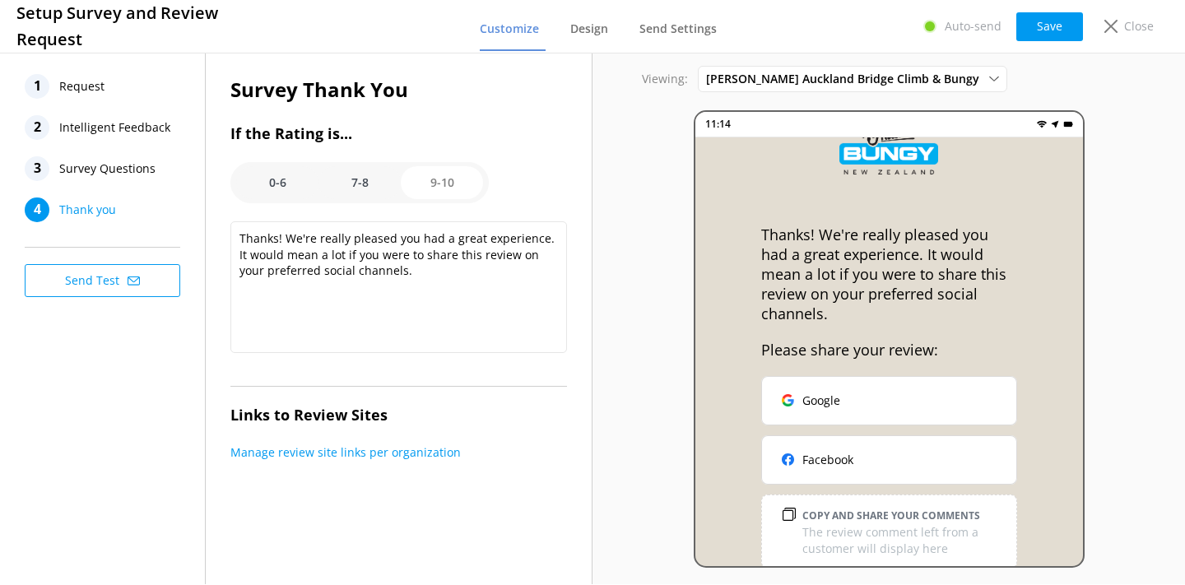
click at [364, 186] on option "7-8" at bounding box center [359, 182] width 82 height 33
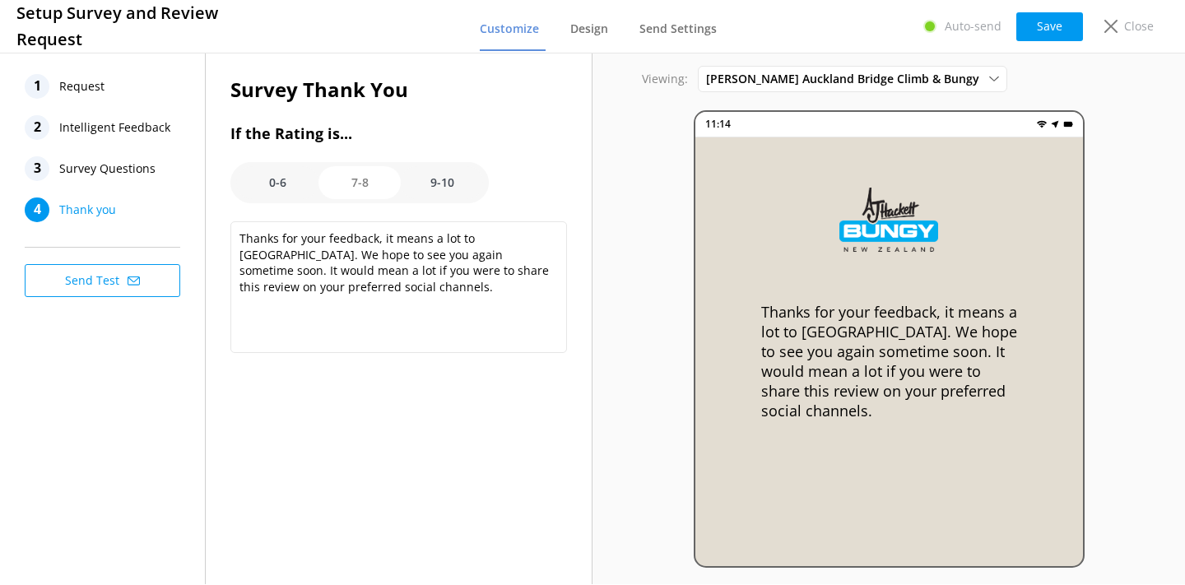
click at [285, 181] on option "0-6" at bounding box center [277, 182] width 82 height 33
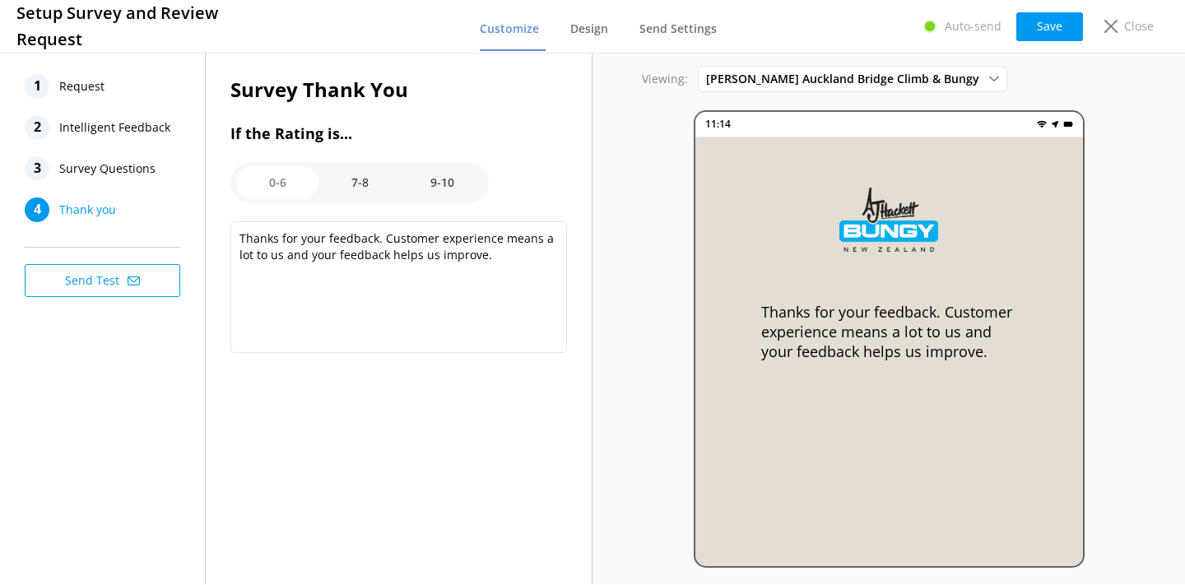
click at [350, 183] on option "7-8" at bounding box center [359, 182] width 82 height 33
type textarea "Thanks for your feedback, it means a lot to [GEOGRAPHIC_DATA]. We hope to see y…"
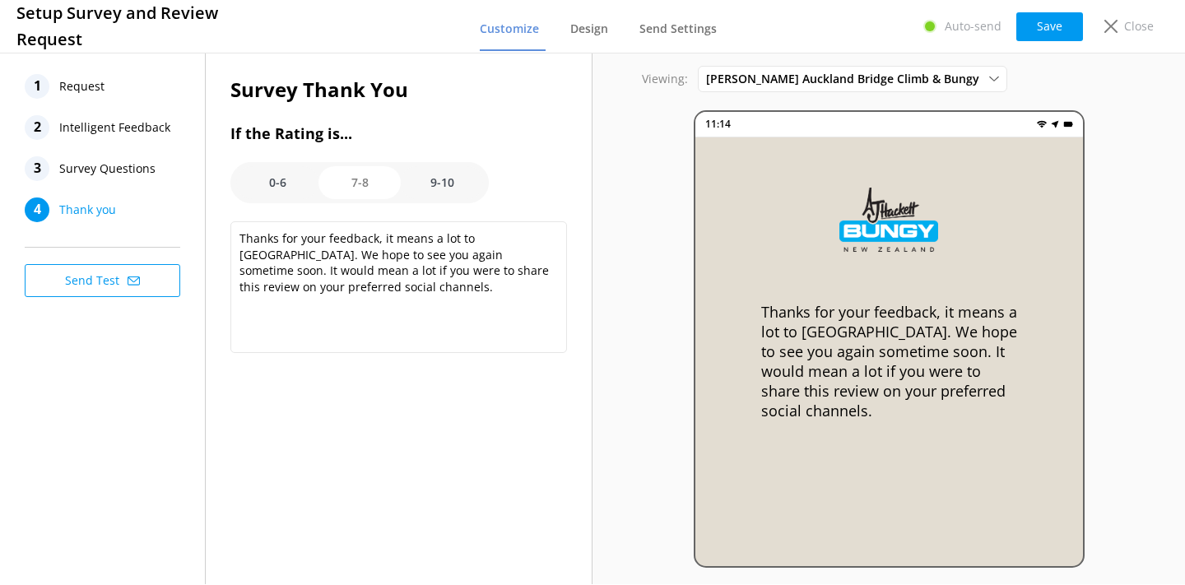
click at [128, 84] on div "1 Request" at bounding box center [107, 86] width 165 height 25
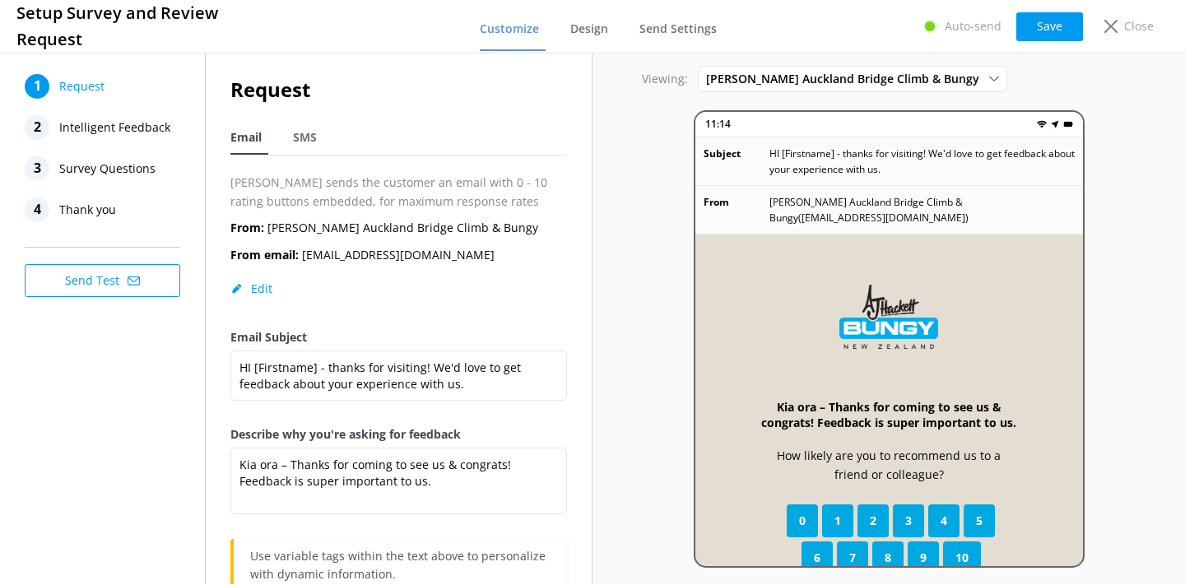
click at [647, 231] on div "Viewing: [PERSON_NAME] Auckland Bridge Climb & Bungy [PERSON_NAME] [GEOGRAPHIC_…" at bounding box center [888, 316] width 592 height 535
click at [1116, 26] on icon at bounding box center [1110, 26] width 13 height 13
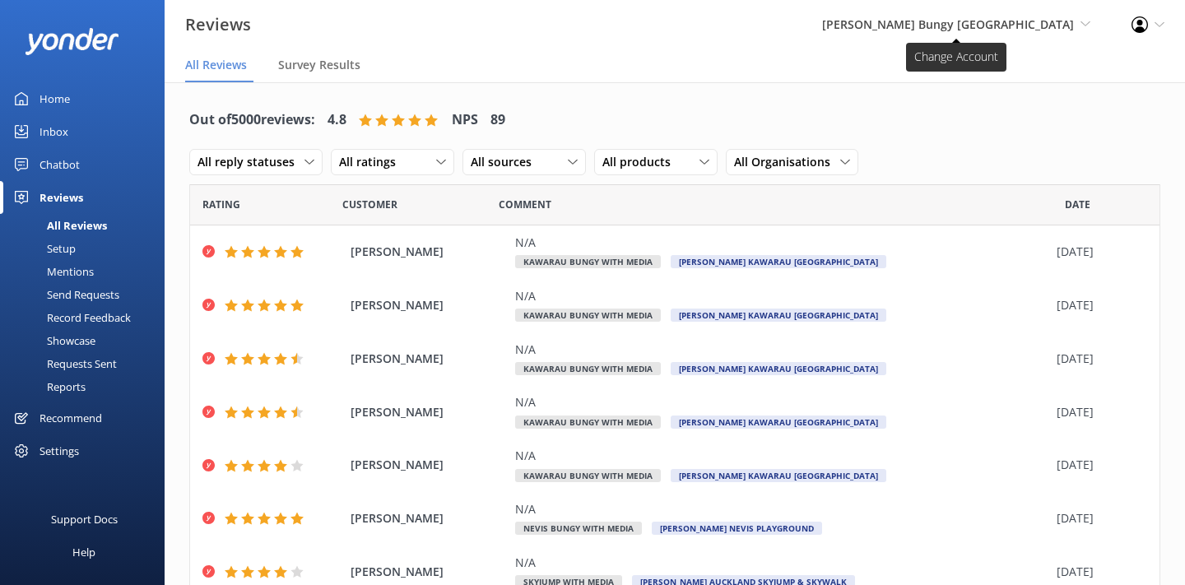
click at [1009, 30] on span "[PERSON_NAME] Bungy [GEOGRAPHIC_DATA]" at bounding box center [948, 24] width 252 height 16
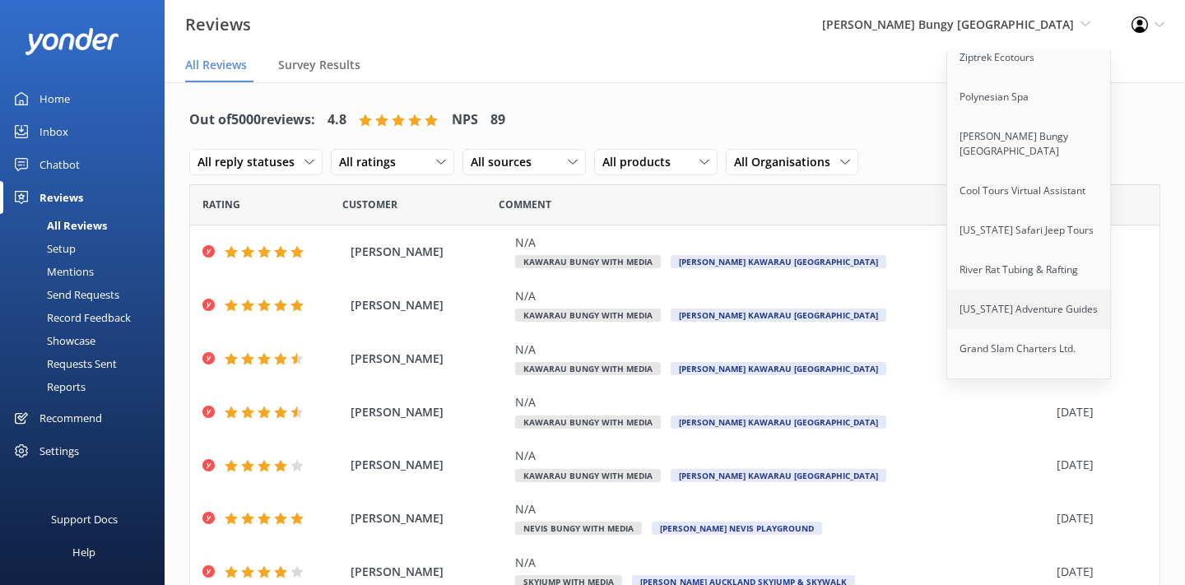
scroll to position [206, 0]
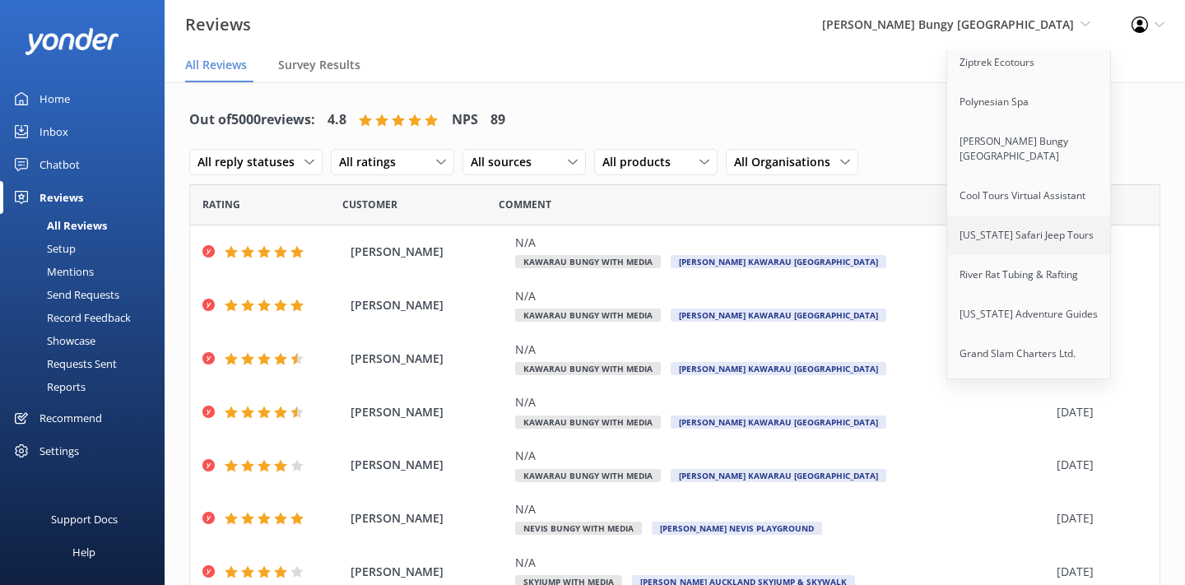
click at [1024, 247] on link "[US_STATE] Safari Jeep Tours" at bounding box center [1029, 235] width 165 height 39
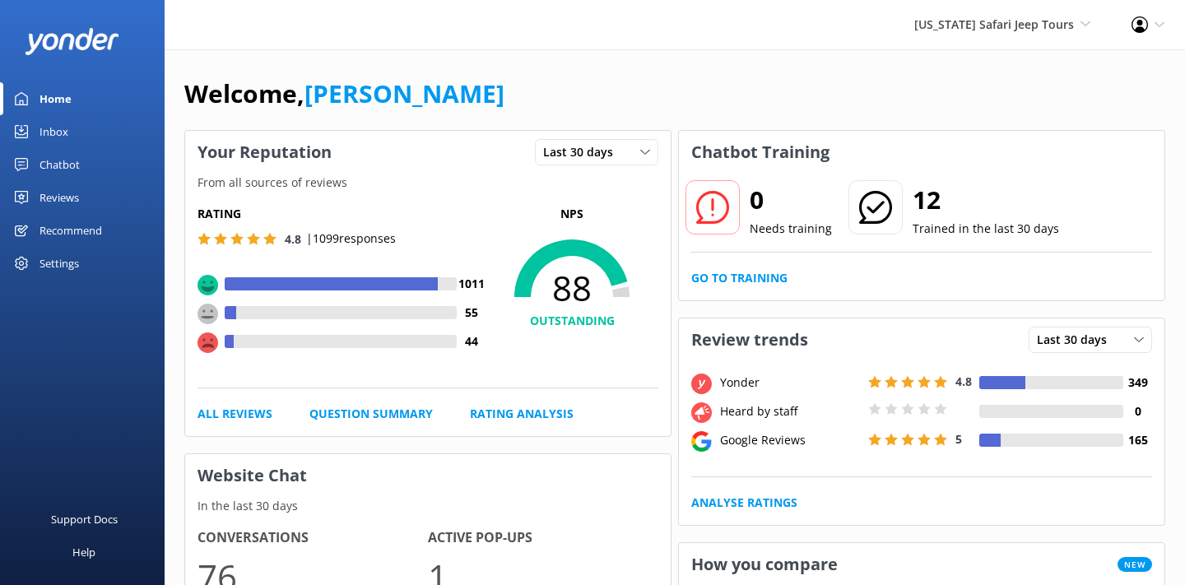
click at [89, 199] on link "Reviews" at bounding box center [82, 197] width 165 height 33
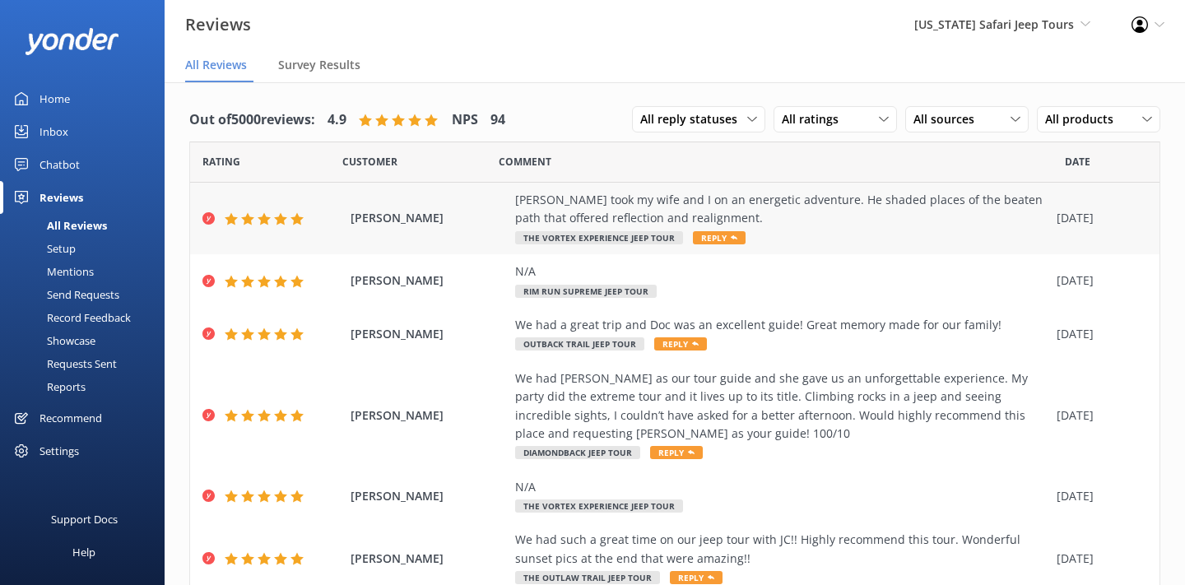
click at [479, 213] on span "[PERSON_NAME]" at bounding box center [428, 218] width 156 height 18
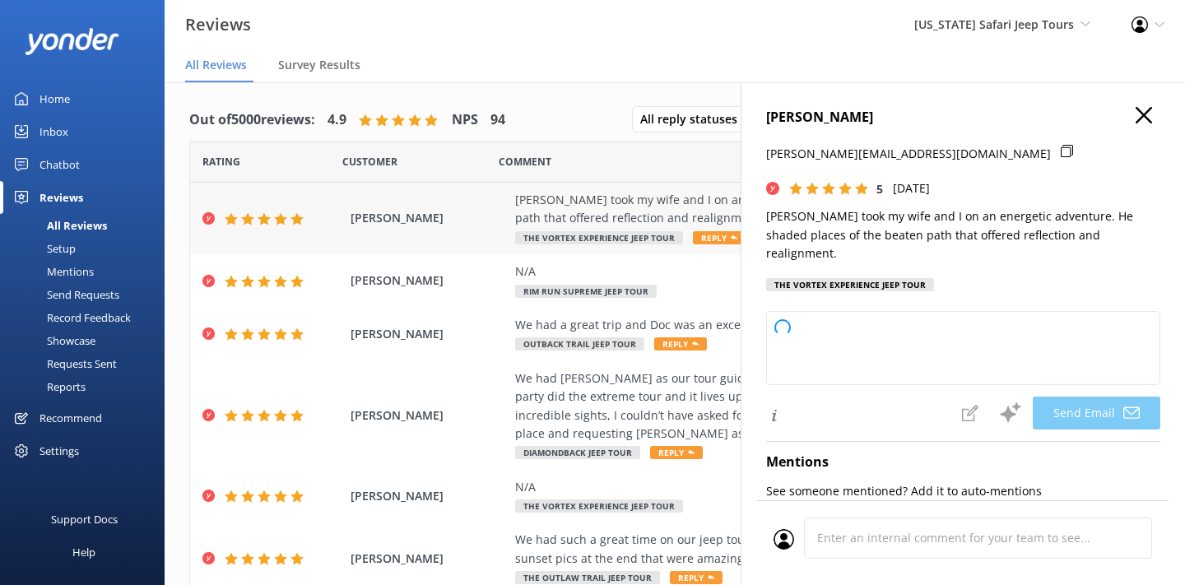
type textarea "Thanks so much, [PERSON_NAME]! We’re thrilled you and your wife had a great adv…"
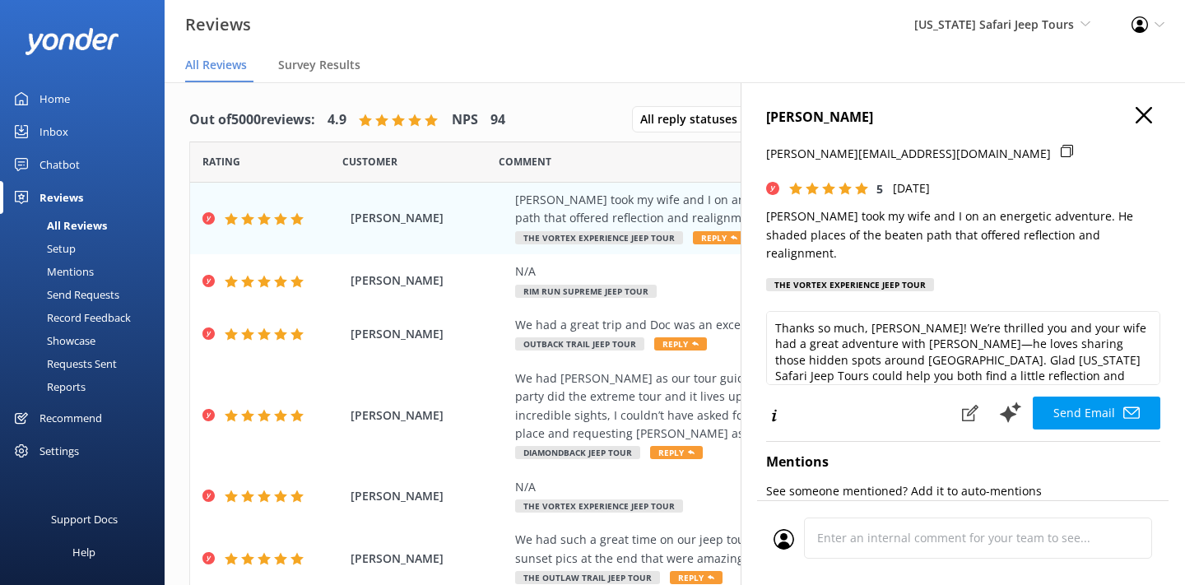
scroll to position [8, 0]
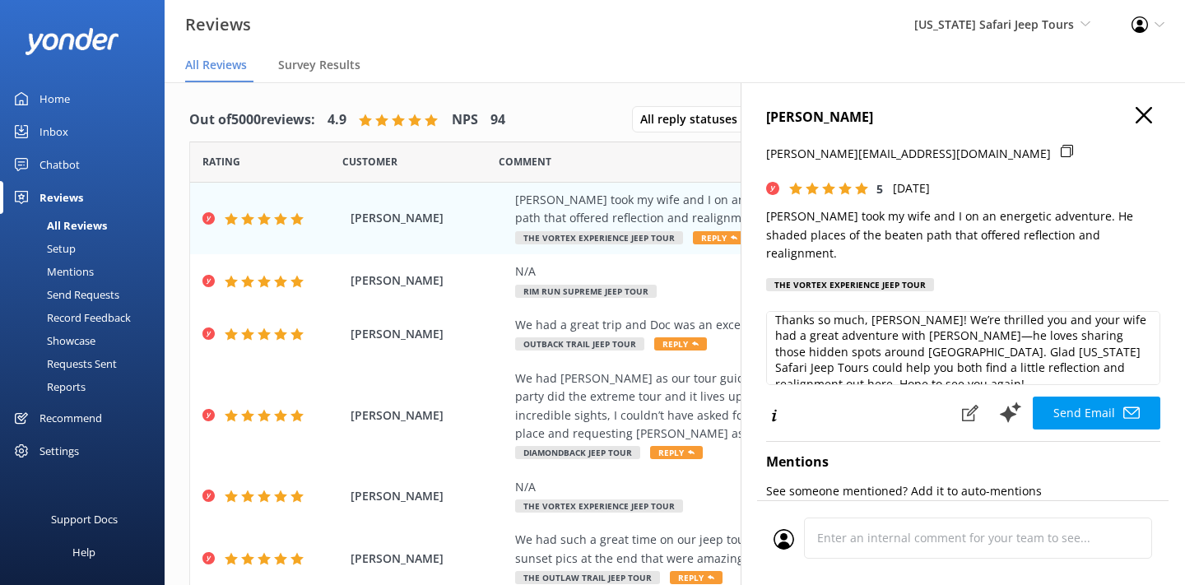
click at [1148, 107] on icon "button" at bounding box center [1143, 115] width 16 height 16
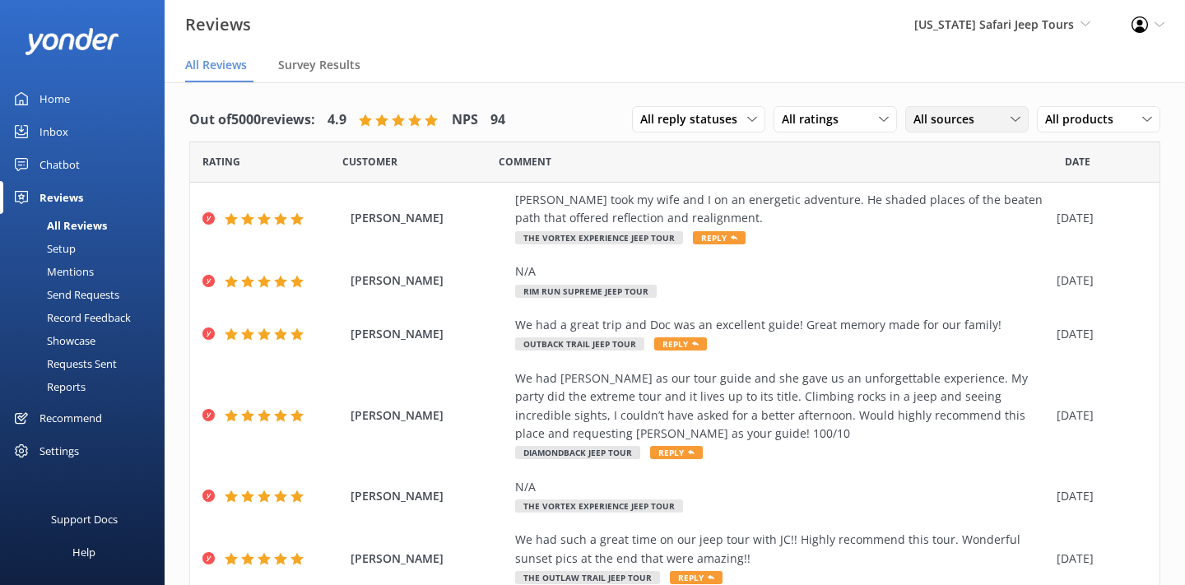
click at [925, 121] on span "All sources" at bounding box center [948, 119] width 71 height 18
click at [939, 244] on link "Google reviews" at bounding box center [979, 253] width 146 height 33
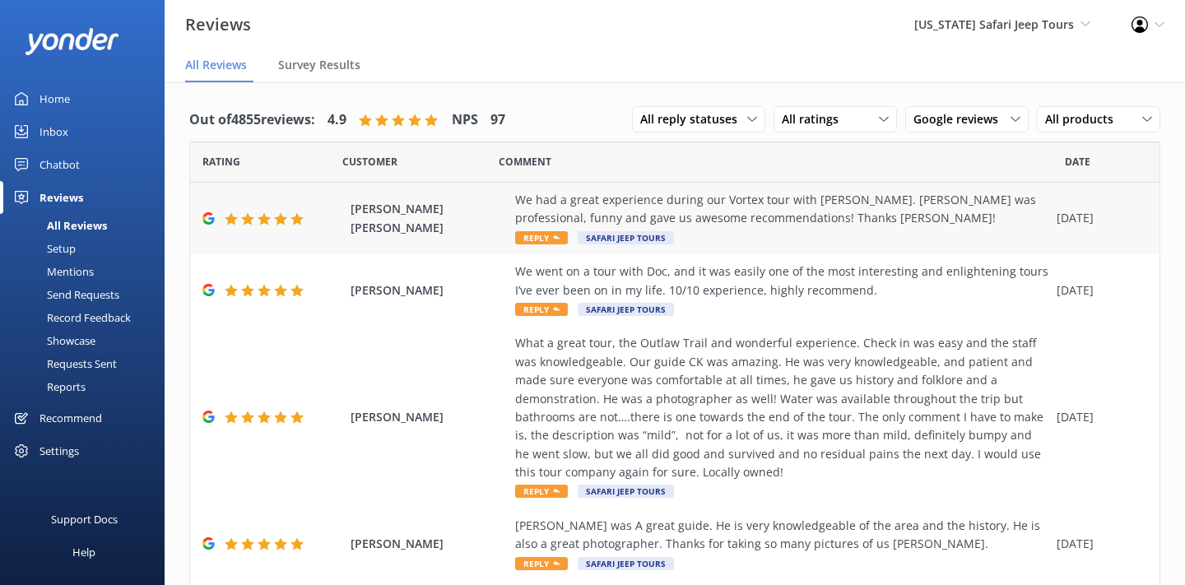
click at [734, 219] on div "We had a great experience during our Vortex tour with [PERSON_NAME]. [PERSON_NA…" at bounding box center [781, 209] width 533 height 37
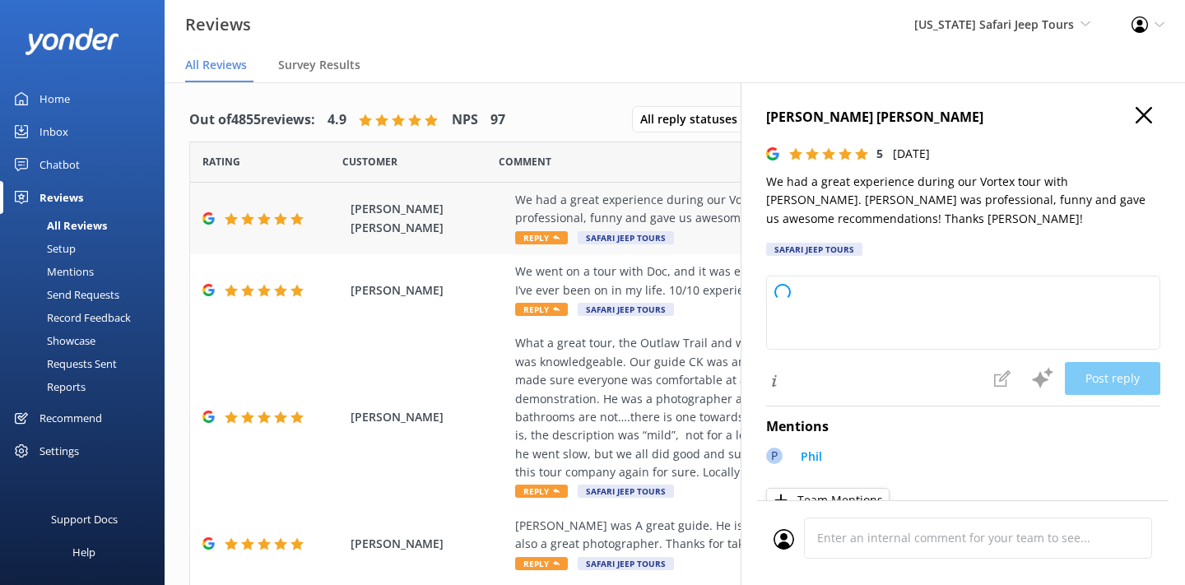
type textarea "Thanks so much for hopping on our Vortex tour with [PERSON_NAME]! We’re glad yo…"
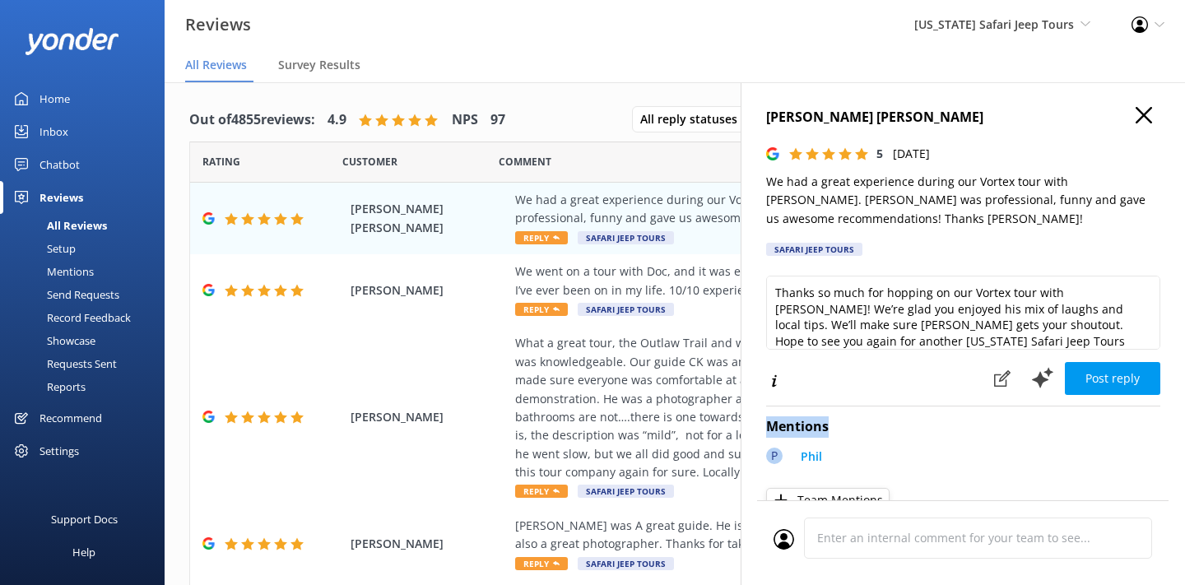
drag, startPoint x: 768, startPoint y: 427, endPoint x: 856, endPoint y: 426, distance: 88.0
click at [856, 426] on h4 "Mentions" at bounding box center [963, 426] width 394 height 21
click at [1137, 113] on icon "button" at bounding box center [1143, 115] width 16 height 16
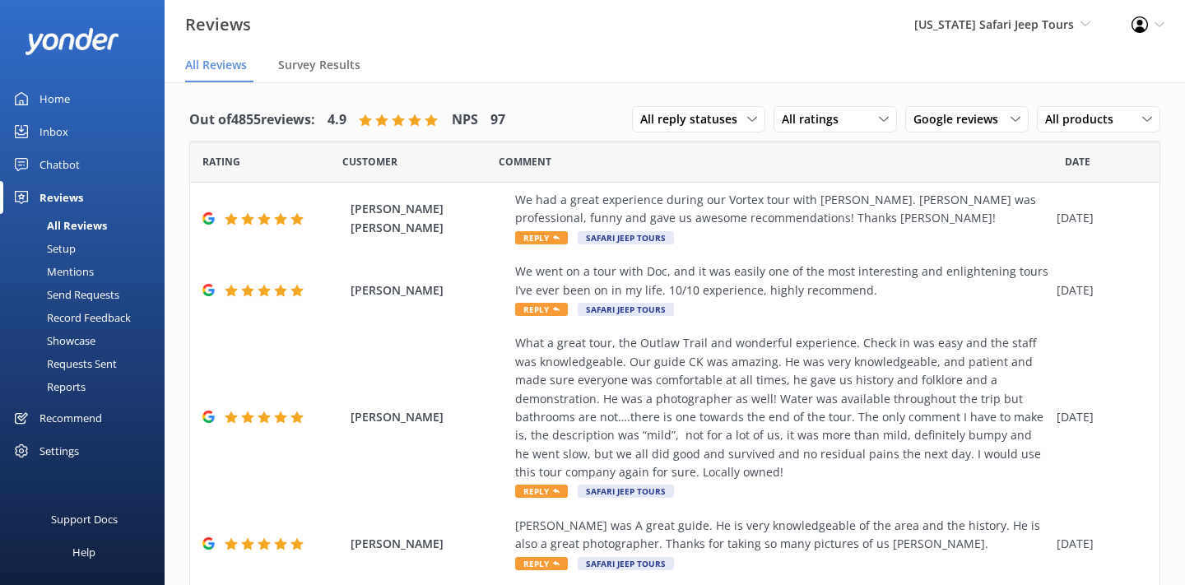
click at [71, 271] on div "Mentions" at bounding box center [52, 271] width 84 height 23
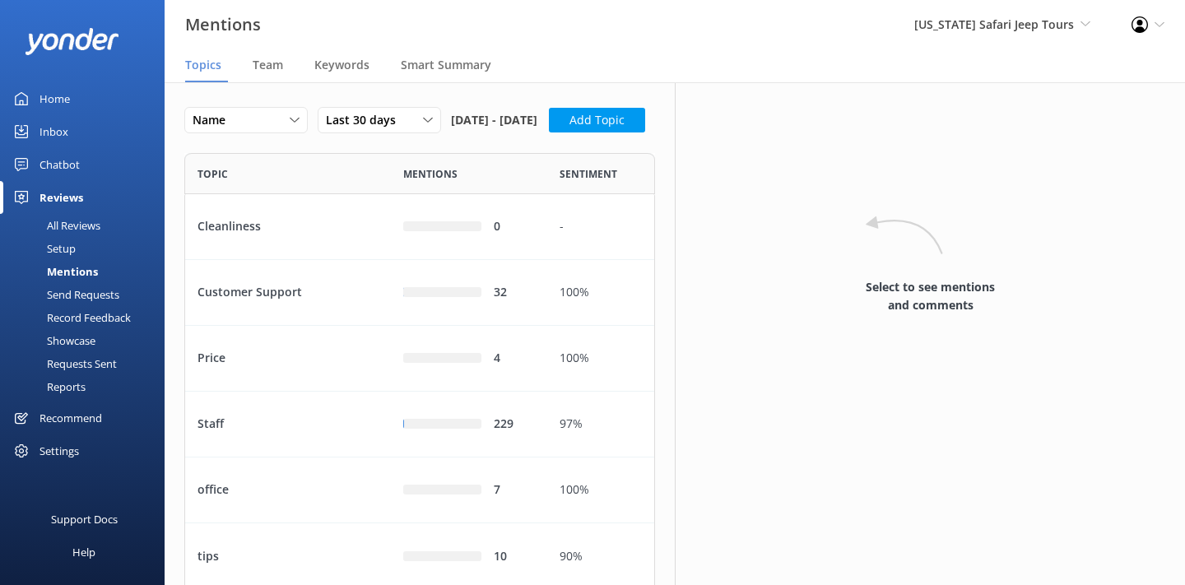
scroll to position [437, 471]
click at [279, 68] on span "Team" at bounding box center [268, 65] width 30 height 16
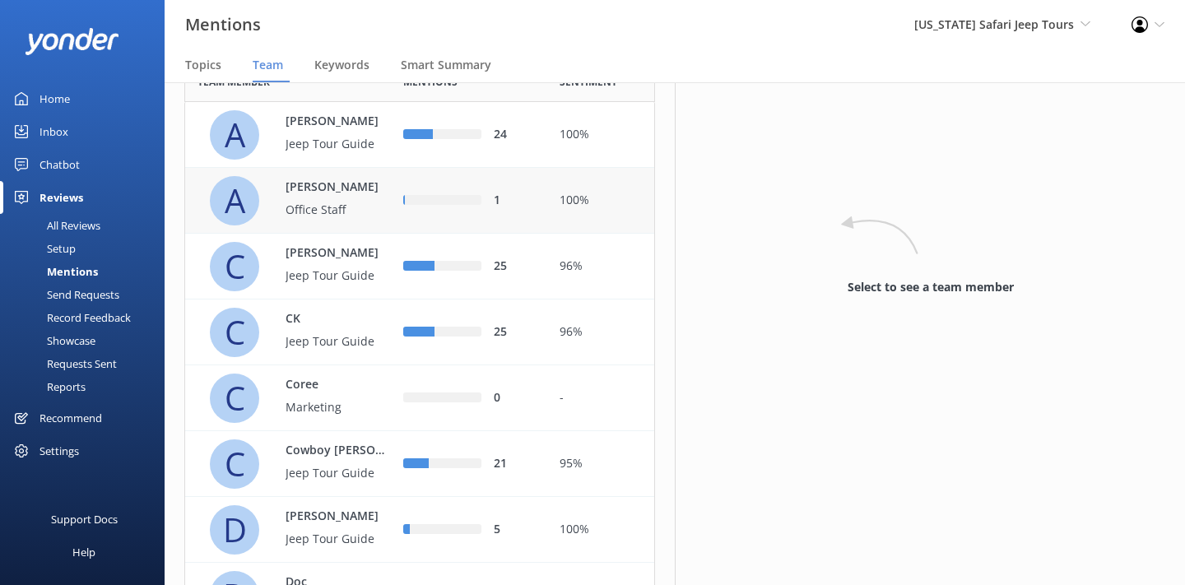
scroll to position [126, 0]
click at [352, 285] on p "Jeep Tour Guide" at bounding box center [338, 276] width 107 height 18
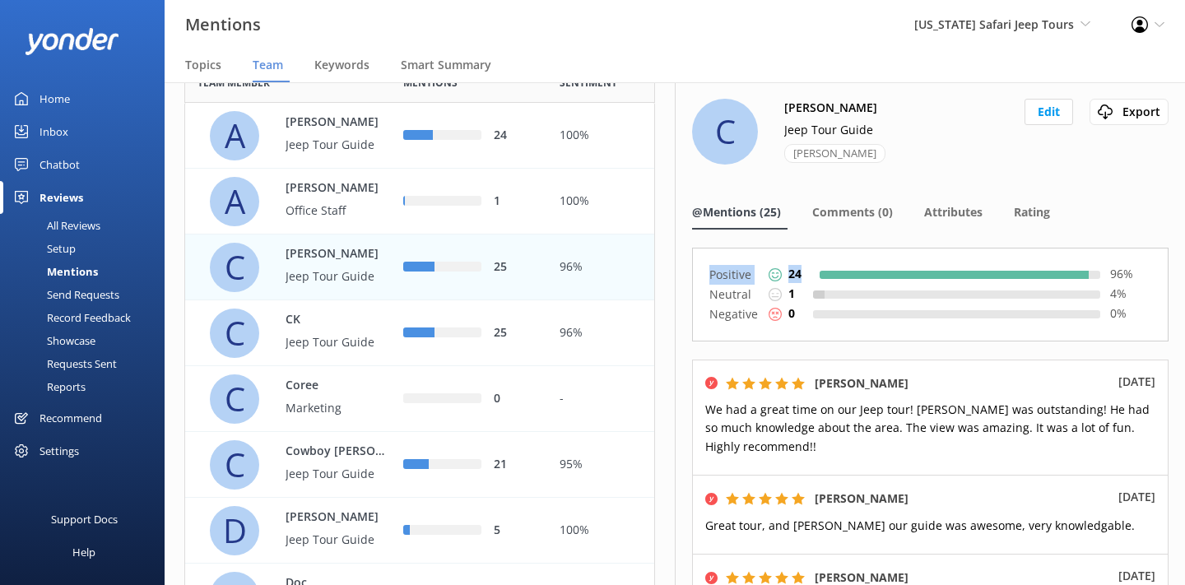
drag, startPoint x: 703, startPoint y: 271, endPoint x: 1095, endPoint y: 270, distance: 391.6
click at [1094, 271] on div "Positive 24 96 % Neutral 1 4 % Negative 0 0 %" at bounding box center [930, 295] width 476 height 94
click at [760, 300] on div "Neutral 1 4 %" at bounding box center [930, 295] width 442 height 20
click at [500, 67] on nav "Topics Team Keywords Smart Summary" at bounding box center [675, 65] width 1020 height 33
click at [448, 65] on span "Smart Summary" at bounding box center [446, 65] width 90 height 16
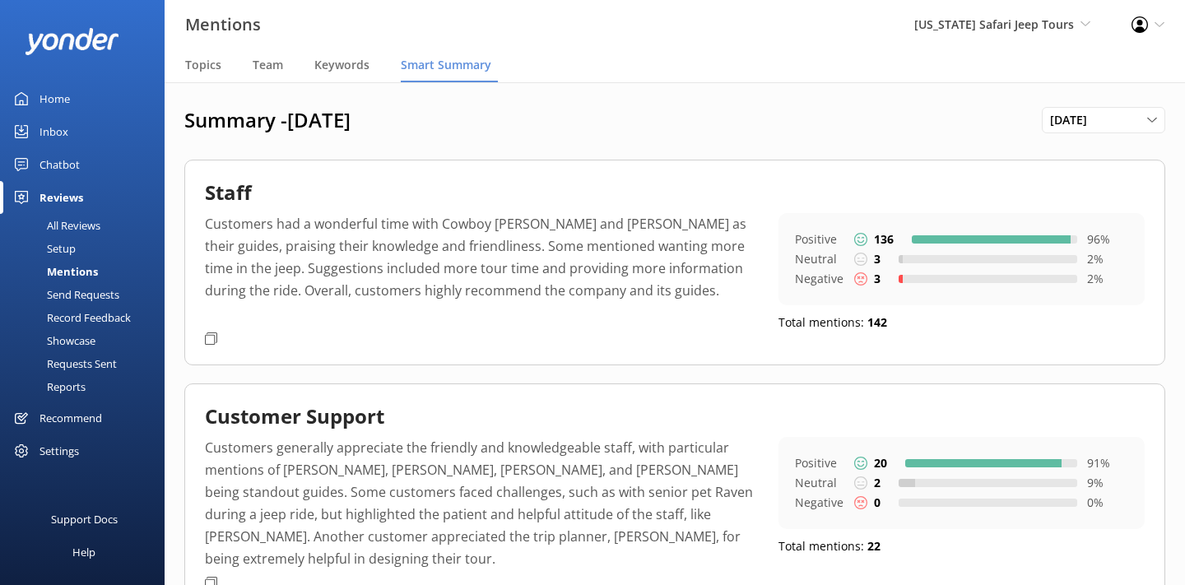
click at [96, 227] on div "All Reviews" at bounding box center [55, 225] width 90 height 23
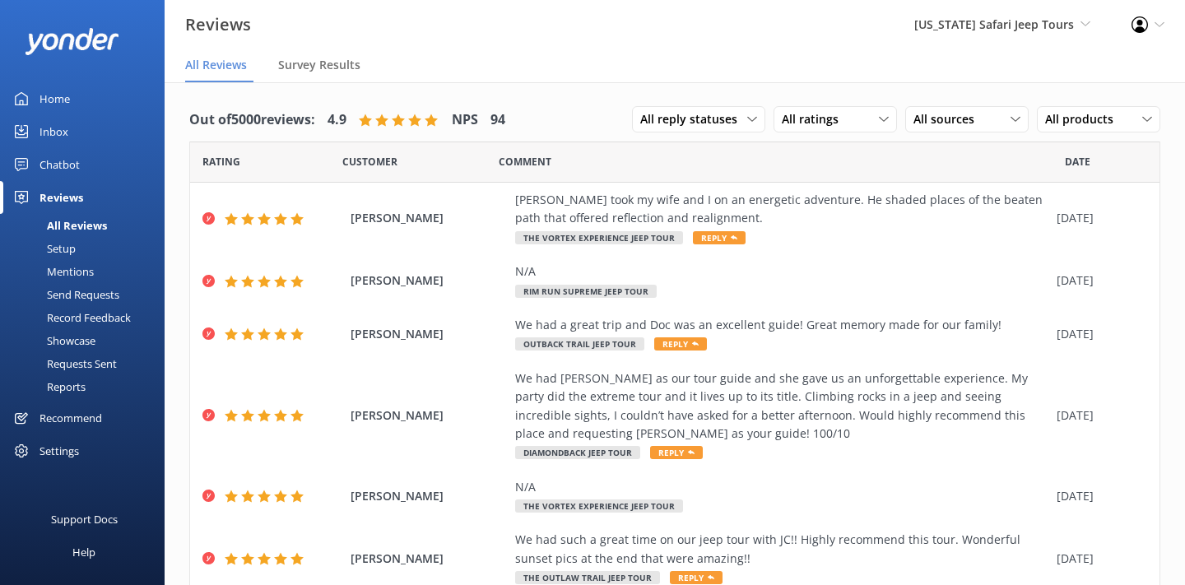
click at [486, 9] on div "Reviews [US_STATE] Safari Jeep Tours Yonder Zipline Yonder demo Yonder Luxury S…" at bounding box center [592, 24] width 1185 height 49
click at [657, 13] on div "Reviews [US_STATE] Safari Jeep Tours Yonder Zipline Yonder demo Yonder Luxury S…" at bounding box center [592, 24] width 1185 height 49
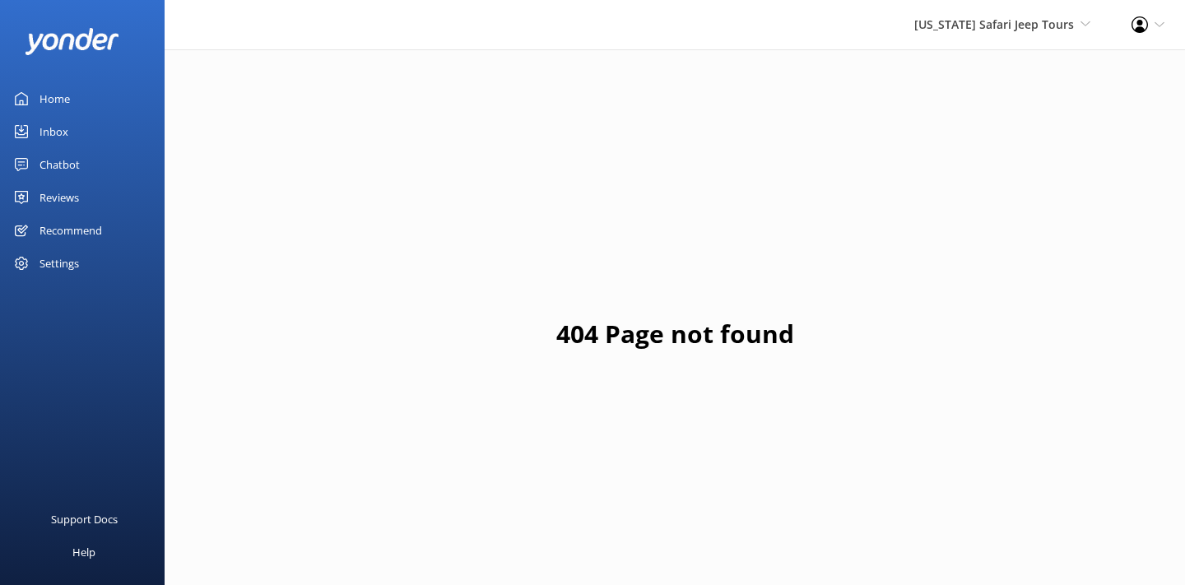
click at [79, 168] on link "Chatbot" at bounding box center [82, 164] width 165 height 33
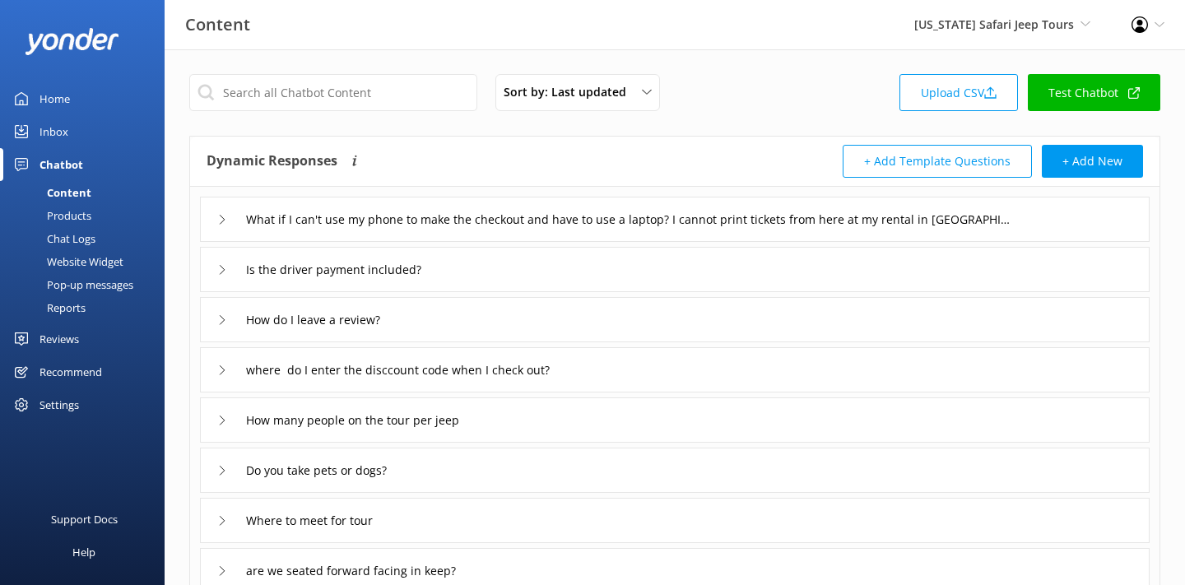
click at [53, 336] on div "Reviews" at bounding box center [58, 338] width 39 height 33
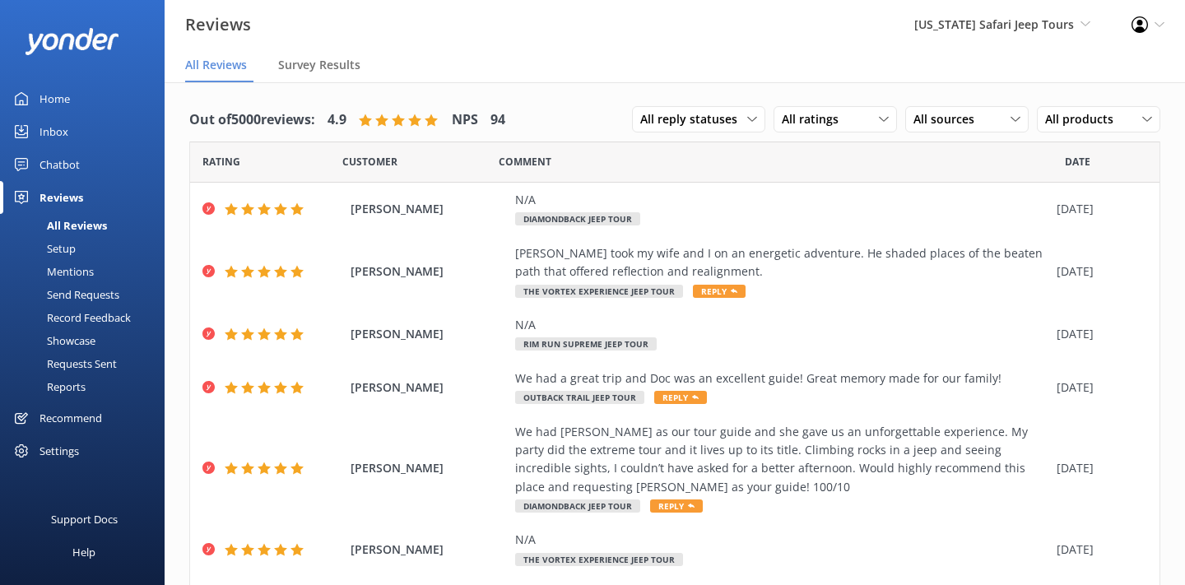
click at [55, 164] on div "Chatbot" at bounding box center [59, 164] width 40 height 33
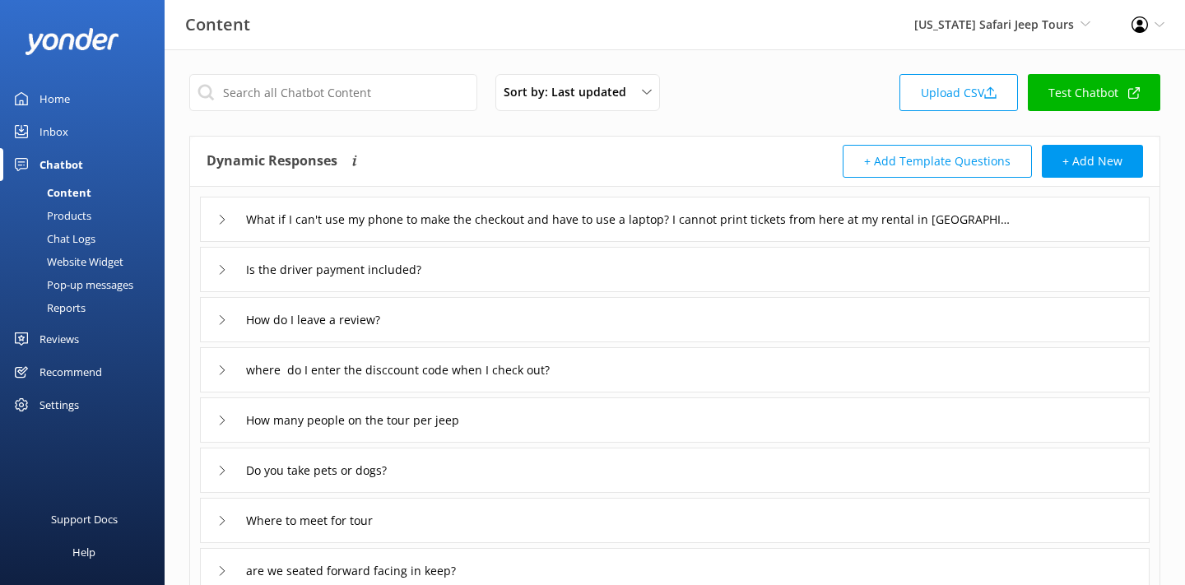
click at [57, 340] on div "Reviews" at bounding box center [58, 338] width 39 height 33
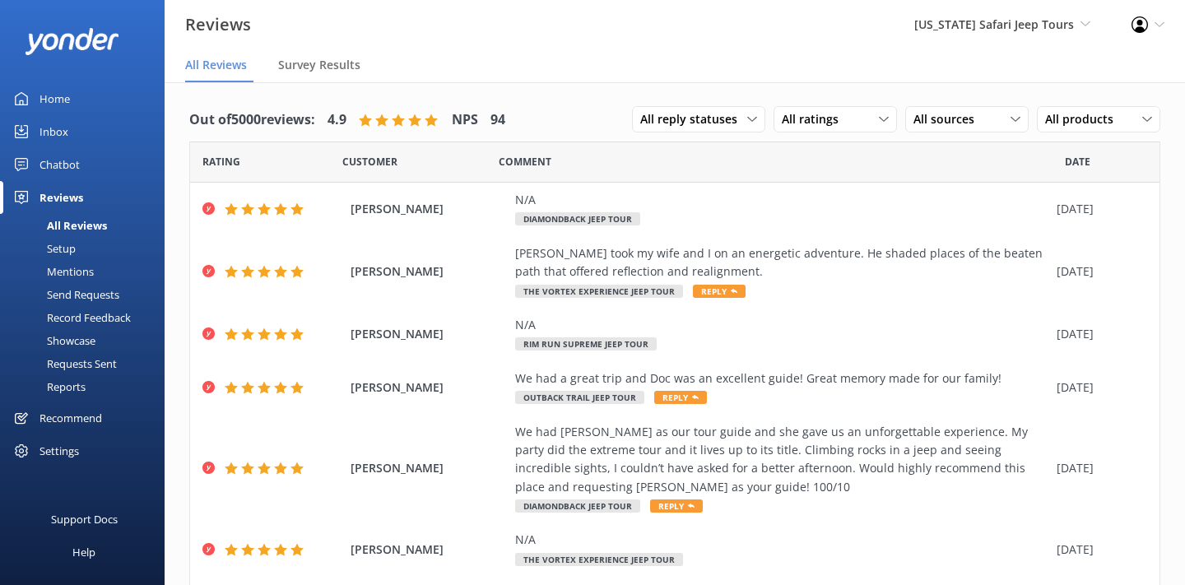
click at [72, 244] on div "Setup" at bounding box center [43, 248] width 66 height 23
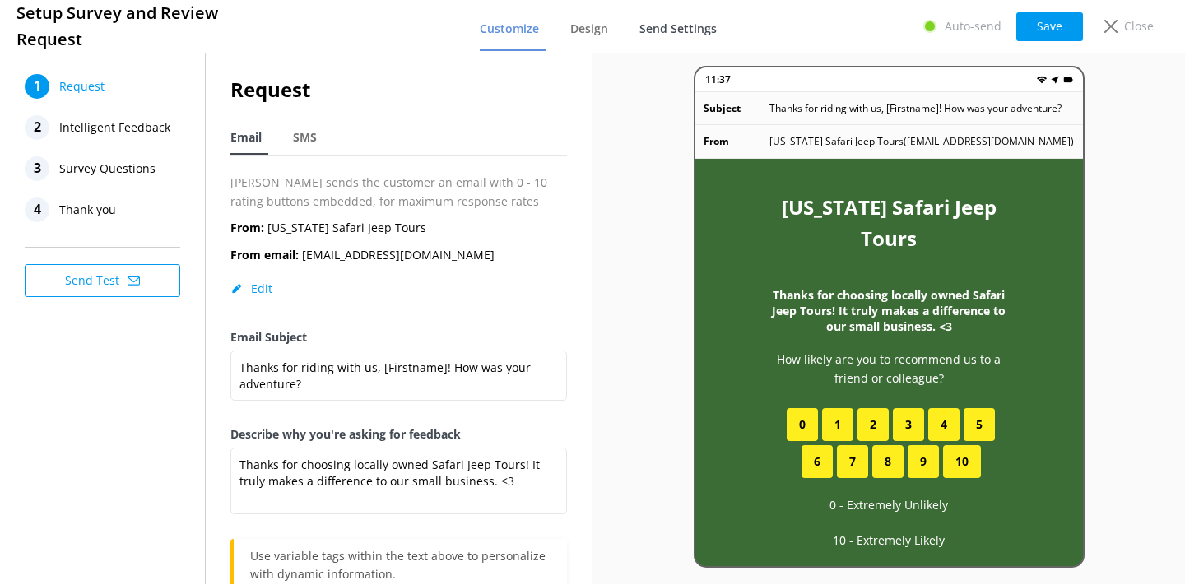
click at [670, 23] on span "Send Settings" at bounding box center [677, 29] width 77 height 16
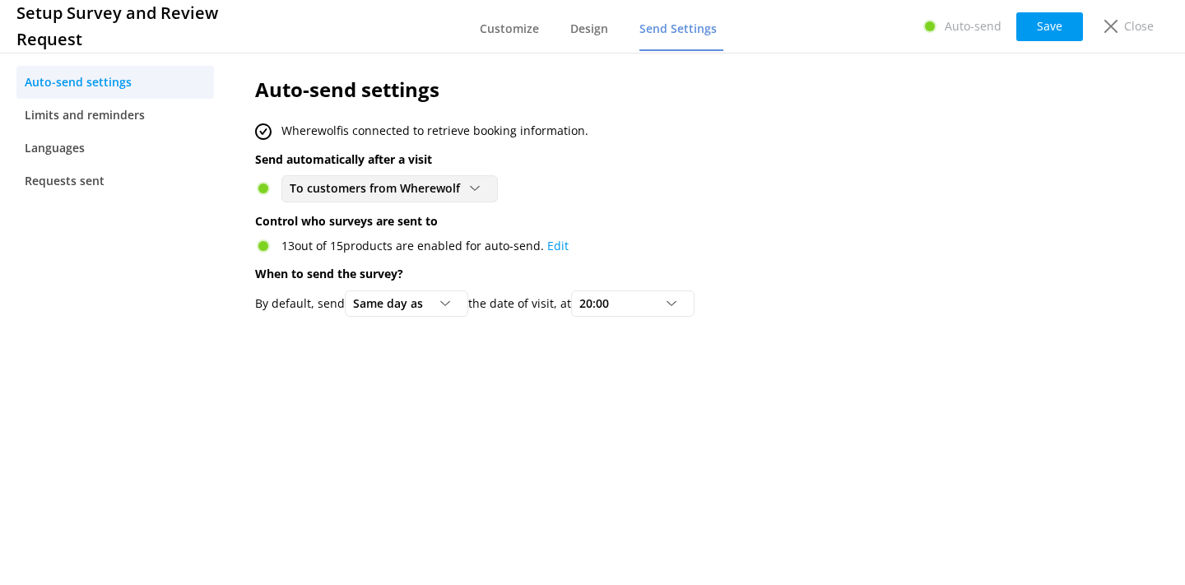
click at [363, 182] on span "To customers from Wherewolf" at bounding box center [380, 188] width 180 height 18
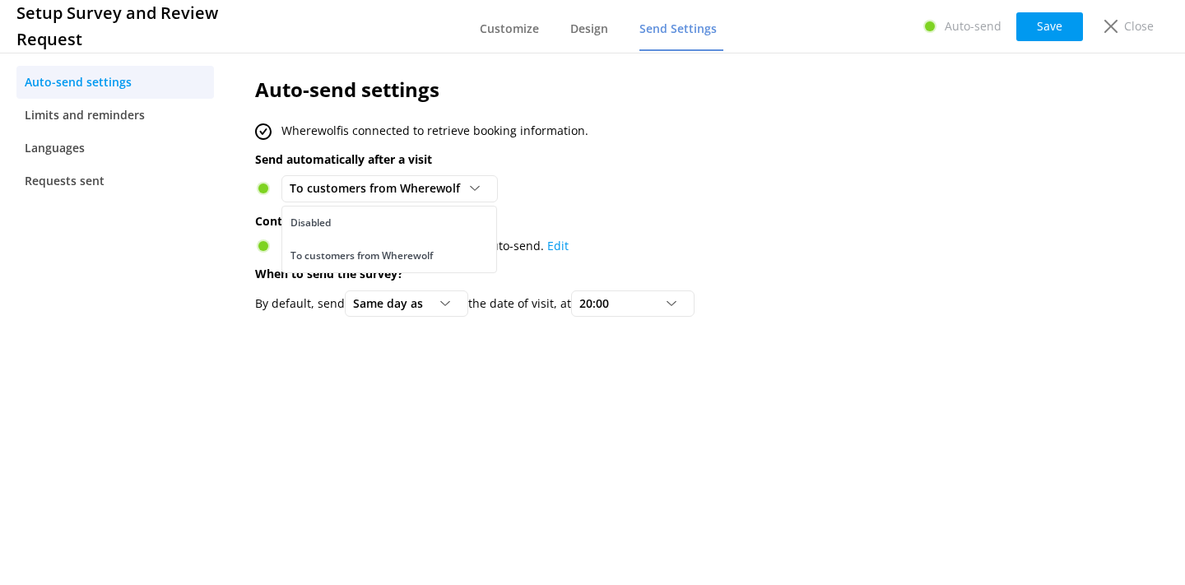
click at [553, 146] on div "Auto-send settings Wherewolf is connected to retrieve booking information. Send…" at bounding box center [644, 200] width 829 height 302
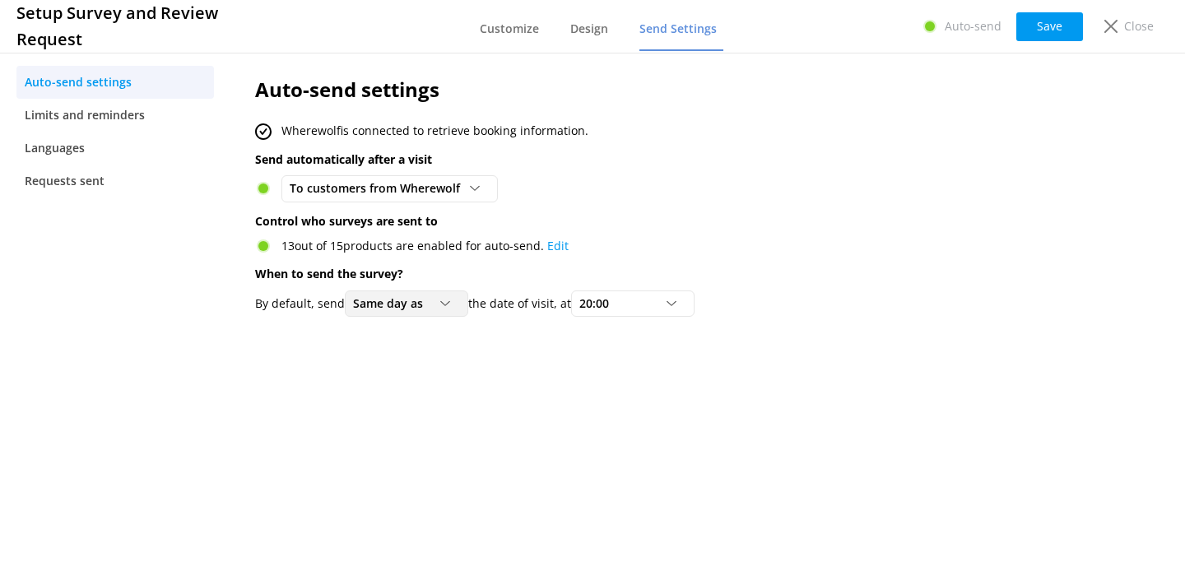
click at [421, 299] on span "Same day as" at bounding box center [393, 304] width 80 height 18
click at [604, 308] on span "20:00" at bounding box center [598, 304] width 39 height 18
click at [653, 271] on p "When to send the survey?" at bounding box center [645, 274] width 780 height 18
